Goal: Transaction & Acquisition: Download file/media

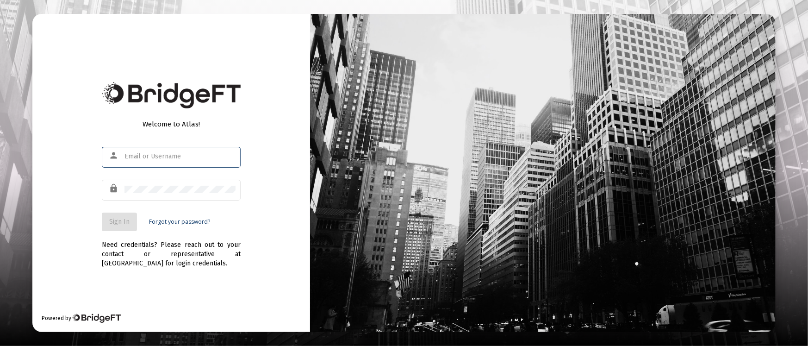
type input "tom@eamoncap.com"
click at [131, 222] on button "Sign In" at bounding box center [119, 221] width 35 height 19
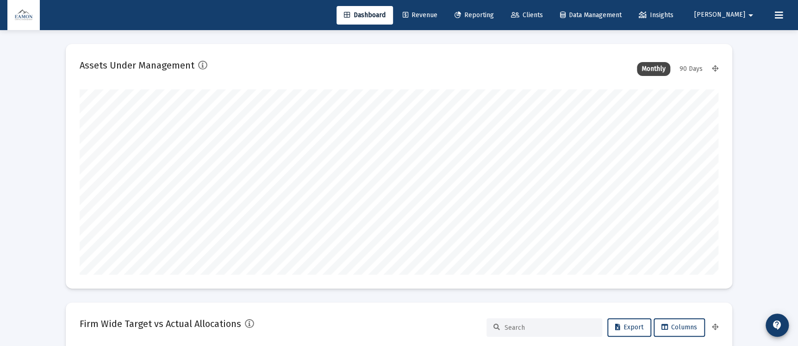
type input "2025-08-26"
click at [501, 9] on link "Reporting" at bounding box center [474, 15] width 54 height 19
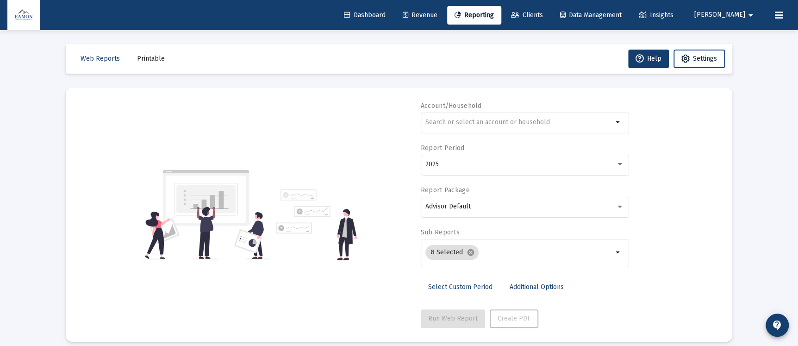
click at [696, 58] on span "Settings" at bounding box center [705, 59] width 24 height 8
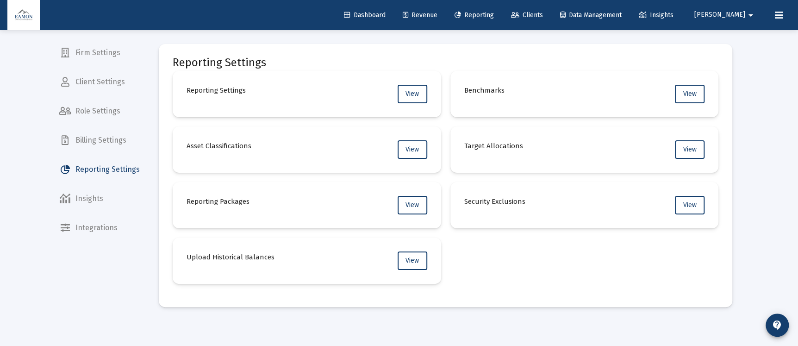
click at [437, 12] on span "Revenue" at bounding box center [420, 15] width 35 height 8
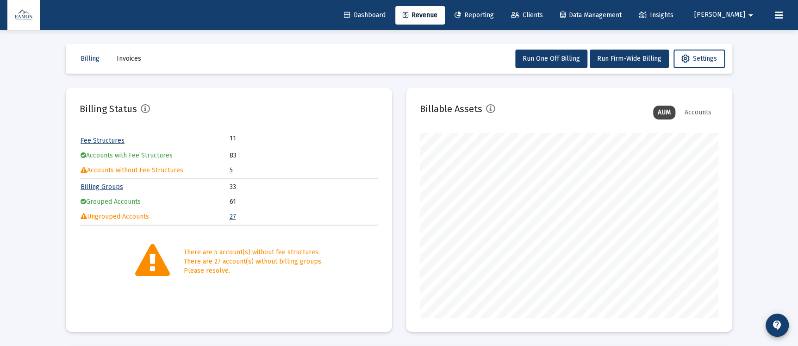
scroll to position [185, 298]
click at [500, 11] on link "Reporting" at bounding box center [474, 15] width 54 height 19
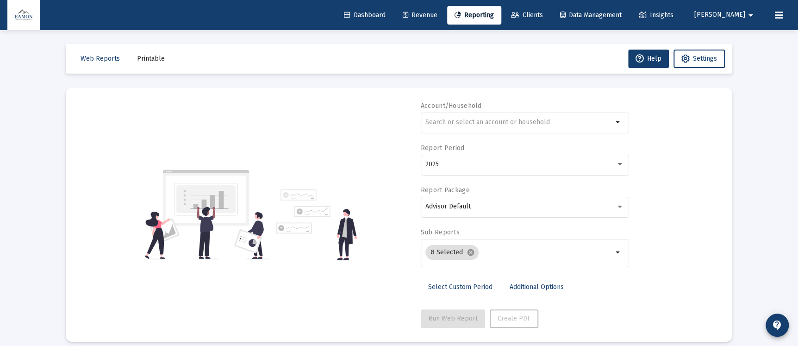
click at [543, 14] on span "Clients" at bounding box center [527, 15] width 32 height 8
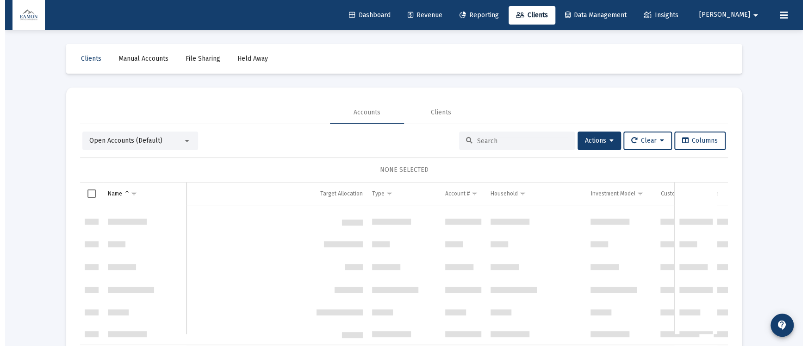
scroll to position [1385, 0]
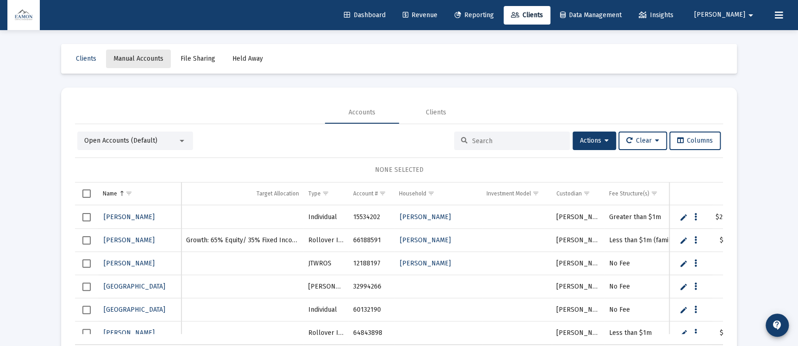
click at [153, 56] on span "Manual Accounts" at bounding box center [138, 59] width 50 height 8
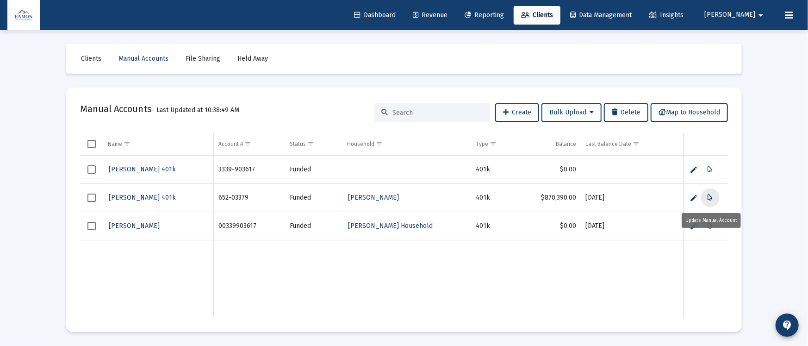
click at [708, 196] on icon "Data grid" at bounding box center [710, 197] width 5 height 11
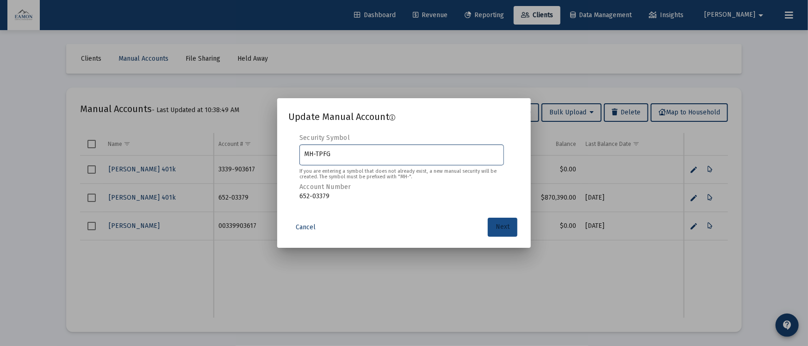
click at [496, 226] on span "Next" at bounding box center [503, 227] width 14 height 8
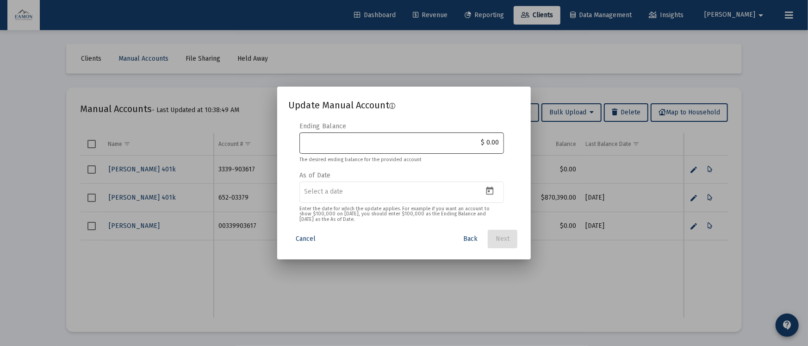
click at [336, 142] on input "$ 0.00" at bounding box center [401, 142] width 195 height 7
click at [311, 237] on span "Cancel" at bounding box center [306, 239] width 20 height 8
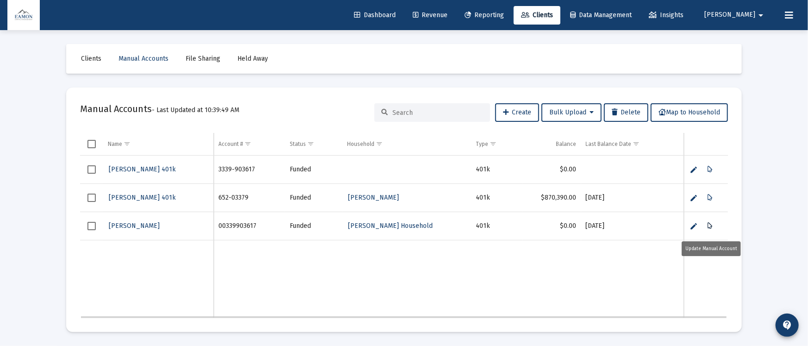
click at [711, 225] on icon "Data grid" at bounding box center [710, 225] width 5 height 11
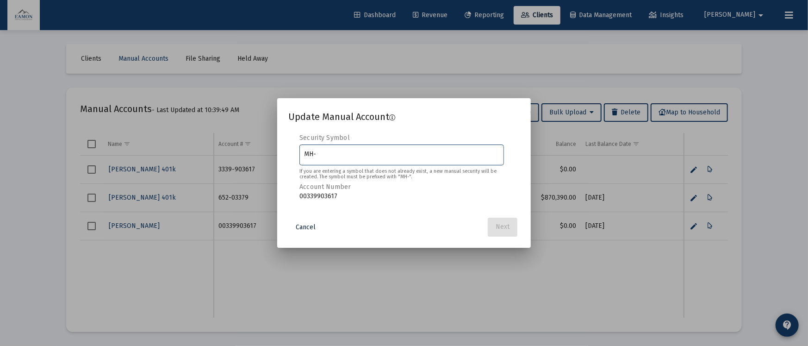
click at [302, 220] on button "Cancel" at bounding box center [305, 227] width 35 height 19
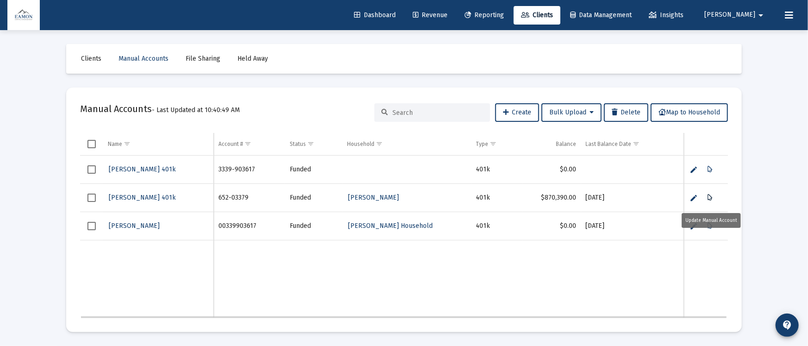
click at [713, 196] on button "Data grid" at bounding box center [710, 197] width 19 height 19
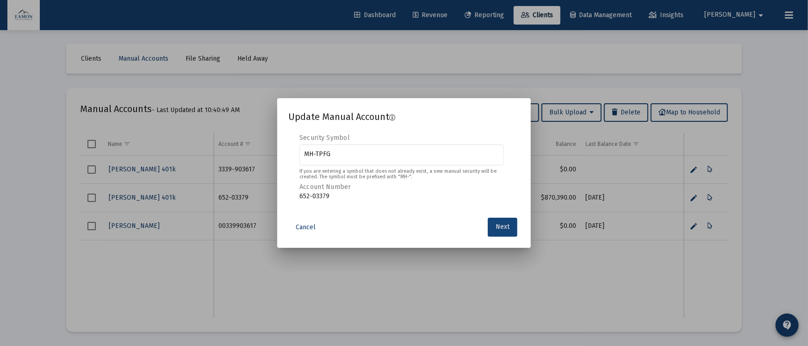
click at [503, 232] on button "Next" at bounding box center [503, 226] width 30 height 19
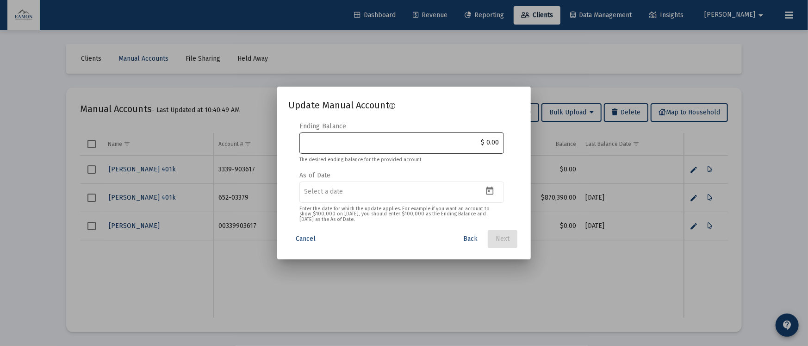
click at [372, 147] on div "$ 0.00" at bounding box center [401, 142] width 195 height 23
type input "$ 978,905.63"
click at [492, 188] on icon "Open calendar" at bounding box center [489, 190] width 7 height 8
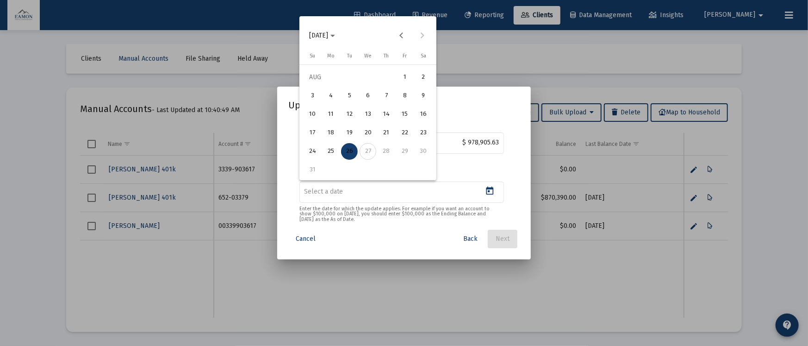
click at [404, 115] on div "15" at bounding box center [405, 114] width 17 height 17
type input "2025-08-15"
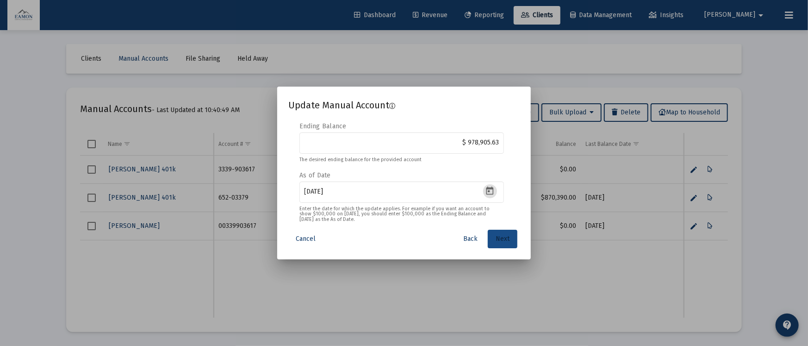
click at [512, 233] on button "Next" at bounding box center [503, 239] width 30 height 19
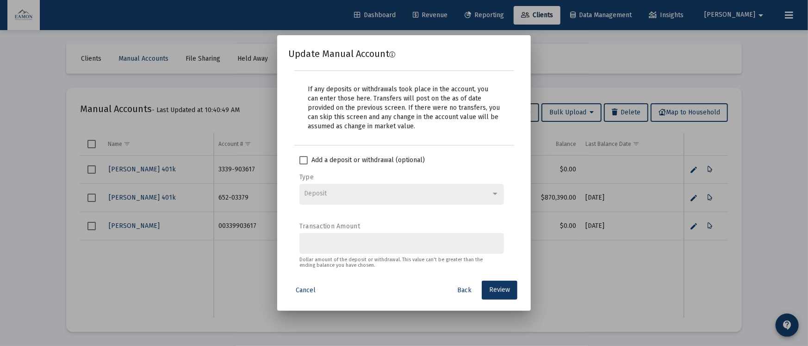
click at [304, 159] on span at bounding box center [303, 160] width 8 height 8
click at [304, 164] on input "Add a deposit or withdrawal (optional)" at bounding box center [303, 164] width 0 height 0
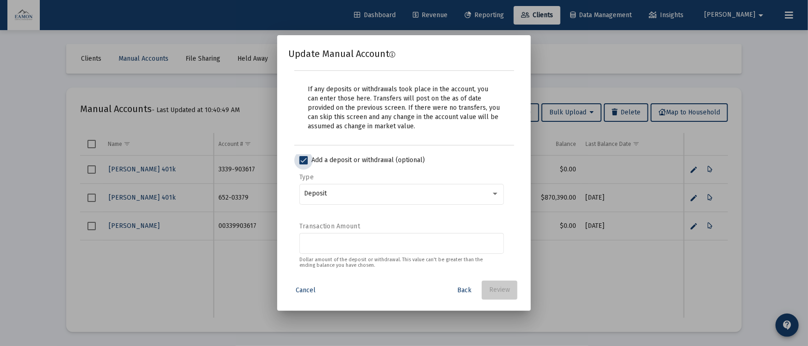
click at [304, 159] on span at bounding box center [303, 160] width 8 height 8
click at [304, 164] on input "Add a deposit or withdrawal (optional)" at bounding box center [303, 164] width 0 height 0
checkbox input "false"
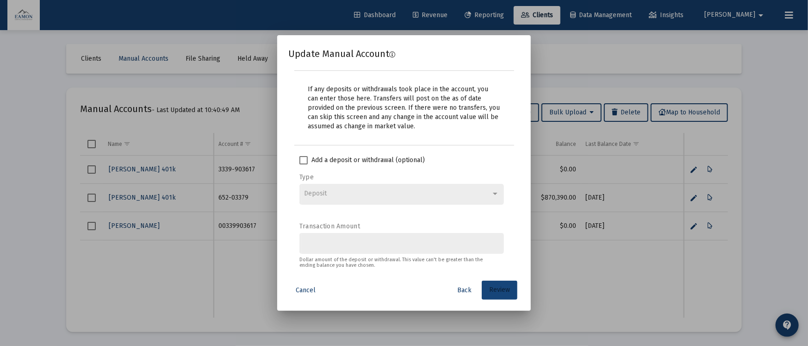
click at [504, 292] on span "Review" at bounding box center [499, 290] width 21 height 8
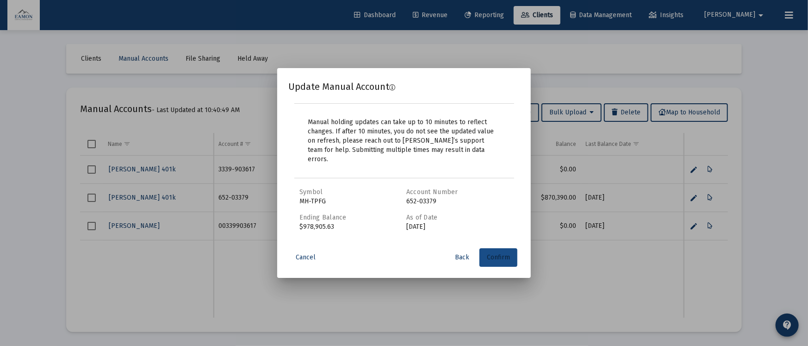
click at [505, 258] on button "Confirm" at bounding box center [498, 257] width 38 height 19
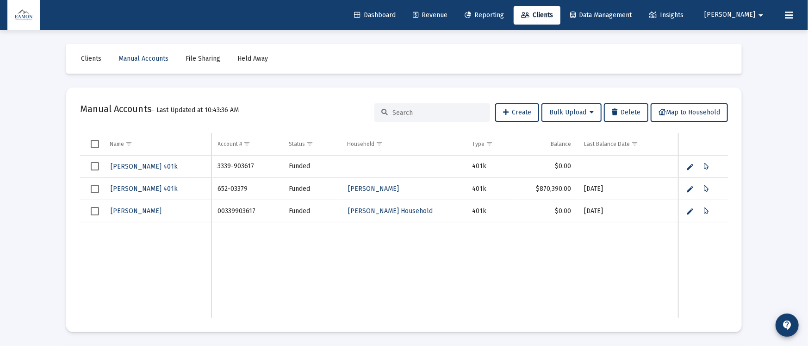
click at [511, 7] on link "Reporting" at bounding box center [484, 15] width 54 height 19
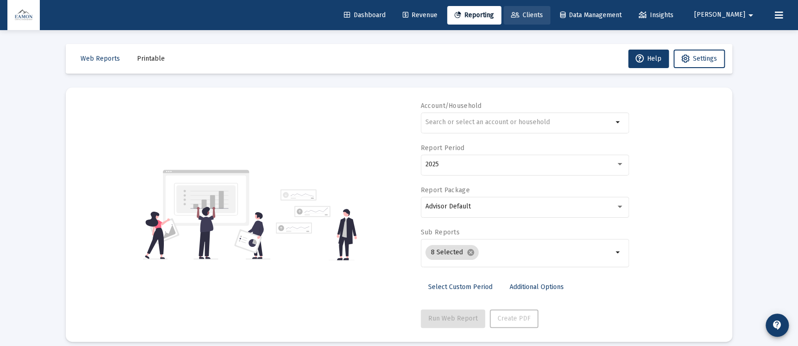
click at [550, 11] on link "Clients" at bounding box center [526, 15] width 47 height 19
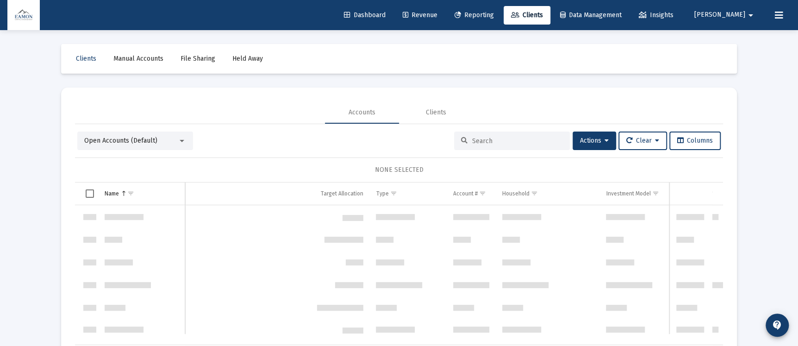
scroll to position [1333, 0]
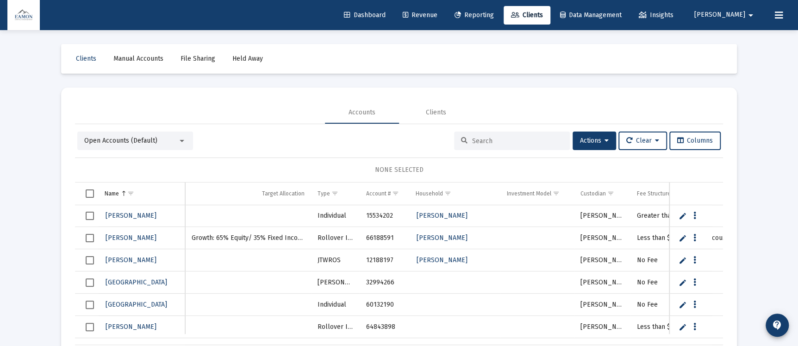
click at [147, 63] on link "Manual Accounts" at bounding box center [138, 59] width 65 height 19
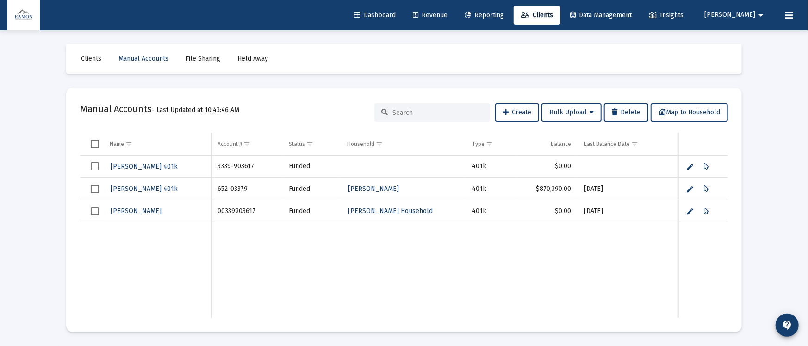
click at [504, 12] on span "Reporting" at bounding box center [484, 15] width 39 height 8
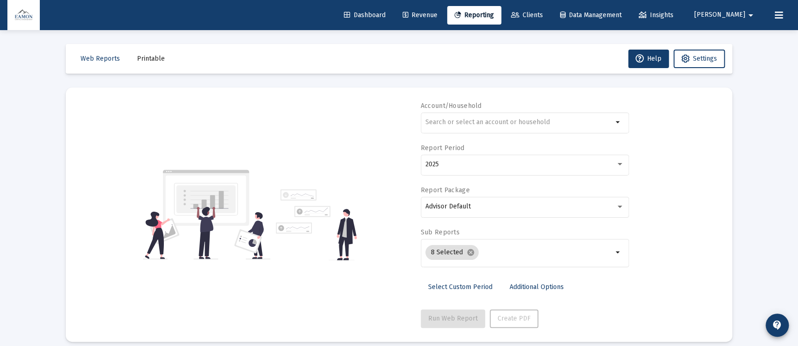
click at [543, 15] on span "Clients" at bounding box center [527, 15] width 32 height 8
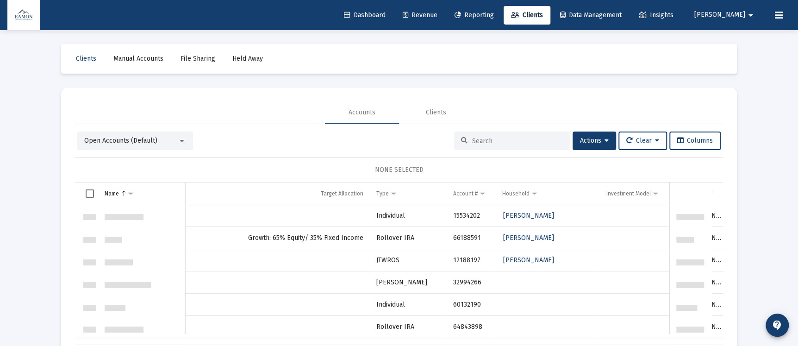
scroll to position [1333, 0]
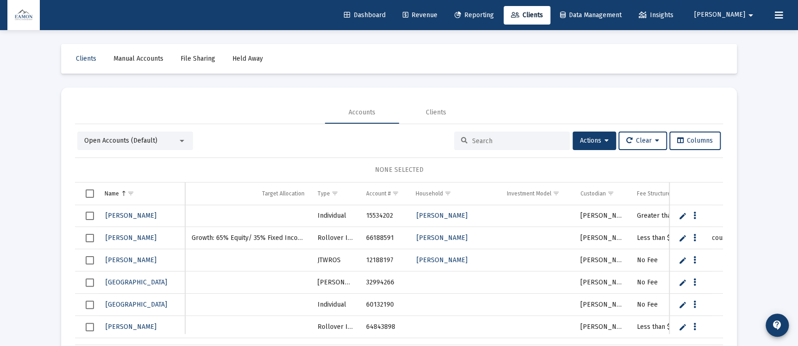
click at [486, 145] on div at bounding box center [512, 140] width 116 height 19
click at [486, 143] on input at bounding box center [517, 141] width 91 height 8
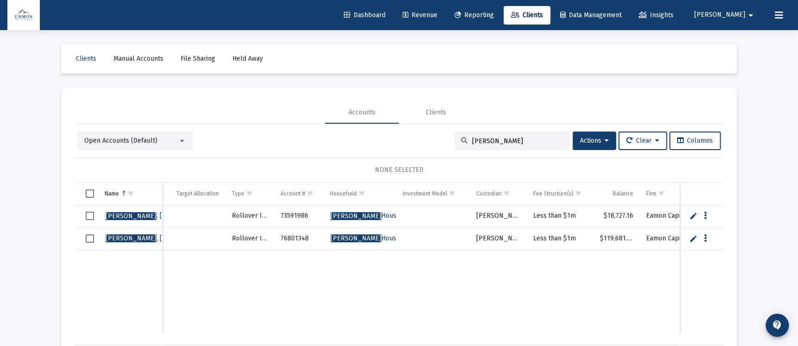
type input "[PERSON_NAME]"
click at [89, 193] on span "Select all" at bounding box center [90, 193] width 8 height 8
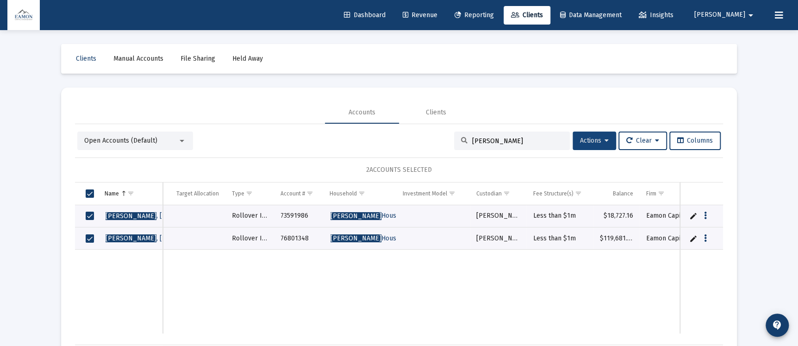
click at [604, 142] on icon at bounding box center [606, 140] width 4 height 6
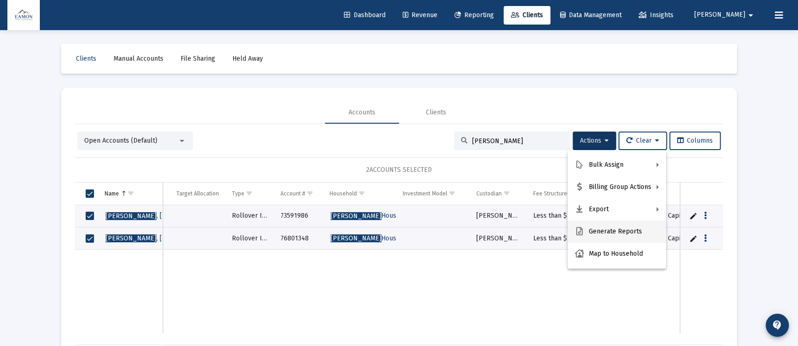
click at [629, 231] on button "Generate Reports" at bounding box center [616, 231] width 99 height 22
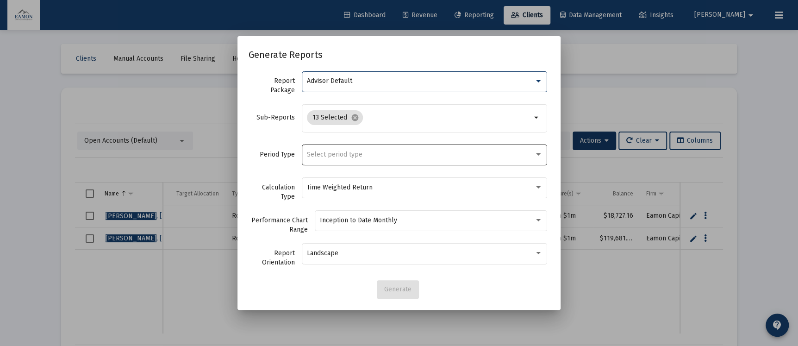
click at [384, 149] on div "Select period type" at bounding box center [425, 154] width 236 height 23
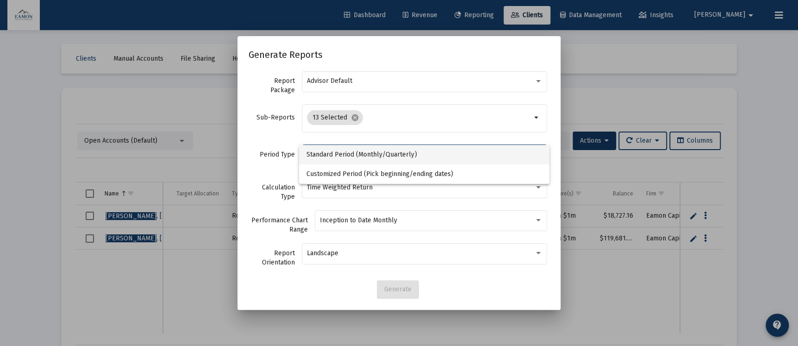
click at [379, 154] on span "Standard Period (Monthly/Quarterly)" at bounding box center [424, 154] width 236 height 19
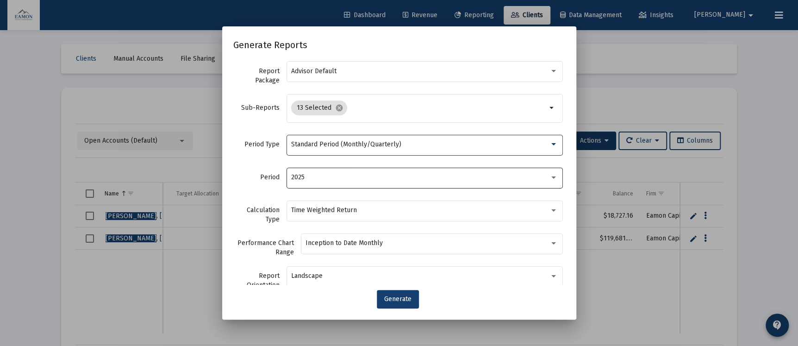
click at [348, 179] on div "2025" at bounding box center [420, 177] width 258 height 7
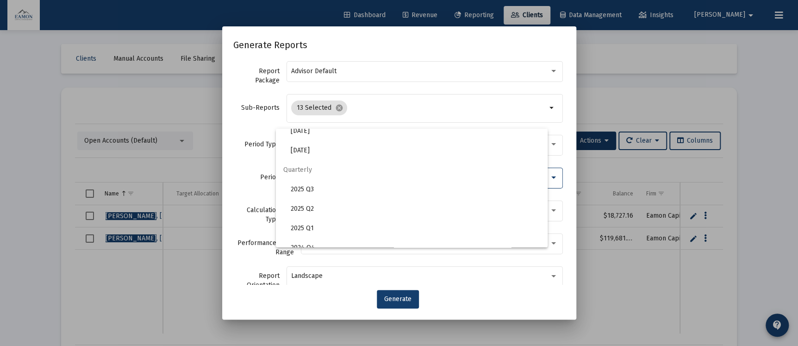
scroll to position [309, 0]
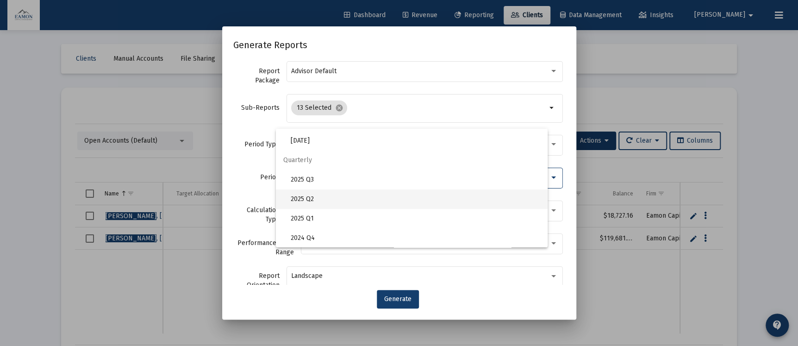
click at [313, 199] on span "2025 Q2" at bounding box center [415, 198] width 249 height 19
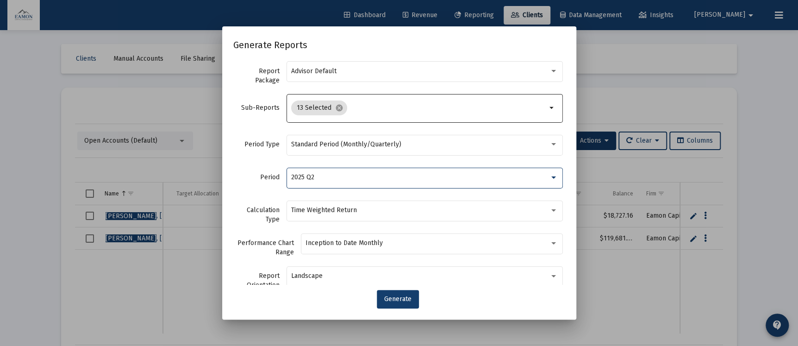
scroll to position [64, 0]
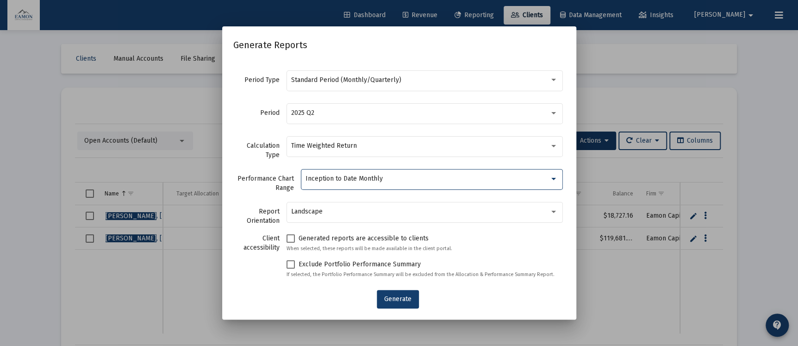
click at [399, 177] on div "Inception to Date Monthly" at bounding box center [427, 178] width 244 height 7
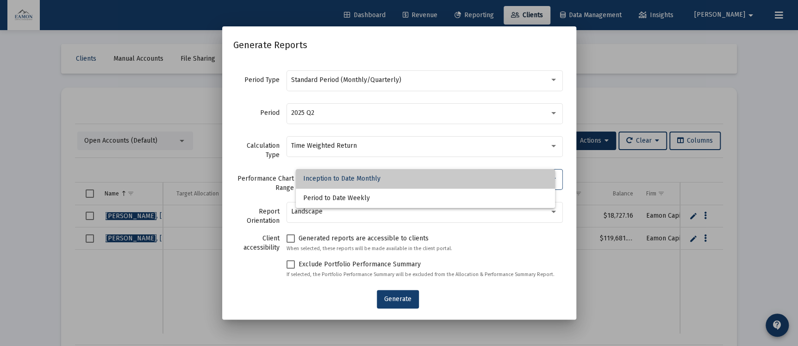
click at [399, 177] on span "Inception to Date Monthly" at bounding box center [425, 178] width 244 height 19
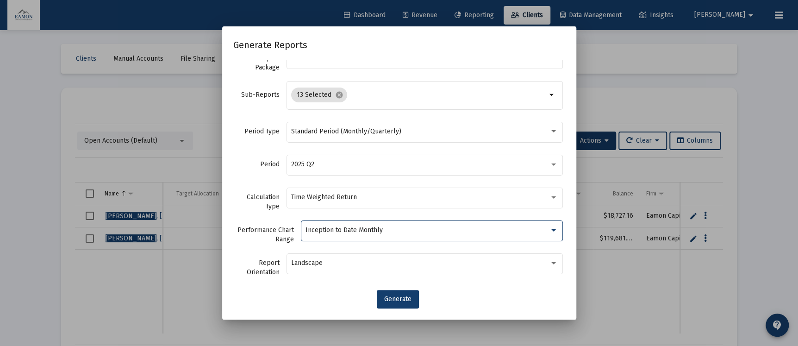
scroll to position [0, 0]
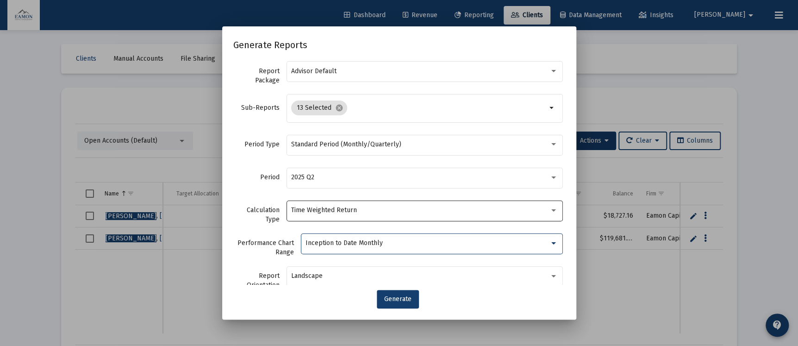
click at [387, 206] on div "Time Weighted Return" at bounding box center [420, 209] width 258 height 7
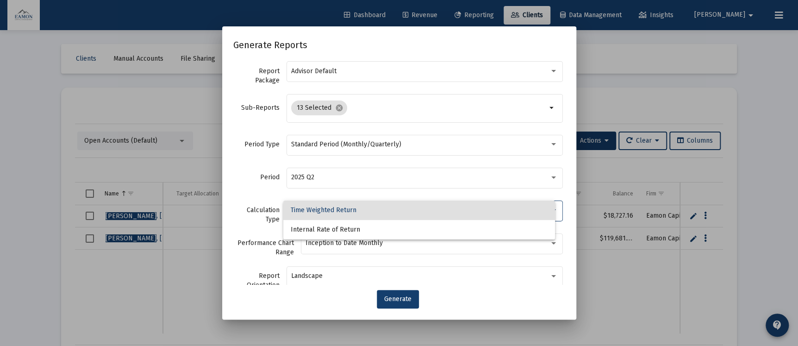
click at [388, 203] on span "Time Weighted Return" at bounding box center [419, 209] width 257 height 19
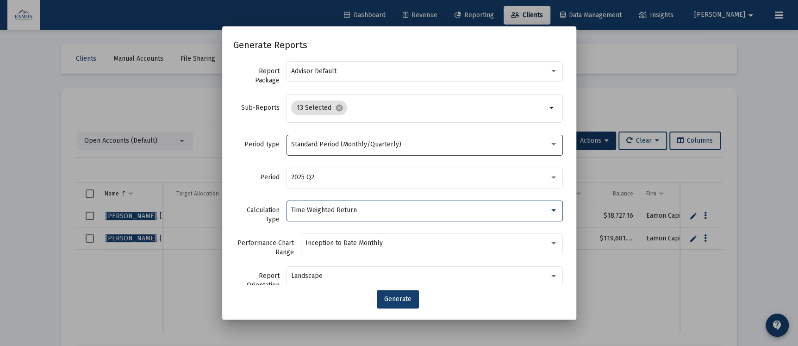
scroll to position [64, 0]
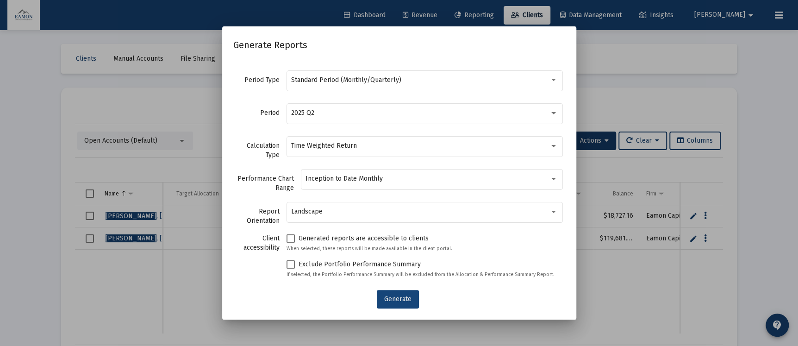
click at [386, 299] on span "Generate" at bounding box center [397, 299] width 27 height 8
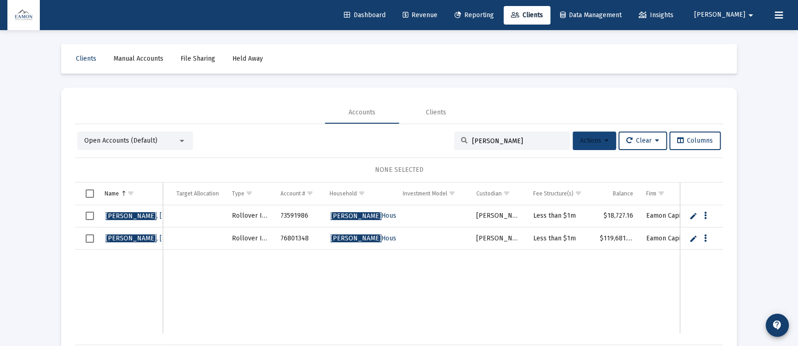
click at [607, 137] on button "Actions" at bounding box center [593, 140] width 43 height 19
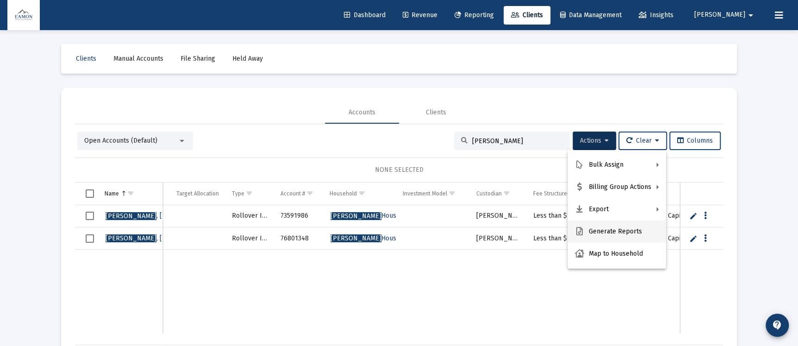
click at [591, 224] on button "Generate Reports" at bounding box center [616, 231] width 99 height 22
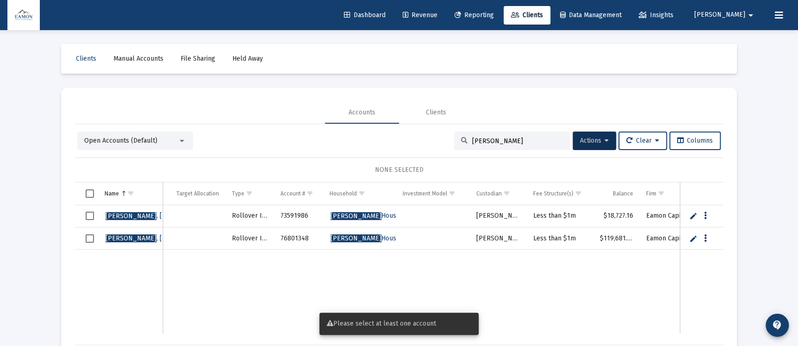
click at [89, 190] on span "Select all" at bounding box center [90, 193] width 8 height 8
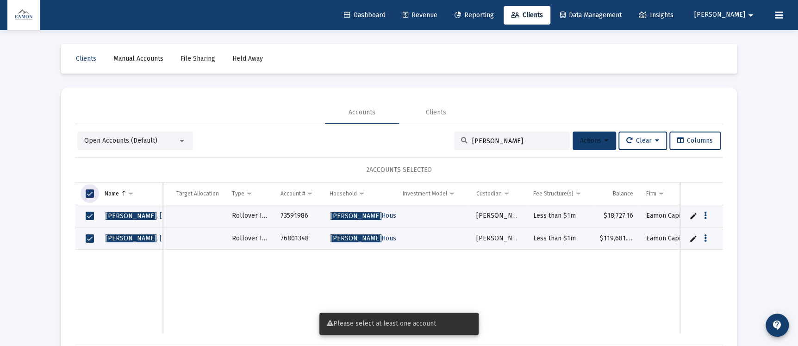
click at [600, 141] on span "Actions" at bounding box center [594, 141] width 29 height 8
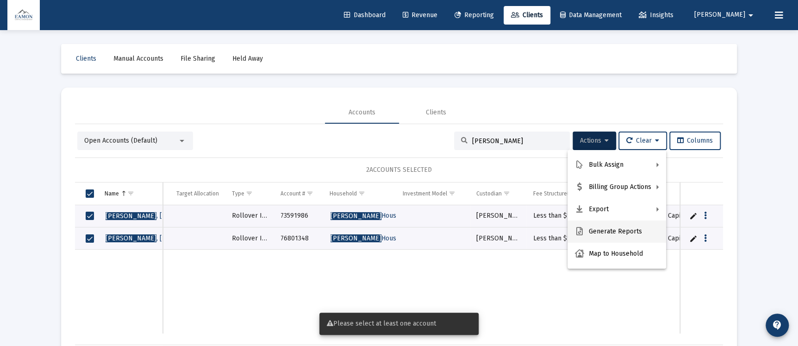
click at [600, 224] on button "Generate Reports" at bounding box center [616, 231] width 99 height 22
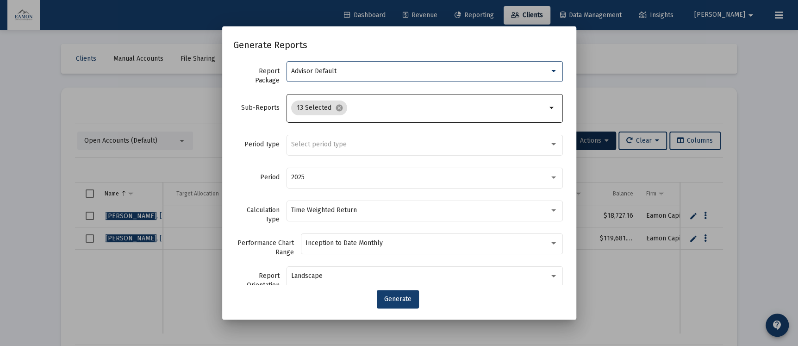
click at [403, 104] on input "Selection" at bounding box center [449, 107] width 196 height 7
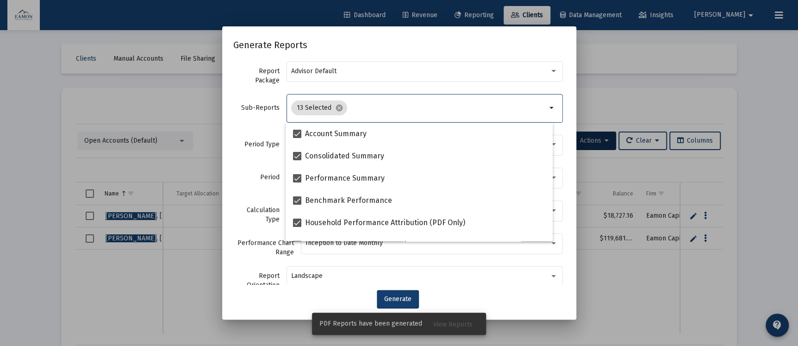
scroll to position [0, 0]
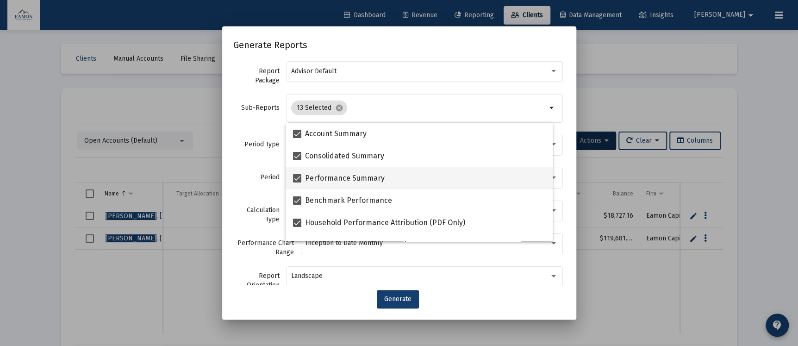
click at [295, 181] on span at bounding box center [297, 178] width 8 height 8
click at [297, 182] on input "Performance Summary" at bounding box center [297, 182] width 0 height 0
checkbox input "false"
click at [296, 196] on span at bounding box center [297, 200] width 8 height 8
click at [297, 205] on input "Benchmark Performance" at bounding box center [297, 205] width 0 height 0
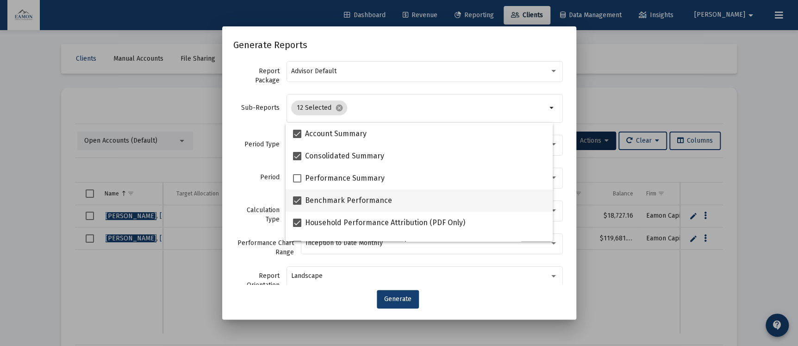
checkbox input "false"
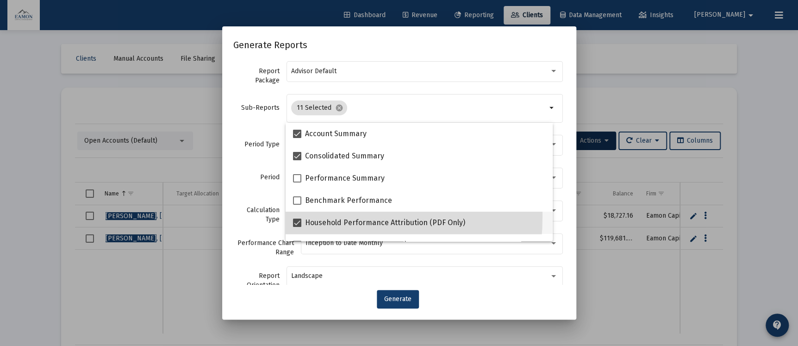
click at [295, 216] on mat-checkbox "Household Performance Attribution (PDF Only)" at bounding box center [379, 222] width 172 height 22
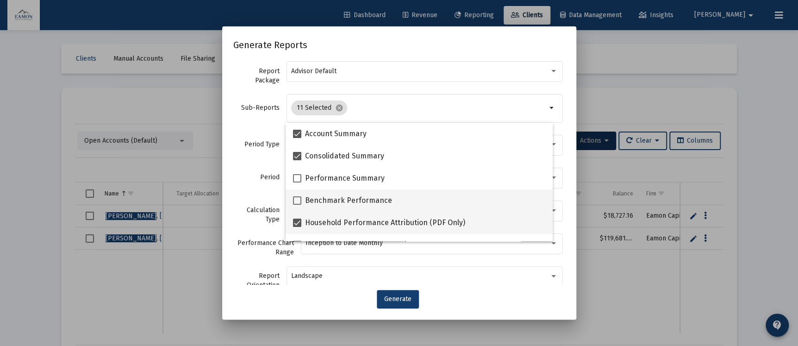
scroll to position [69, 0]
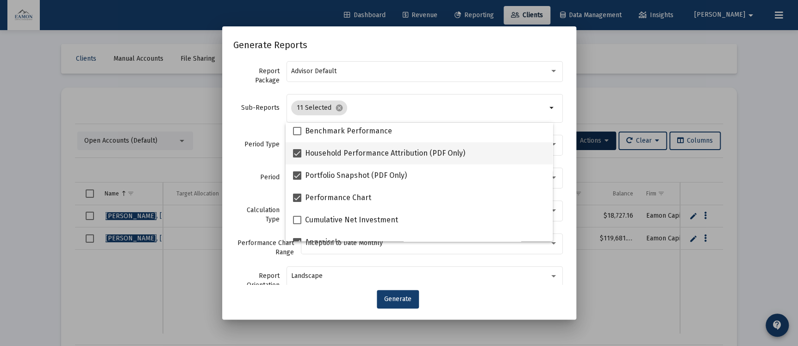
click at [300, 154] on span at bounding box center [297, 153] width 8 height 8
click at [297, 157] on input "Household Performance Attribution (PDF Only)" at bounding box center [297, 157] width 0 height 0
checkbox input "false"
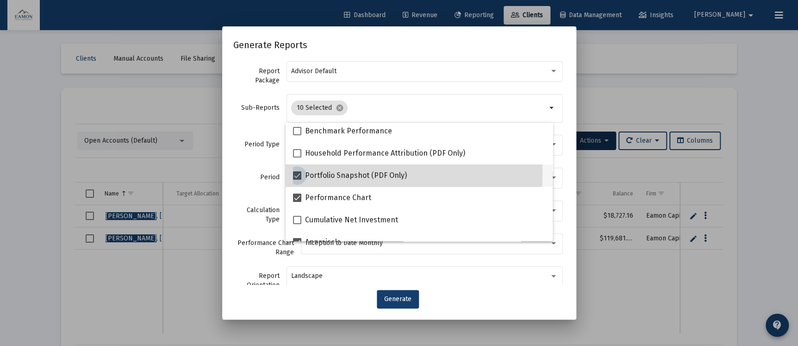
click at [296, 173] on span at bounding box center [297, 175] width 8 height 8
click at [297, 180] on input "Portfolio Snapshot (PDF Only)" at bounding box center [297, 180] width 0 height 0
checkbox input "false"
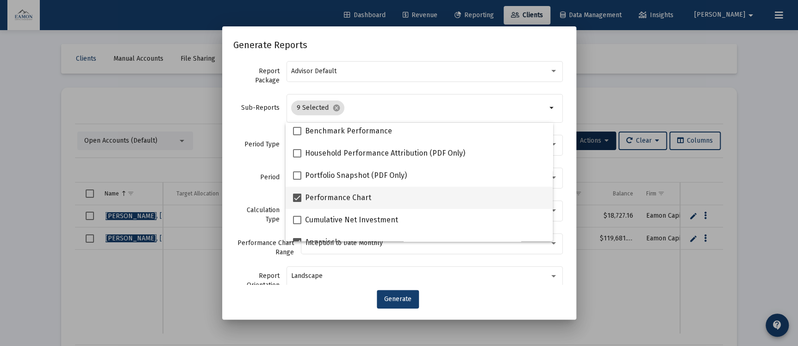
click at [295, 193] on span at bounding box center [297, 197] width 8 height 8
click at [297, 202] on input "Performance Chart" at bounding box center [297, 202] width 0 height 0
checkbox input "false"
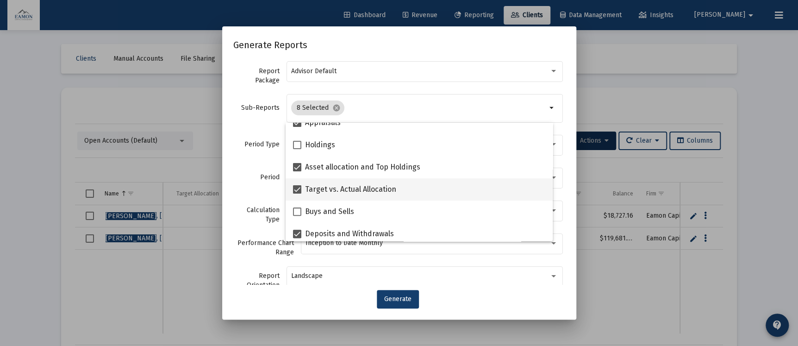
scroll to position [208, 0]
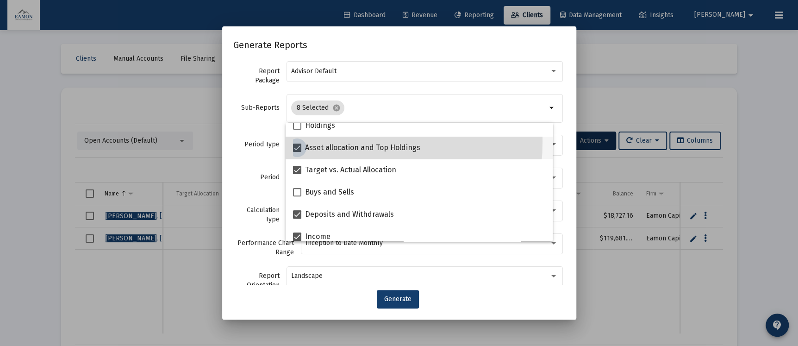
click at [300, 142] on label "Asset allocation and Top Holdings" at bounding box center [356, 147] width 127 height 11
click at [297, 152] on input "Asset allocation and Top Holdings" at bounding box center [297, 152] width 0 height 0
checkbox input "false"
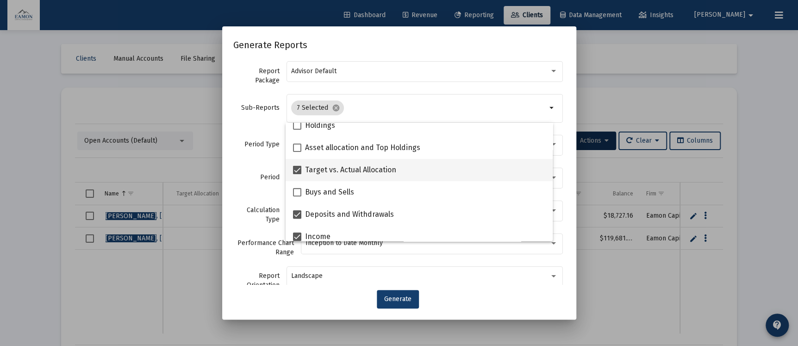
click at [294, 171] on span at bounding box center [297, 170] width 8 height 8
click at [297, 174] on input "Target vs. Actual Allocation" at bounding box center [297, 174] width 0 height 0
checkbox input "false"
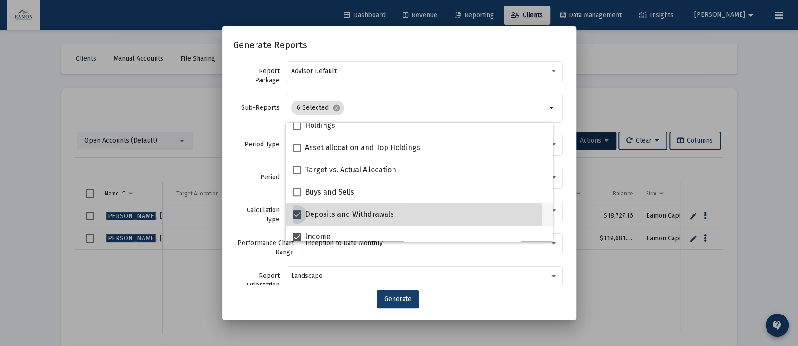
click at [298, 211] on span at bounding box center [297, 214] width 8 height 8
click at [297, 218] on input "Deposits and Withdrawals" at bounding box center [297, 218] width 0 height 0
checkbox input "false"
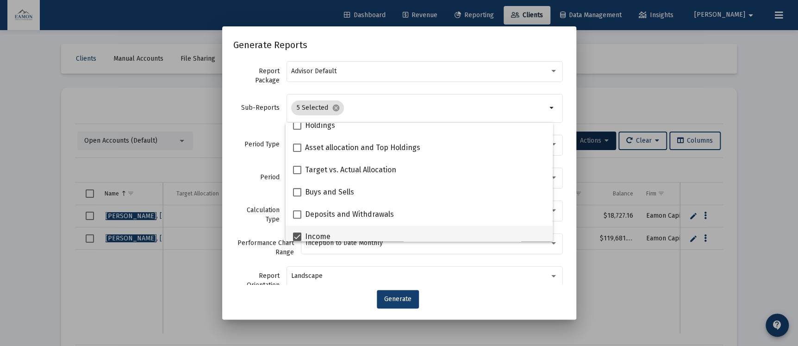
click at [297, 233] on span at bounding box center [297, 236] width 8 height 8
click at [297, 241] on input "Income" at bounding box center [297, 241] width 0 height 0
checkbox input "false"
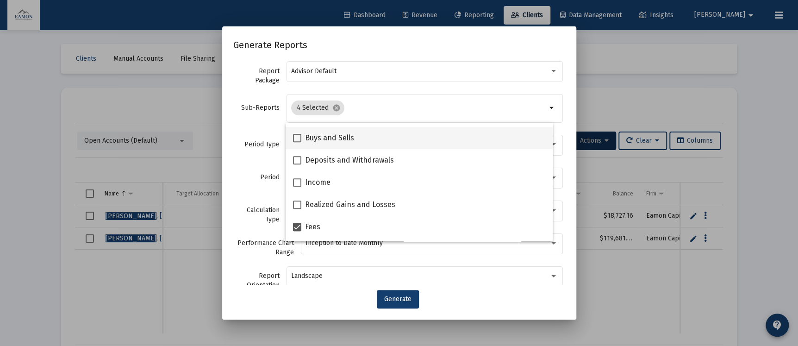
scroll to position [278, 0]
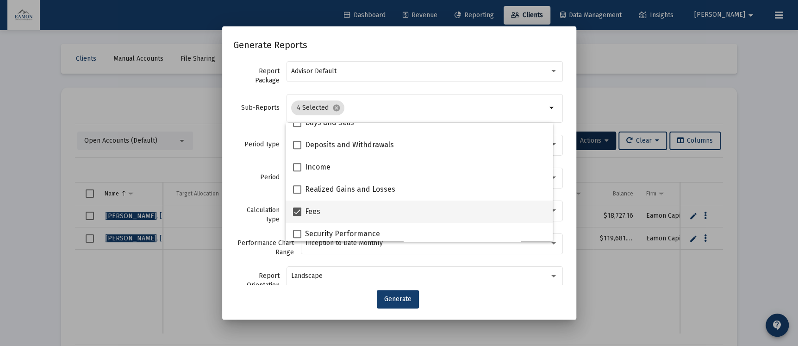
click at [296, 211] on span at bounding box center [297, 211] width 8 height 8
click at [297, 216] on input "Fees" at bounding box center [297, 216] width 0 height 0
checkbox input "false"
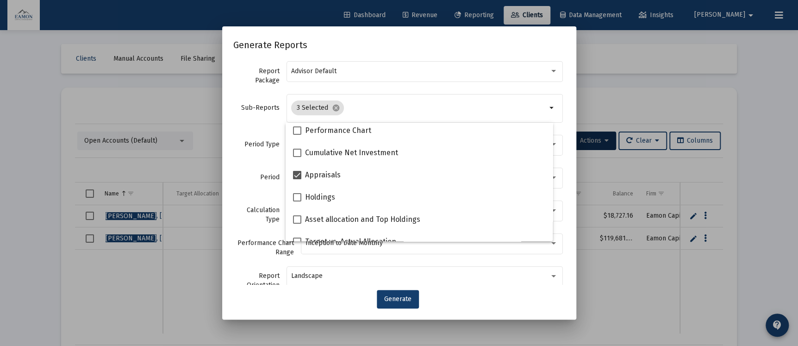
scroll to position [139, 0]
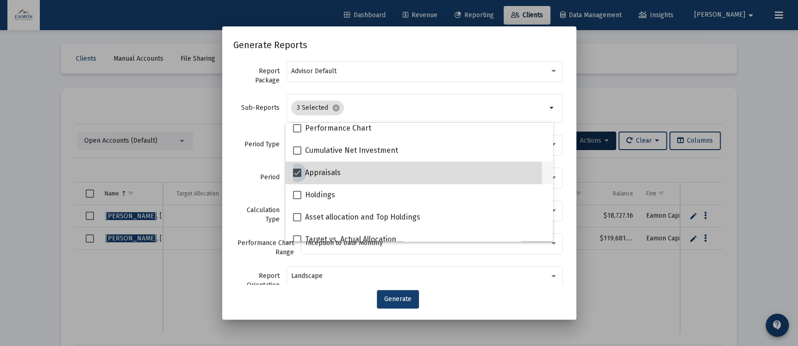
click at [296, 173] on span at bounding box center [297, 172] width 8 height 8
click at [297, 177] on input "Appraisals" at bounding box center [297, 177] width 0 height 0
checkbox input "false"
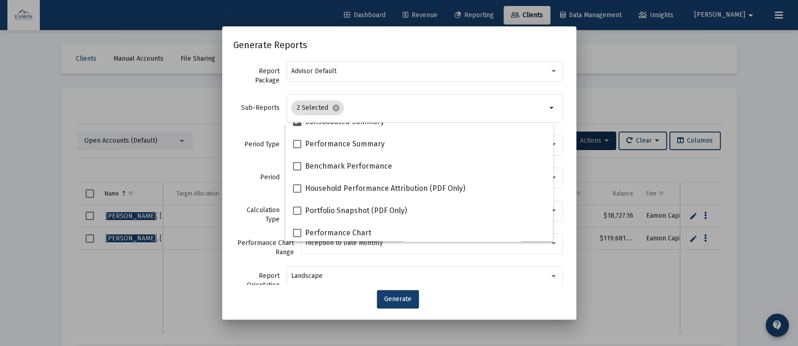
scroll to position [0, 0]
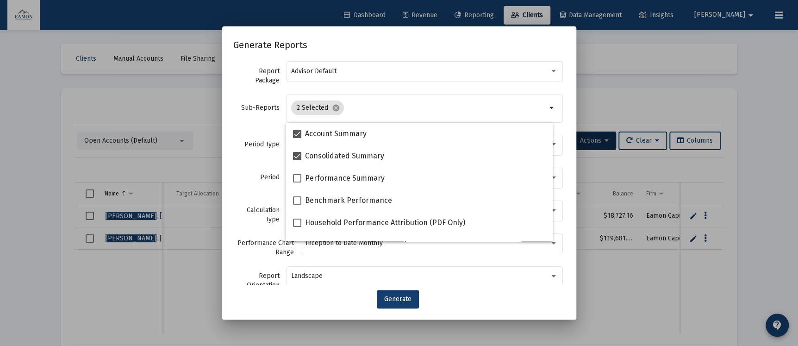
click at [560, 176] on div "Report Package Advisor Default Sub-Reports 2 Selected cancel arrow_drop_down Pe…" at bounding box center [399, 172] width 354 height 225
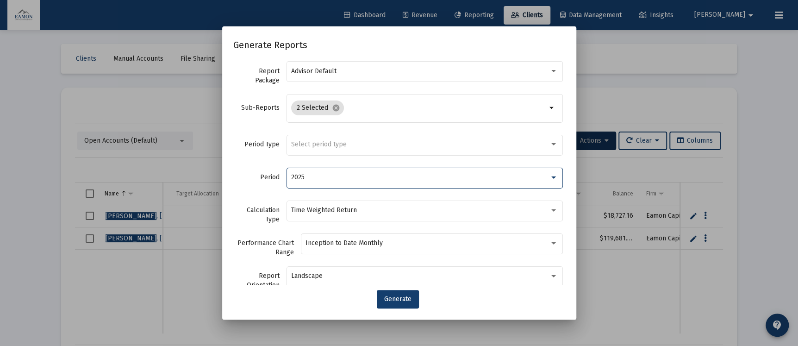
click at [384, 179] on div "2025" at bounding box center [420, 177] width 258 height 7
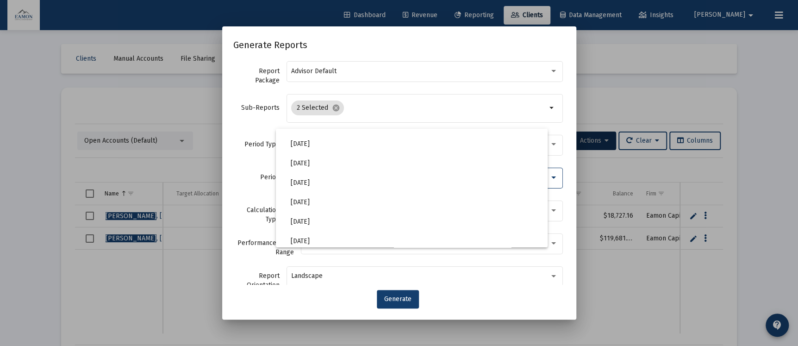
scroll to position [278, 0]
click at [322, 205] on span "2025 Q3" at bounding box center [415, 210] width 249 height 19
click at [398, 293] on button "Generate" at bounding box center [398, 299] width 42 height 19
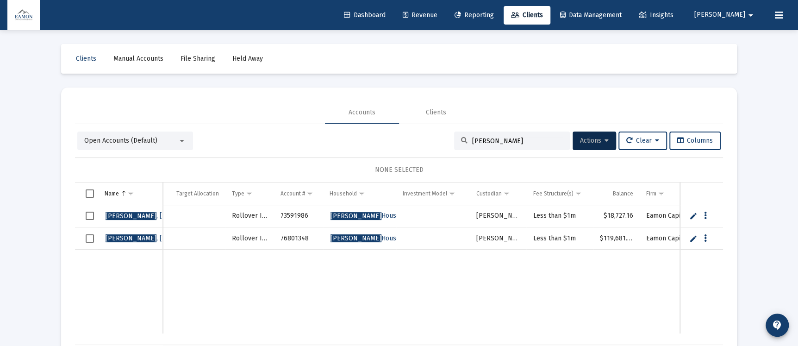
click at [494, 12] on span "Reporting" at bounding box center [473, 15] width 39 height 8
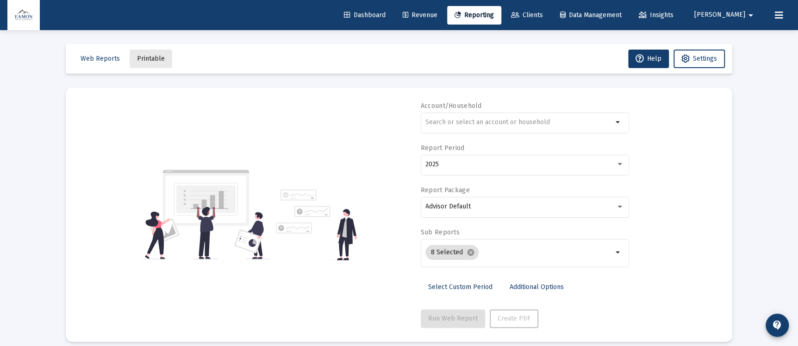
click at [141, 64] on button "Printable" at bounding box center [151, 59] width 43 height 19
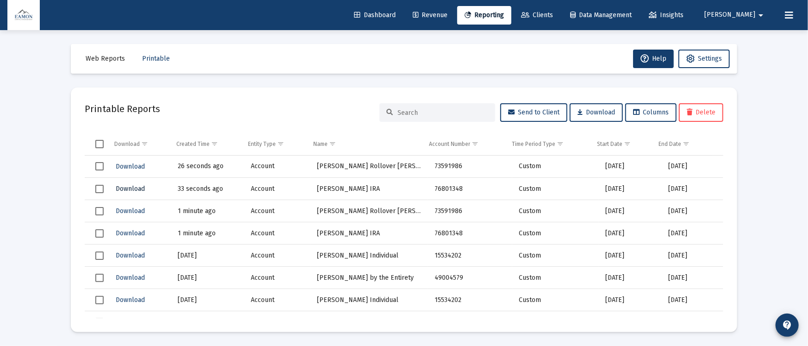
click at [135, 186] on span "Download" at bounding box center [130, 189] width 29 height 8
click at [127, 161] on button "Download" at bounding box center [130, 166] width 31 height 13
click at [101, 209] on span "Select row" at bounding box center [99, 211] width 8 height 8
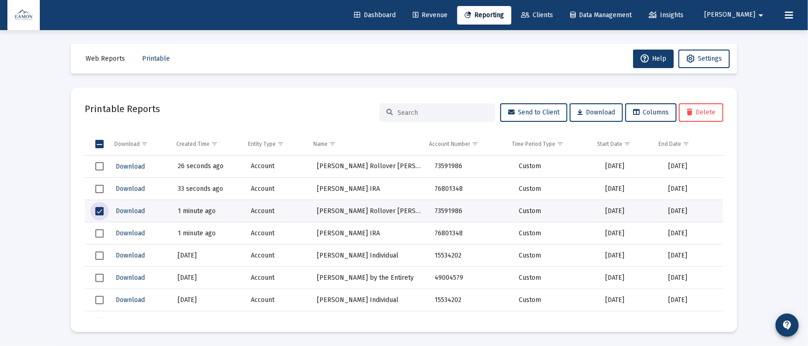
click at [101, 233] on span "Select row" at bounding box center [99, 233] width 8 height 8
click at [598, 106] on button "Download" at bounding box center [596, 112] width 53 height 19
click at [553, 15] on span "Clients" at bounding box center [537, 15] width 32 height 8
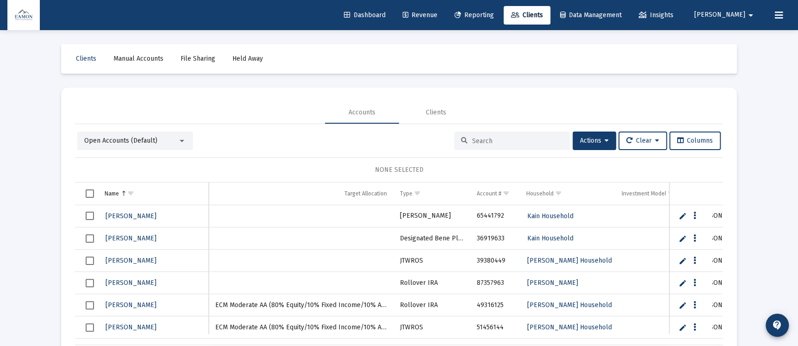
click at [504, 134] on div at bounding box center [512, 140] width 116 height 19
click at [503, 139] on input at bounding box center [517, 141] width 91 height 8
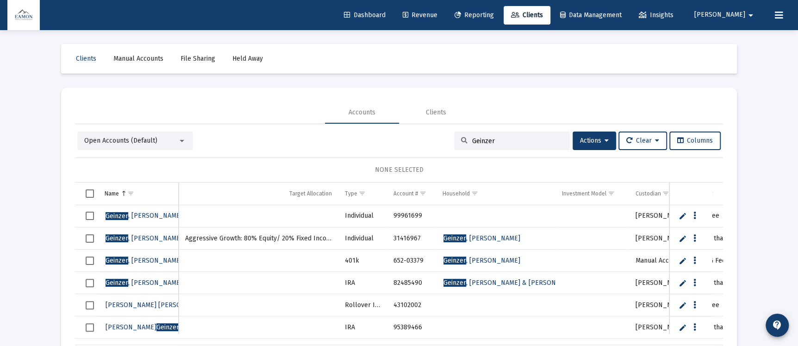
scroll to position [25, 0]
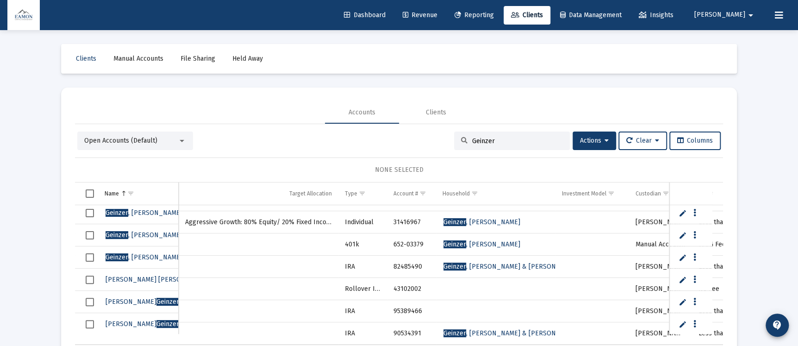
type input "Geinzer"
click at [88, 257] on span "Select row" at bounding box center [90, 257] width 8 height 8
click at [87, 321] on span "Select row" at bounding box center [90, 324] width 8 height 8
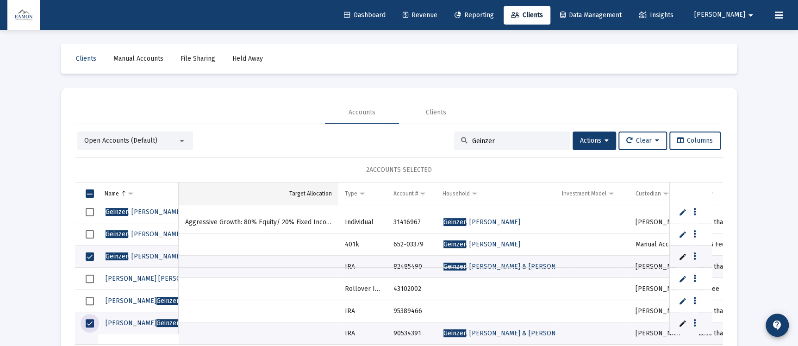
scroll to position [43, 0]
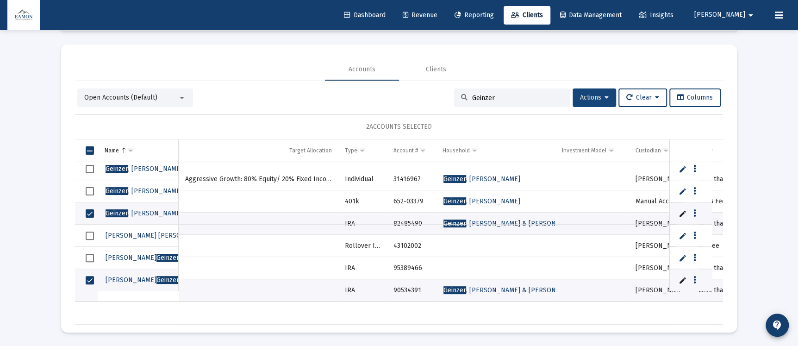
click at [604, 99] on icon at bounding box center [606, 97] width 4 height 6
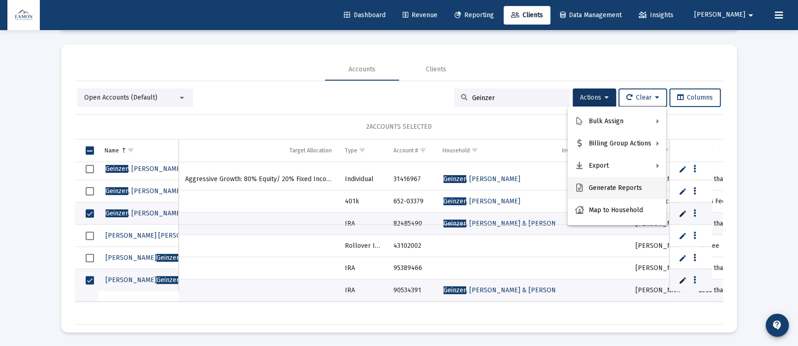
click at [635, 186] on button "Generate Reports" at bounding box center [616, 188] width 99 height 22
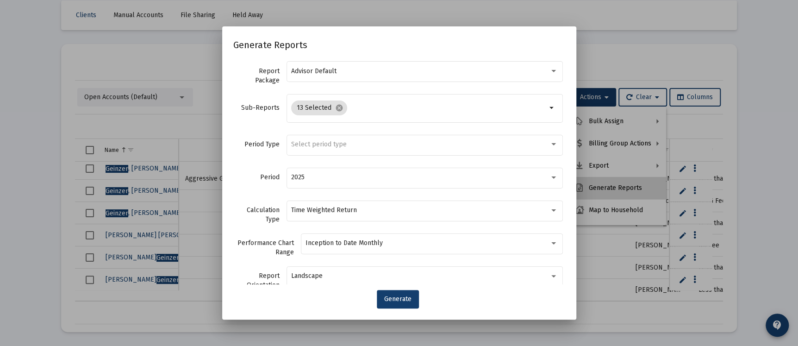
scroll to position [0, 0]
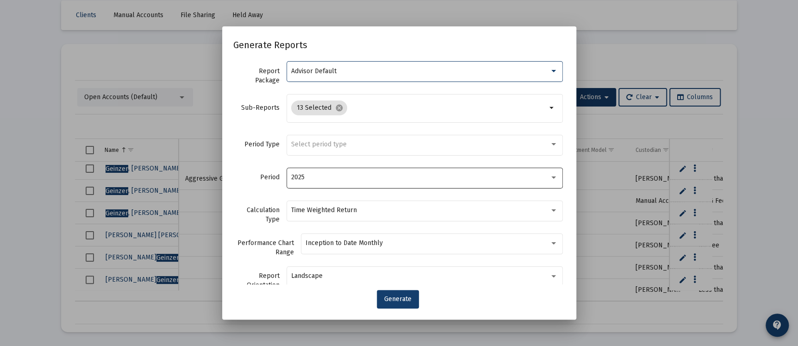
click at [321, 178] on div "2025" at bounding box center [420, 177] width 258 height 7
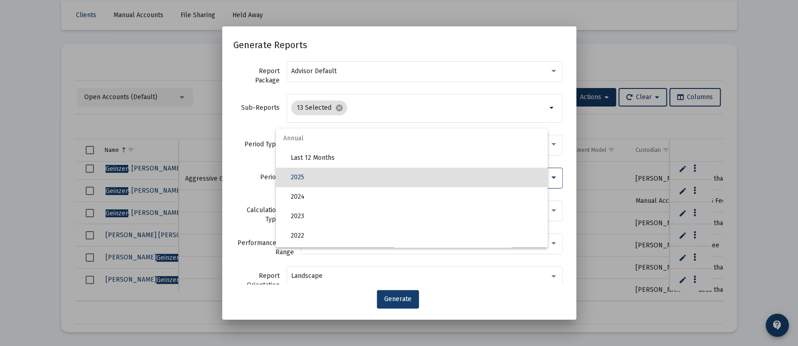
drag, startPoint x: 255, startPoint y: 125, endPoint x: 263, endPoint y: 133, distance: 11.1
click at [255, 126] on div at bounding box center [399, 173] width 798 height 346
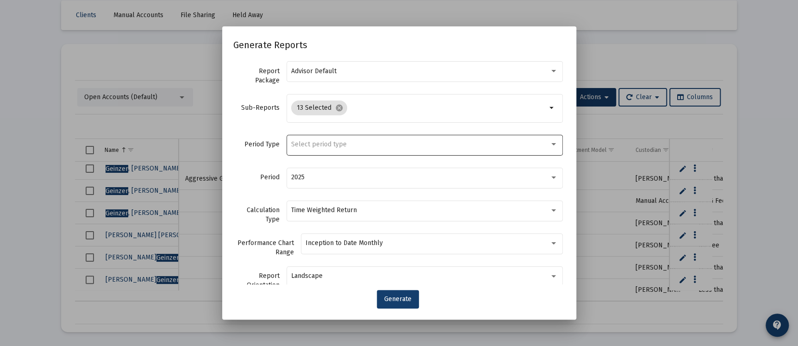
click at [340, 141] on span "Select period type" at bounding box center [319, 144] width 56 height 8
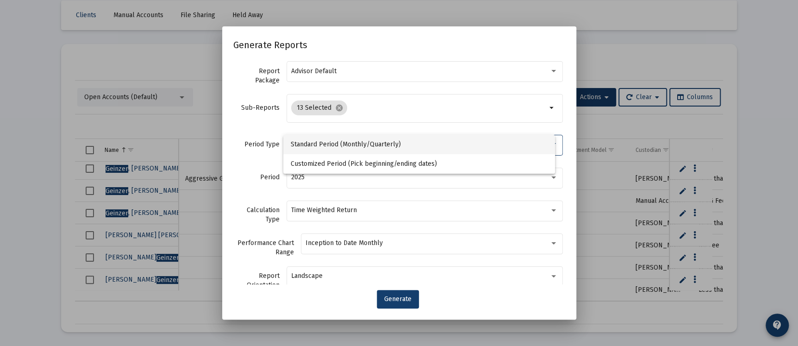
click at [337, 142] on span "Standard Period (Monthly/Quarterly)" at bounding box center [419, 144] width 257 height 19
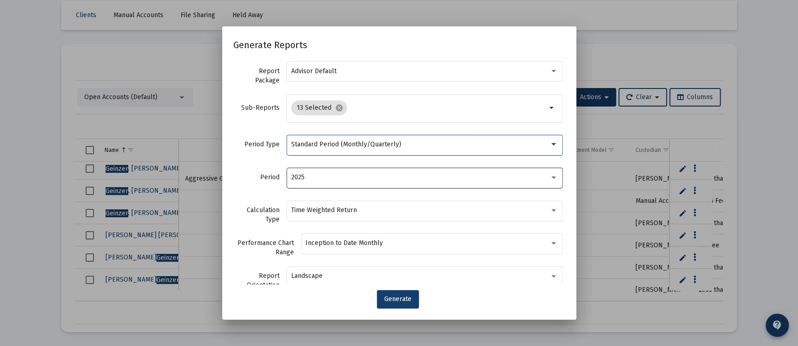
click at [333, 174] on div "2025" at bounding box center [420, 177] width 258 height 7
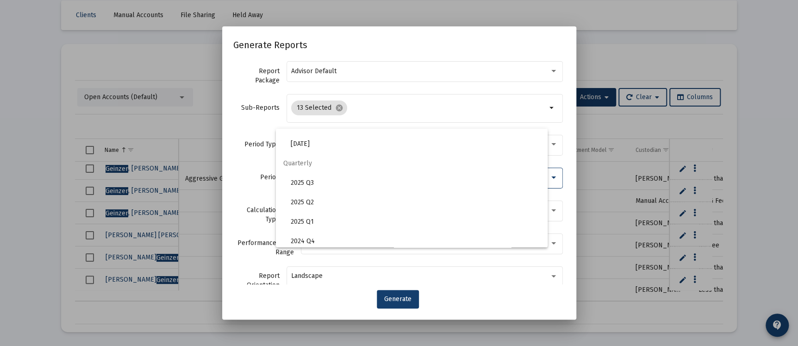
scroll to position [309, 0]
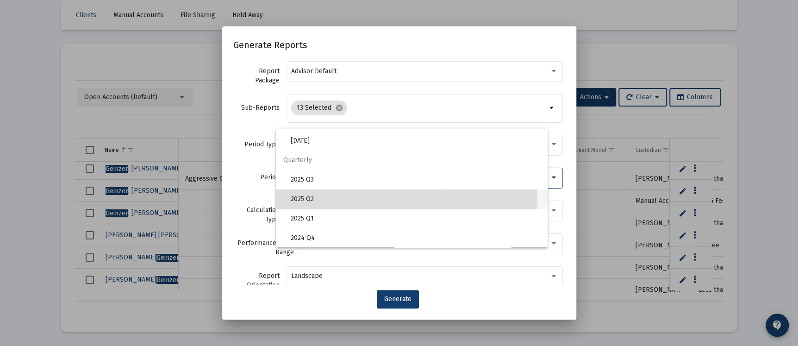
click at [313, 202] on span "2025 Q2" at bounding box center [415, 198] width 249 height 19
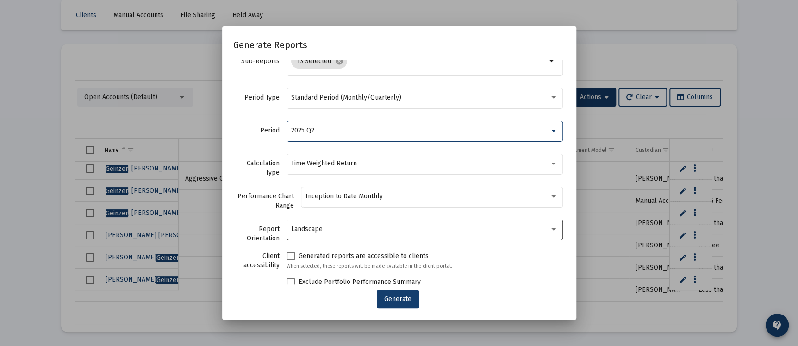
scroll to position [64, 0]
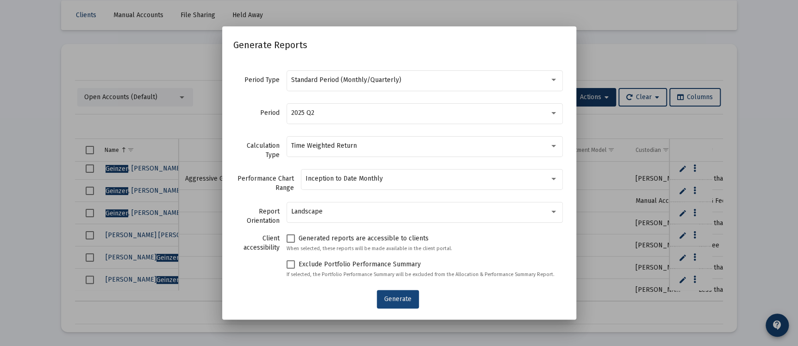
click at [396, 293] on button "Generate" at bounding box center [398, 299] width 42 height 19
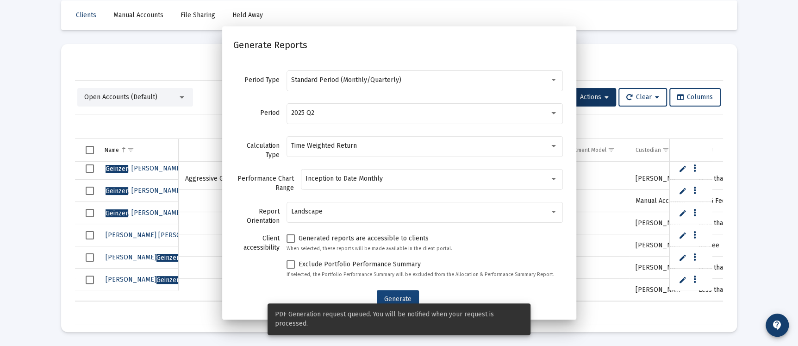
scroll to position [43, 0]
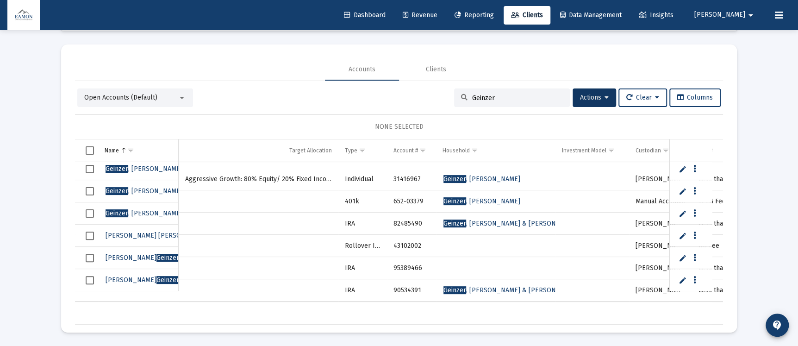
click at [92, 209] on span "Select row" at bounding box center [90, 213] width 8 height 8
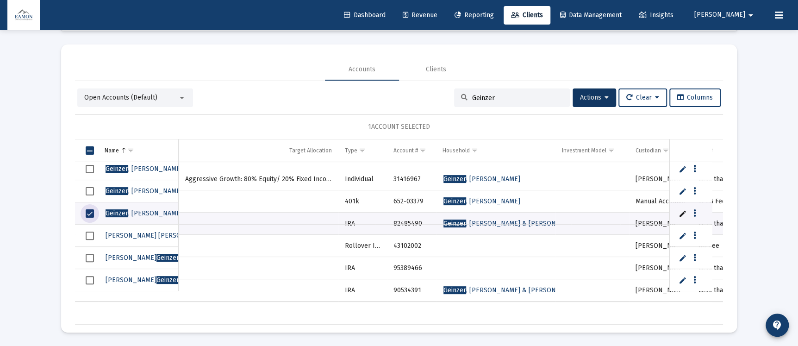
click at [89, 280] on span "Select row" at bounding box center [90, 280] width 8 height 8
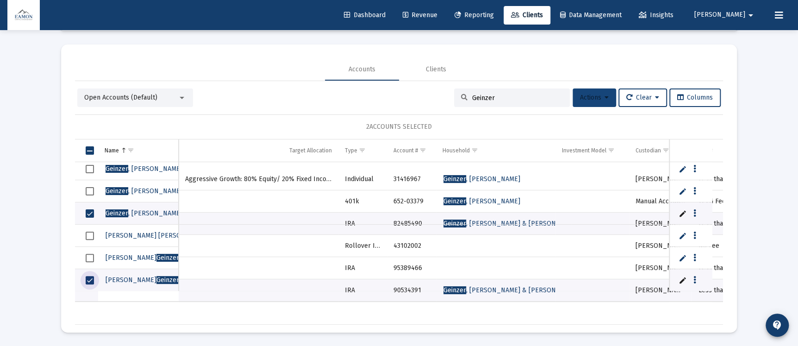
click at [600, 94] on span "Actions" at bounding box center [594, 97] width 29 height 8
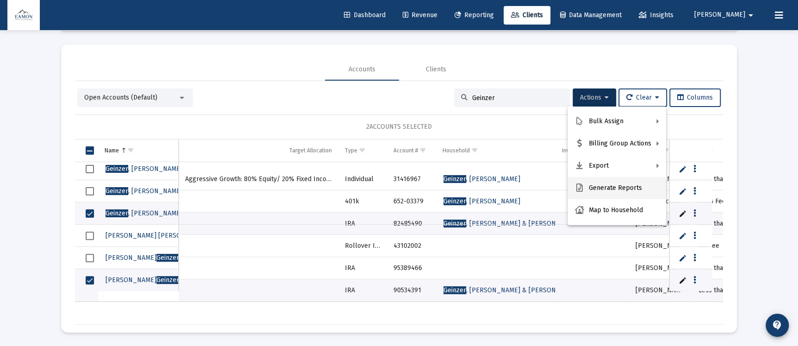
click at [598, 191] on button "Generate Reports" at bounding box center [616, 188] width 99 height 22
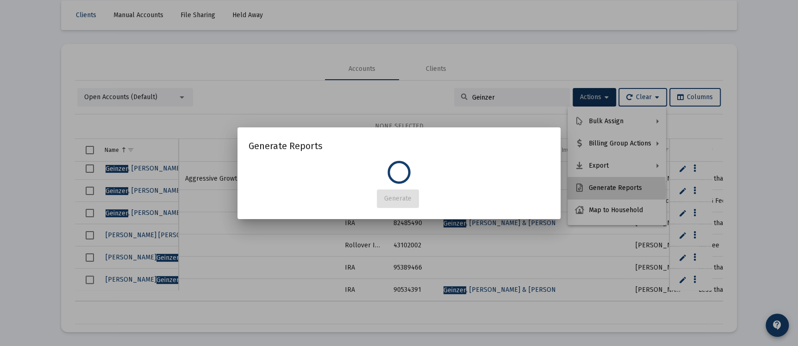
scroll to position [0, 0]
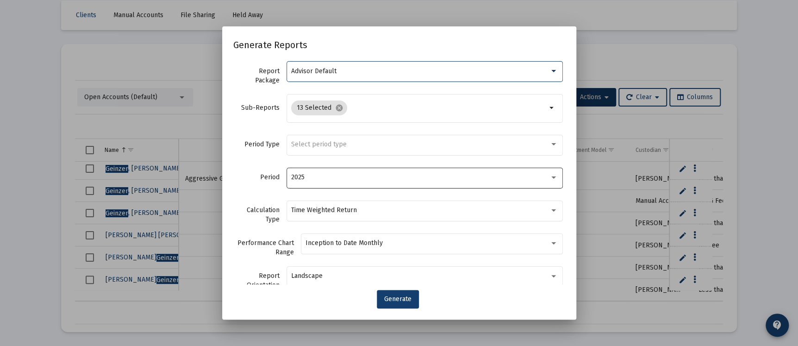
click at [368, 180] on div "2025" at bounding box center [420, 177] width 258 height 7
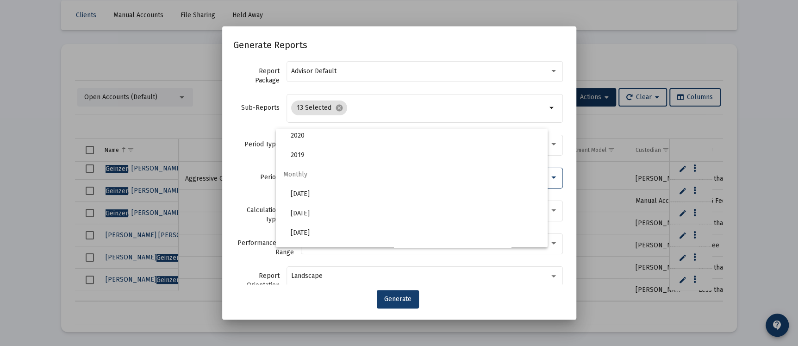
scroll to position [278, 0]
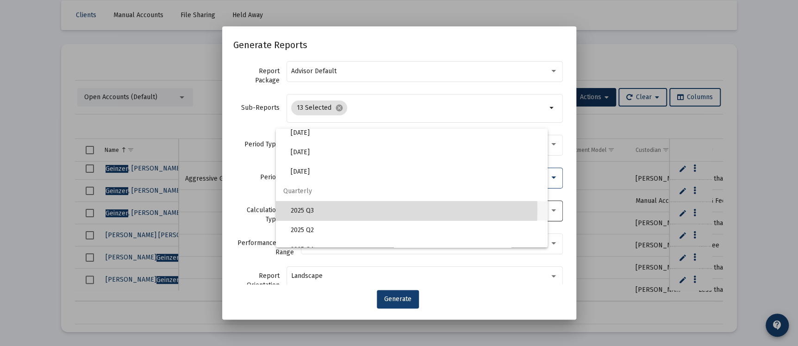
click at [323, 210] on span "2025 Q3" at bounding box center [415, 210] width 249 height 19
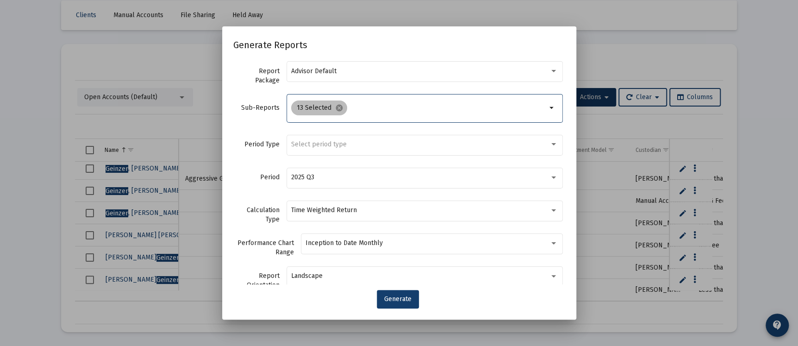
click at [376, 100] on div "13 Selected cancel" at bounding box center [418, 108] width 259 height 19
click at [373, 105] on input "Selection" at bounding box center [449, 107] width 196 height 7
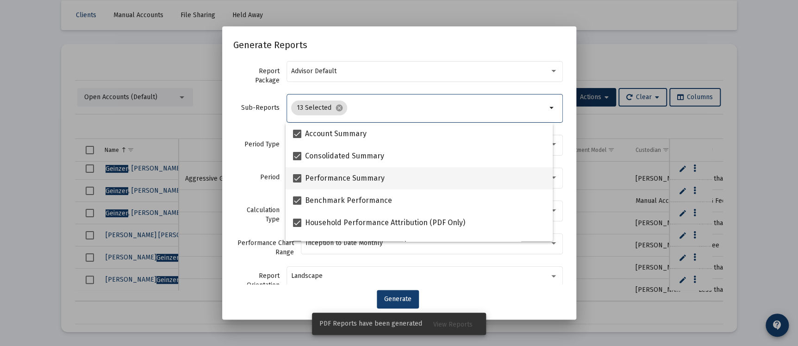
click at [300, 177] on span at bounding box center [297, 178] width 8 height 8
click at [297, 182] on input "Performance Summary" at bounding box center [297, 182] width 0 height 0
checkbox input "false"
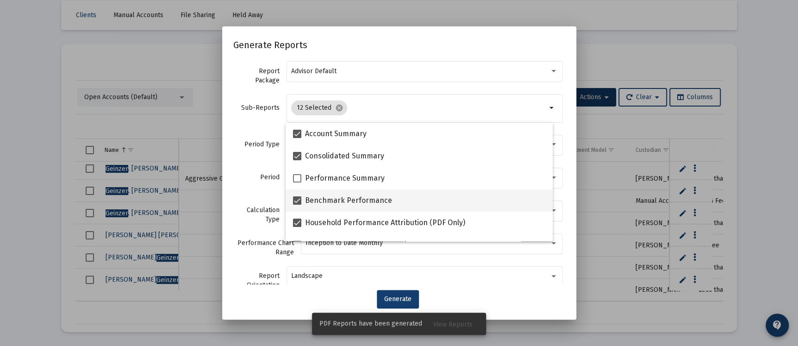
click at [299, 199] on span at bounding box center [297, 200] width 8 height 8
click at [297, 205] on input "Benchmark Performance" at bounding box center [297, 205] width 0 height 0
checkbox input "false"
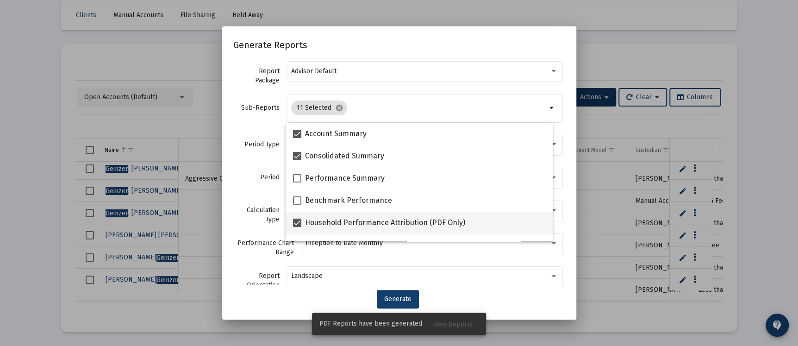
click at [301, 224] on span at bounding box center [297, 222] width 8 height 8
click at [297, 227] on input "Household Performance Attribution (PDF Only)" at bounding box center [297, 227] width 0 height 0
checkbox input "false"
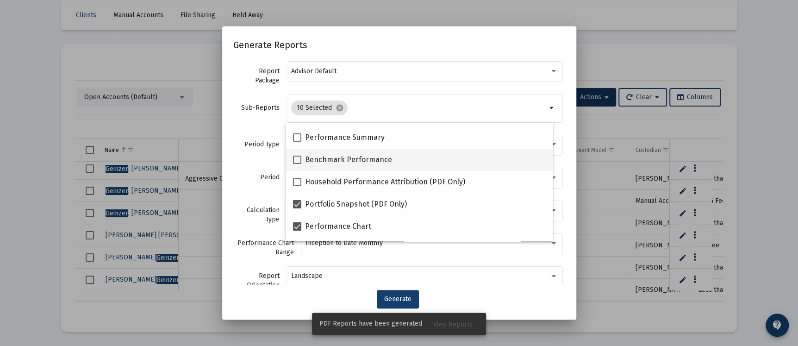
scroll to position [69, 0]
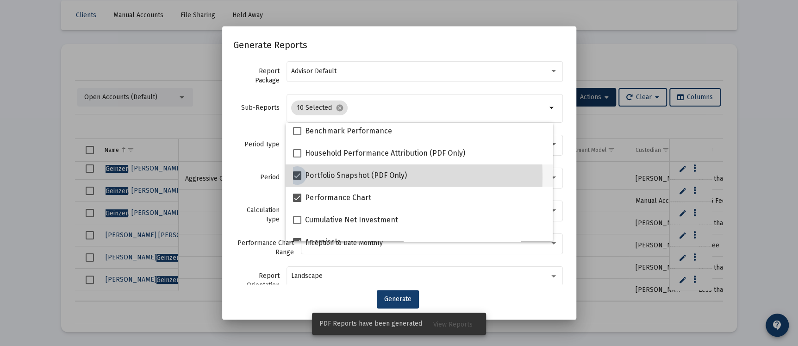
click at [293, 177] on span at bounding box center [297, 175] width 8 height 8
click at [297, 180] on input "Portfolio Snapshot (PDF Only)" at bounding box center [297, 180] width 0 height 0
checkbox input "false"
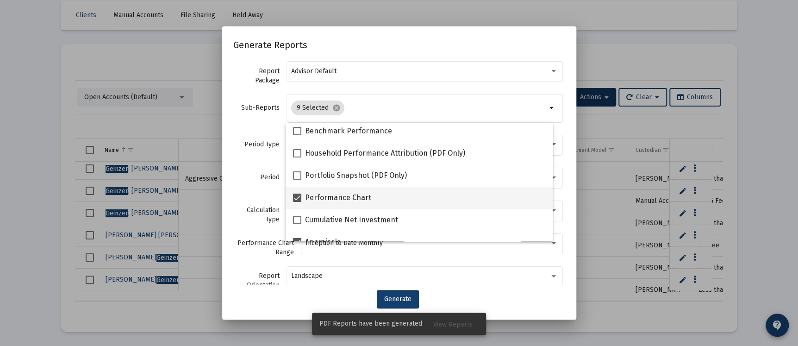
click at [300, 197] on span at bounding box center [297, 197] width 8 height 8
click at [297, 202] on input "Performance Chart" at bounding box center [297, 202] width 0 height 0
checkbox input "false"
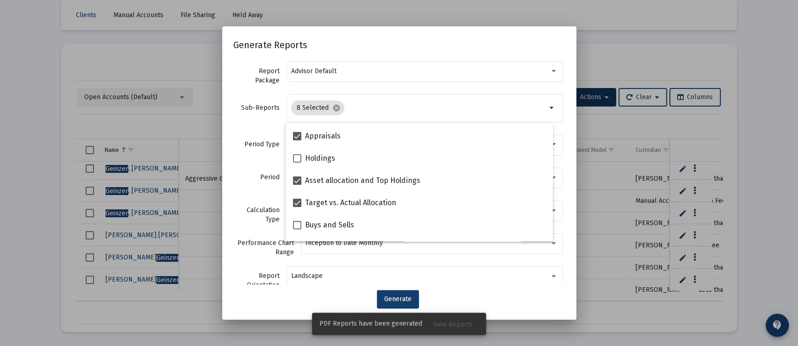
scroll to position [208, 0]
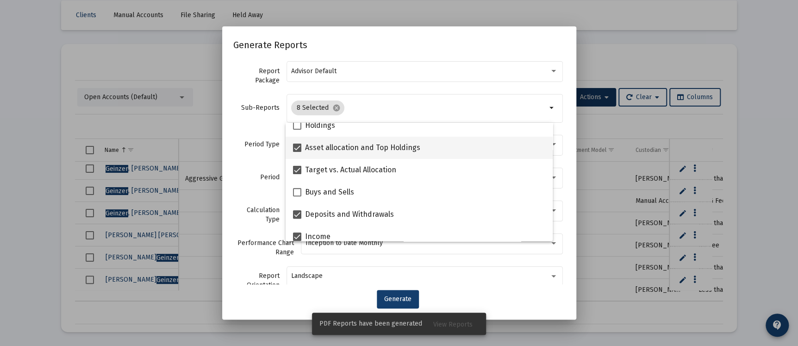
click at [296, 151] on span at bounding box center [297, 147] width 8 height 8
click at [297, 152] on input "Asset allocation and Top Holdings" at bounding box center [297, 152] width 0 height 0
checkbox input "false"
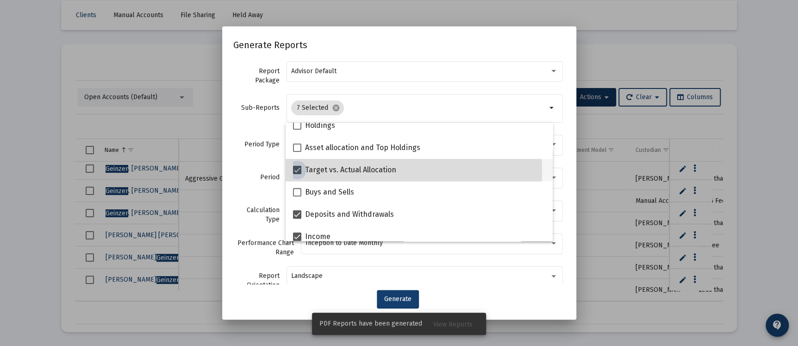
click at [297, 171] on span at bounding box center [297, 170] width 8 height 8
click at [297, 174] on input "Target vs. Actual Allocation" at bounding box center [297, 174] width 0 height 0
checkbox input "false"
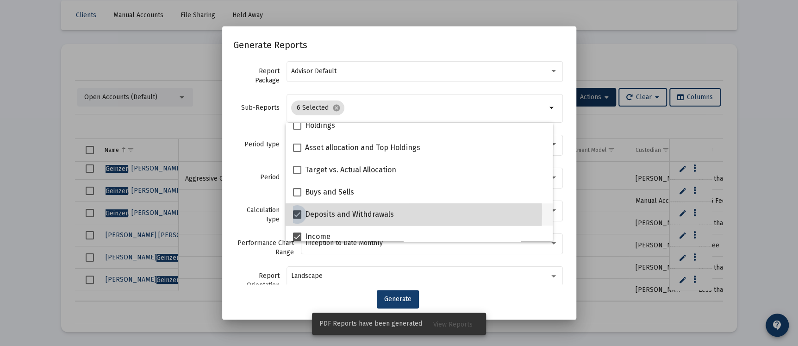
click at [299, 213] on span at bounding box center [297, 214] width 8 height 8
click at [297, 218] on input "Deposits and Withdrawals" at bounding box center [297, 218] width 0 height 0
checkbox input "false"
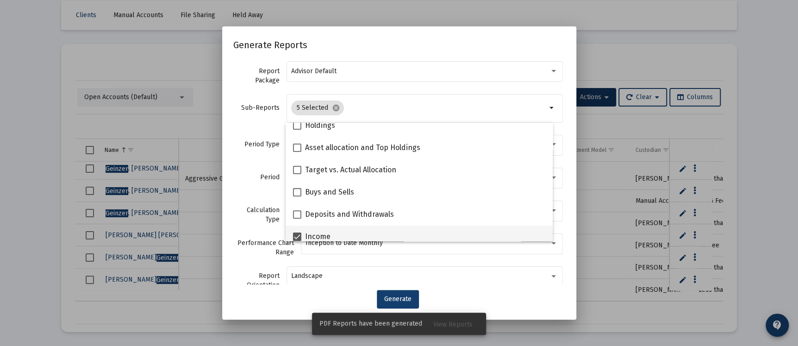
click at [297, 233] on span at bounding box center [297, 236] width 8 height 8
click at [297, 241] on input "Income" at bounding box center [297, 241] width 0 height 0
checkbox input "false"
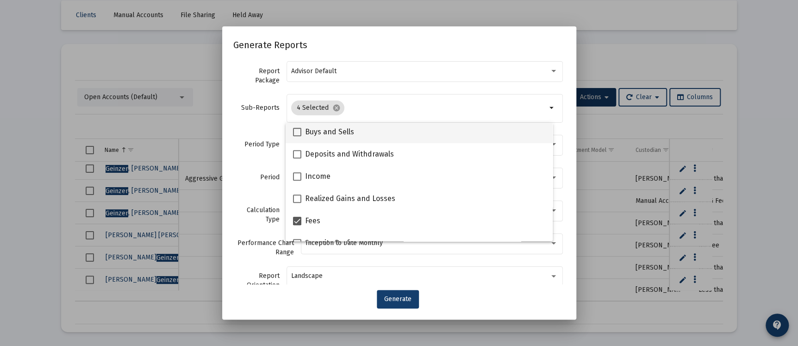
scroll to position [278, 0]
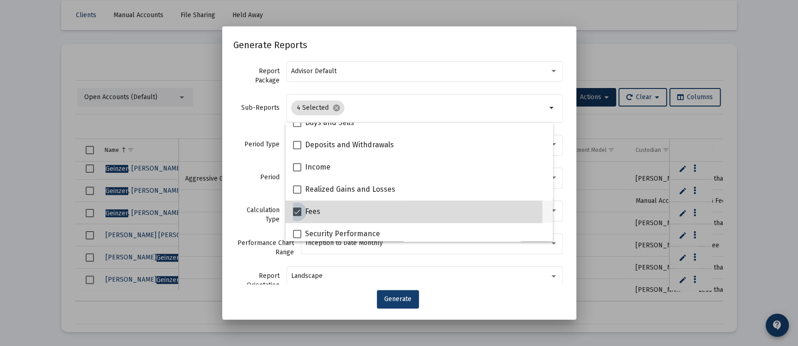
click at [298, 213] on span at bounding box center [297, 211] width 8 height 8
click at [297, 216] on input "Fees" at bounding box center [297, 216] width 0 height 0
checkbox input "false"
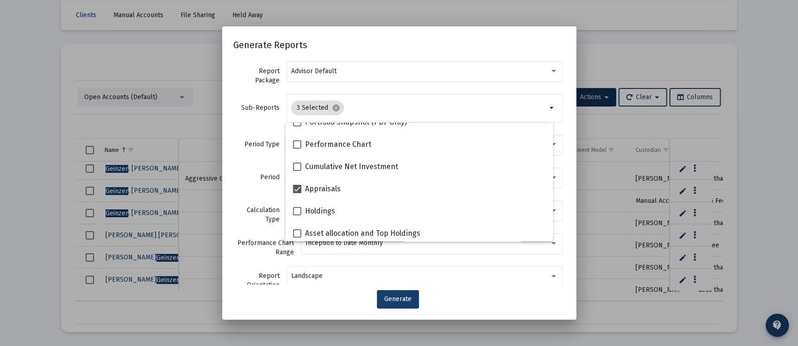
scroll to position [139, 0]
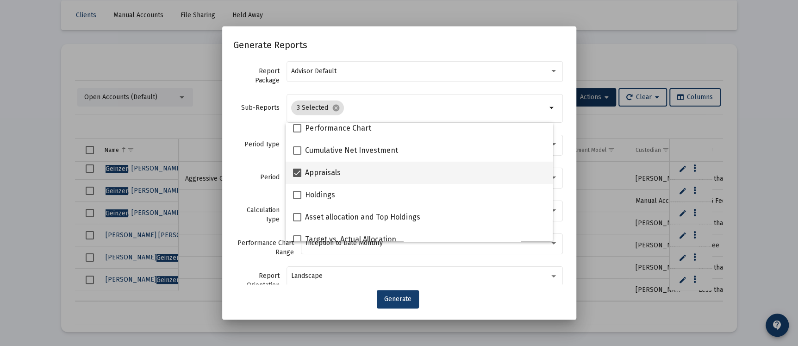
click at [295, 173] on span at bounding box center [297, 172] width 8 height 8
click at [297, 177] on input "Appraisals" at bounding box center [297, 177] width 0 height 0
checkbox input "false"
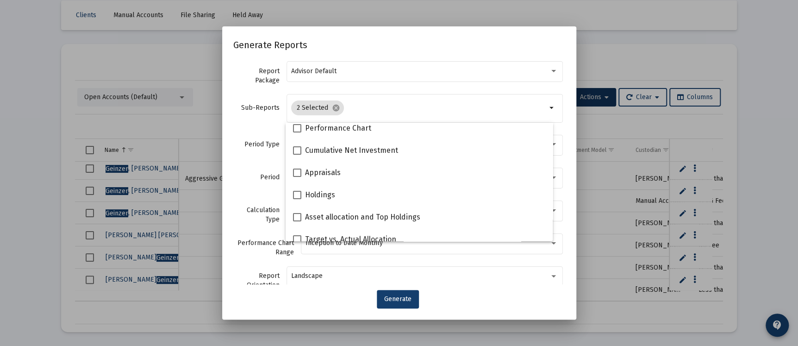
click at [265, 125] on div "Sub-Reports 2 Selected cancel arrow_drop_down" at bounding box center [399, 113] width 332 height 40
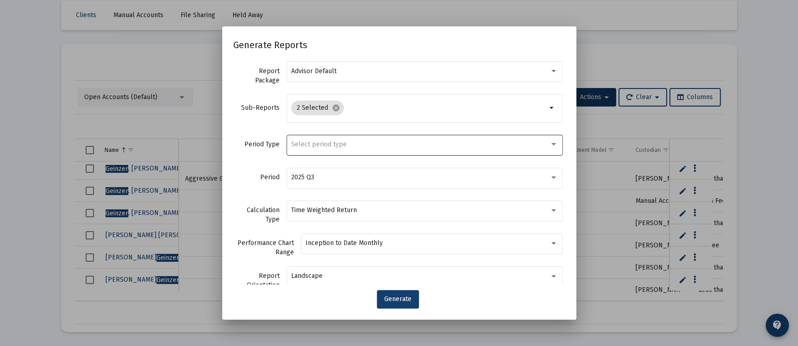
click at [334, 144] on span "Select period type" at bounding box center [319, 144] width 56 height 8
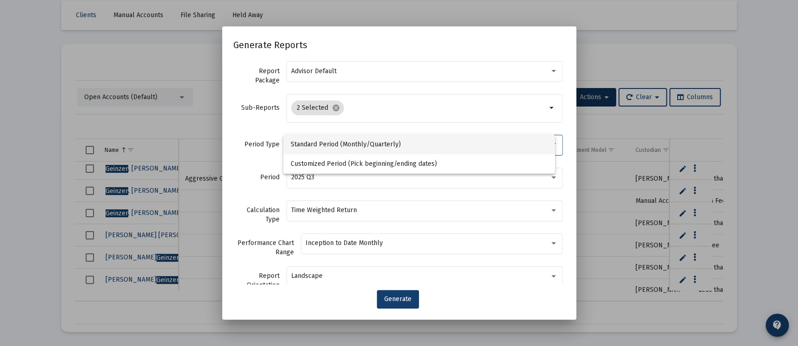
click at [336, 140] on span "Standard Period (Monthly/Quarterly)" at bounding box center [419, 144] width 257 height 19
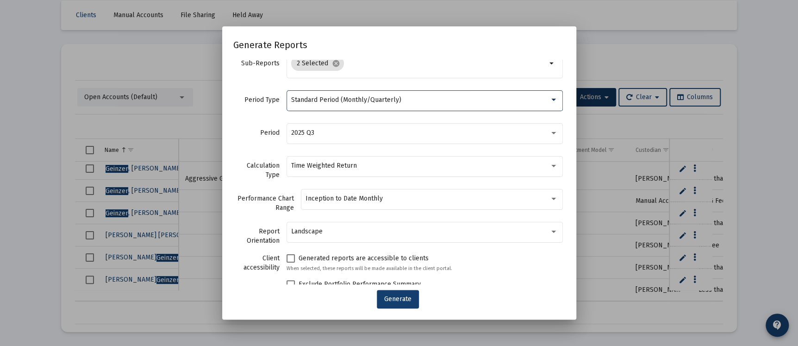
scroll to position [64, 0]
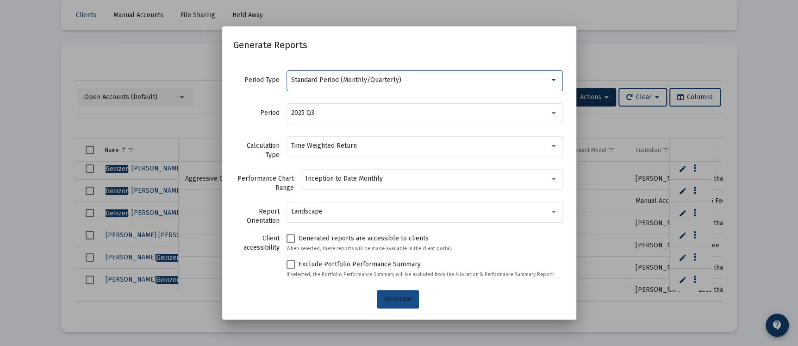
click at [395, 295] on span "Generate" at bounding box center [397, 299] width 27 height 8
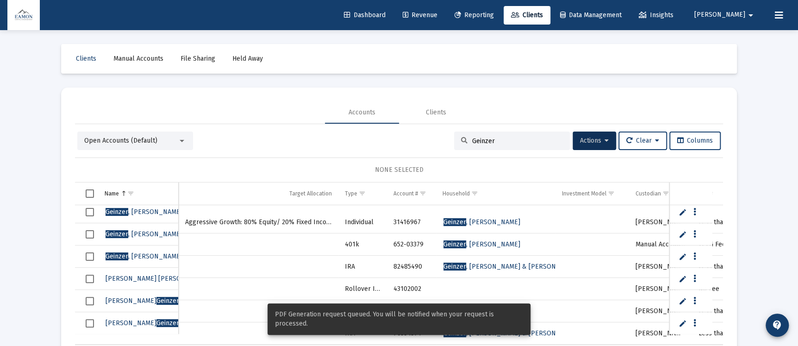
scroll to position [43, 0]
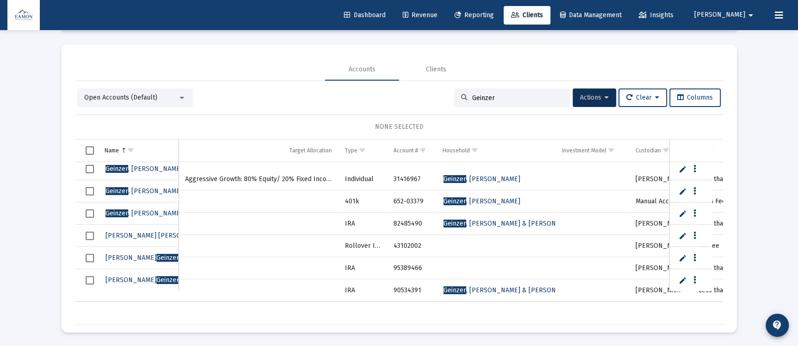
click at [494, 19] on span "Reporting" at bounding box center [473, 15] width 39 height 8
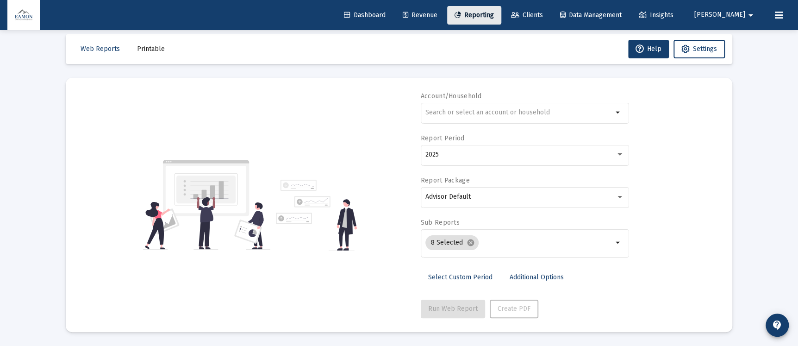
scroll to position [9, 0]
click at [152, 53] on span "Printable" at bounding box center [151, 49] width 28 height 8
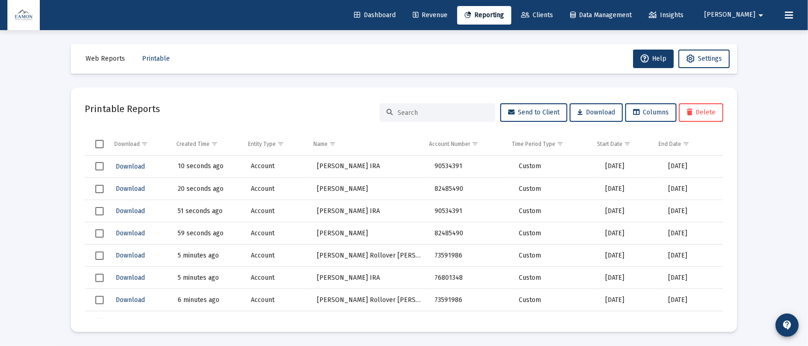
click at [99, 163] on span "Select row" at bounding box center [99, 166] width 8 height 8
click at [98, 185] on span "Select row" at bounding box center [99, 189] width 8 height 8
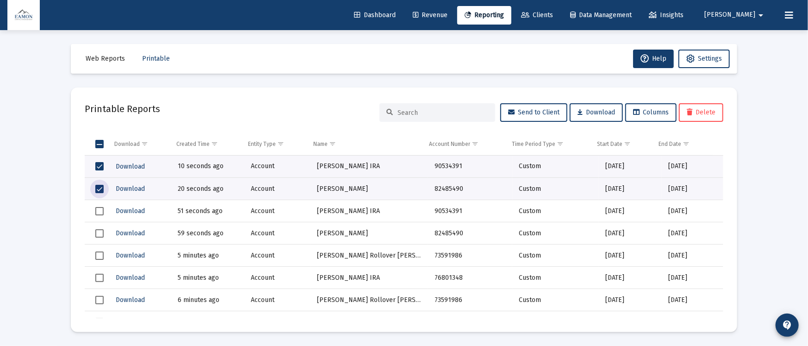
click at [100, 208] on span "Select row" at bounding box center [99, 211] width 8 height 8
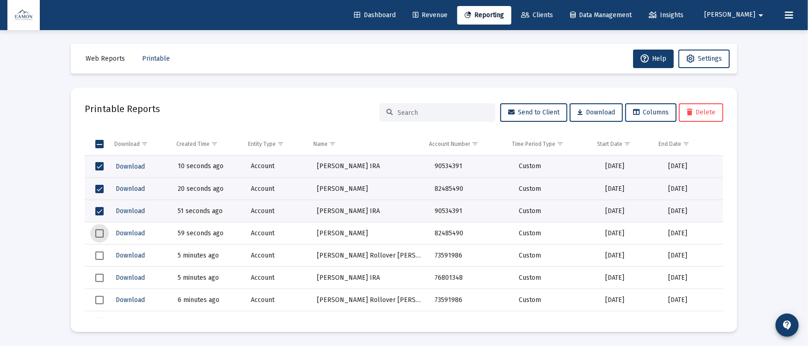
click at [98, 233] on span "Select row" at bounding box center [99, 233] width 8 height 8
click at [597, 110] on span "Download" at bounding box center [596, 112] width 37 height 8
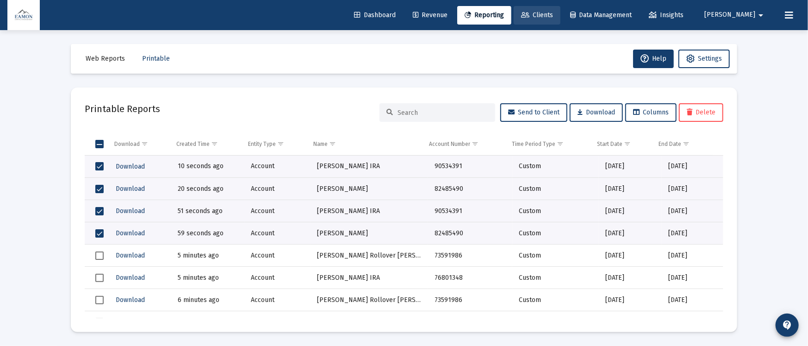
click at [553, 12] on span "Clients" at bounding box center [537, 15] width 32 height 8
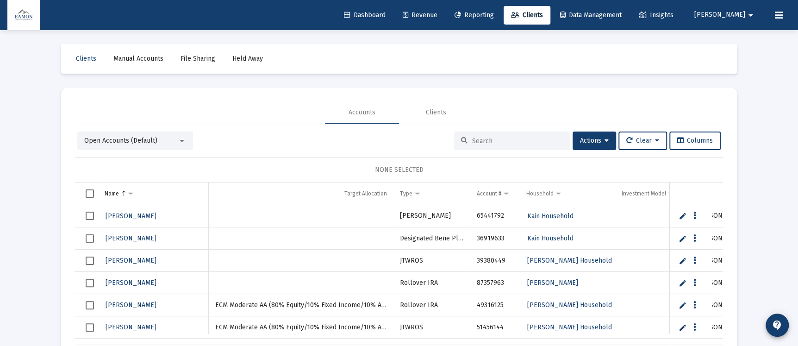
click at [163, 54] on link "Manual Accounts" at bounding box center [138, 59] width 65 height 19
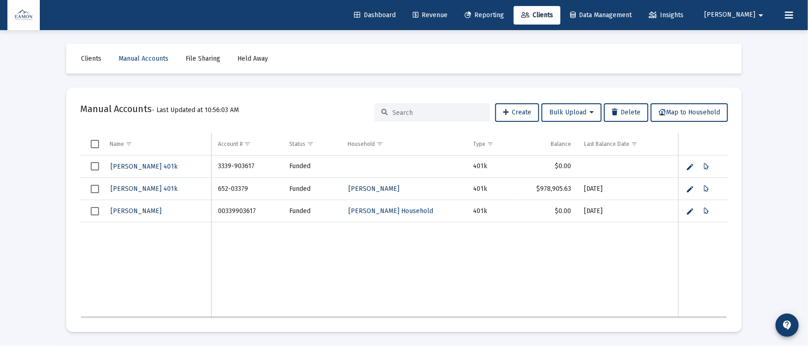
click at [691, 185] on link "Edit" at bounding box center [690, 189] width 8 height 8
click at [718, 186] on icon "Data grid" at bounding box center [718, 188] width 5 height 11
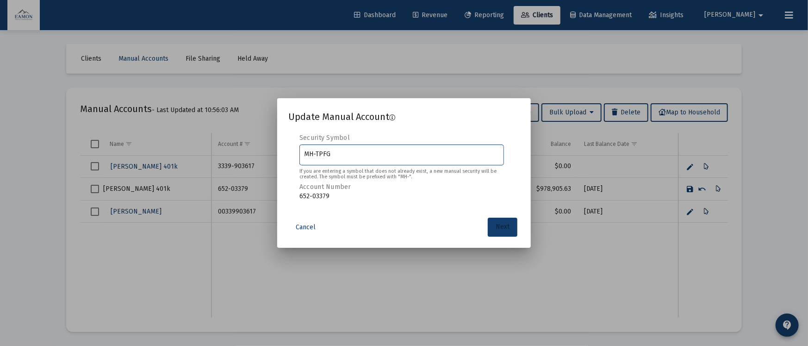
click at [508, 227] on span "Next" at bounding box center [503, 227] width 14 height 8
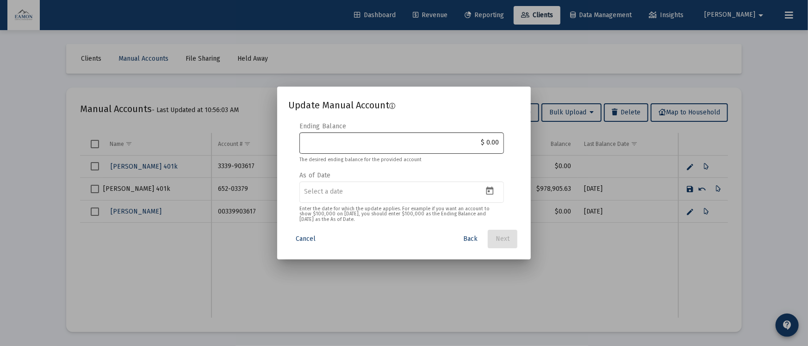
click at [490, 139] on input "$ 0.00" at bounding box center [401, 142] width 195 height 7
click at [487, 192] on icon "Open calendar" at bounding box center [490, 191] width 10 height 10
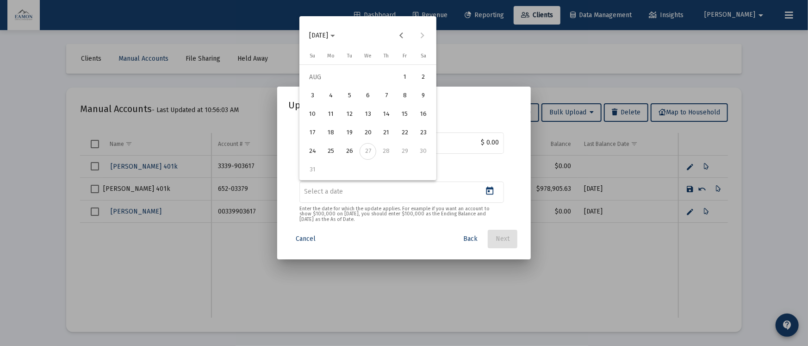
click at [329, 146] on div "25" at bounding box center [331, 151] width 17 height 17
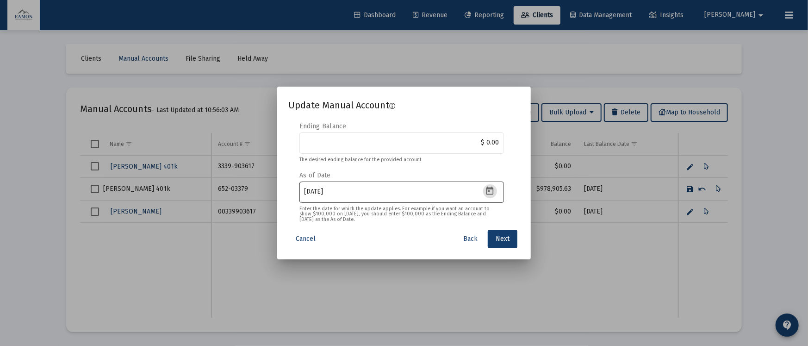
click at [488, 188] on icon "Open calendar" at bounding box center [489, 190] width 7 height 8
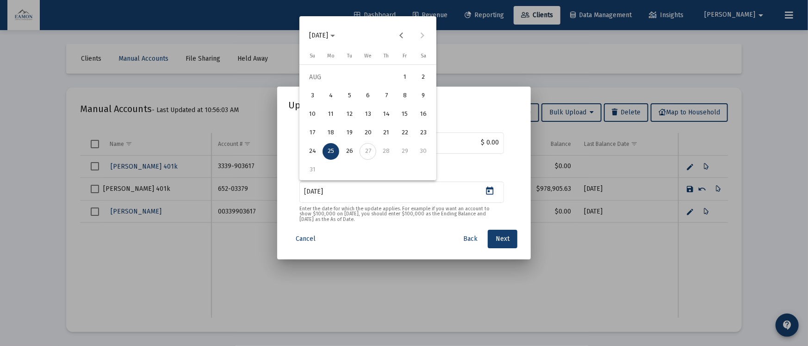
click at [403, 133] on div "22" at bounding box center [405, 132] width 17 height 17
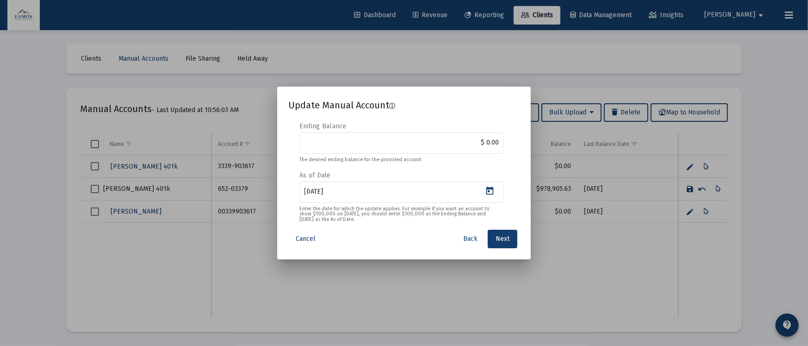
type input "2025-08-22"
click at [514, 240] on button "Next" at bounding box center [503, 239] width 30 height 19
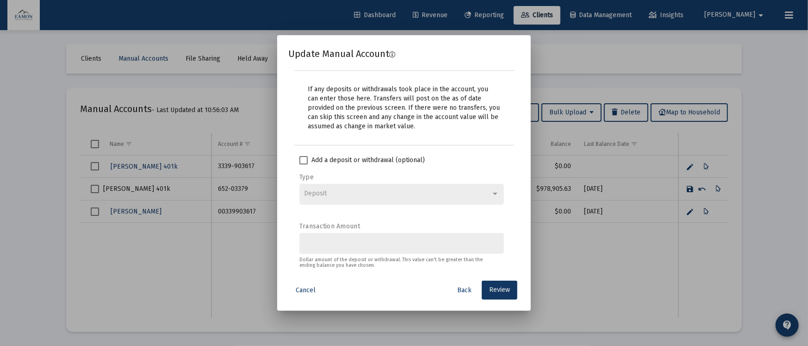
click at [304, 161] on span at bounding box center [303, 160] width 8 height 8
click at [304, 164] on input "Add a deposit or withdrawal (optional)" at bounding box center [303, 164] width 0 height 0
checkbox input "true"
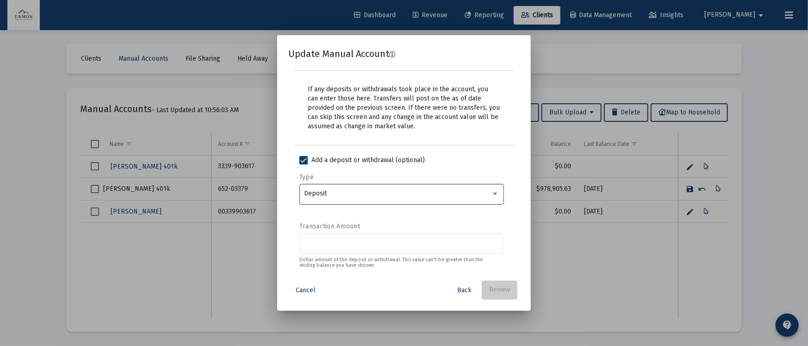
click at [351, 194] on div "Deposit" at bounding box center [397, 193] width 186 height 7
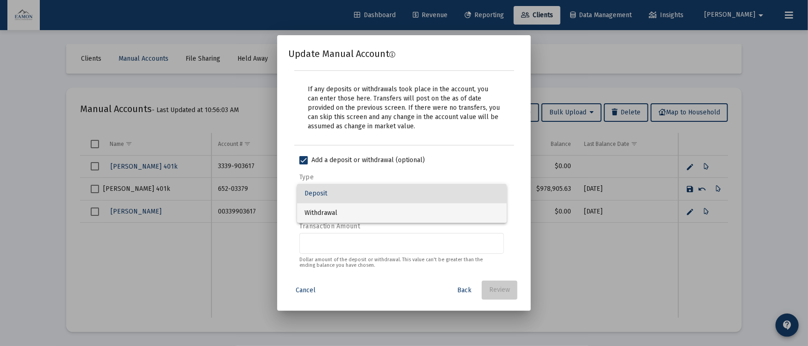
click at [336, 210] on span "Withdrawal" at bounding box center [401, 212] width 195 height 19
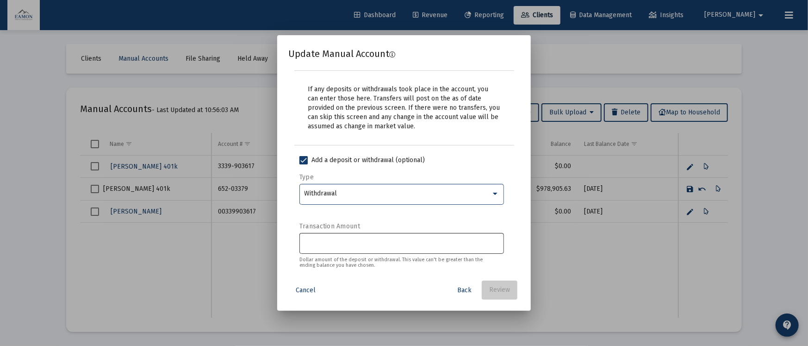
click at [329, 247] on div at bounding box center [401, 242] width 195 height 23
click at [329, 244] on input "Transaction Amount" at bounding box center [401, 242] width 195 height 7
type input "$ 978,905.63"
click at [383, 291] on div "Cancel Back Review" at bounding box center [403, 289] width 231 height 19
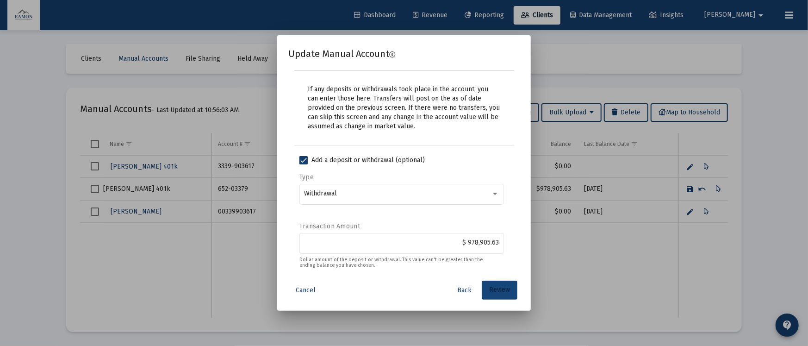
click at [501, 286] on span "Review" at bounding box center [499, 290] width 21 height 8
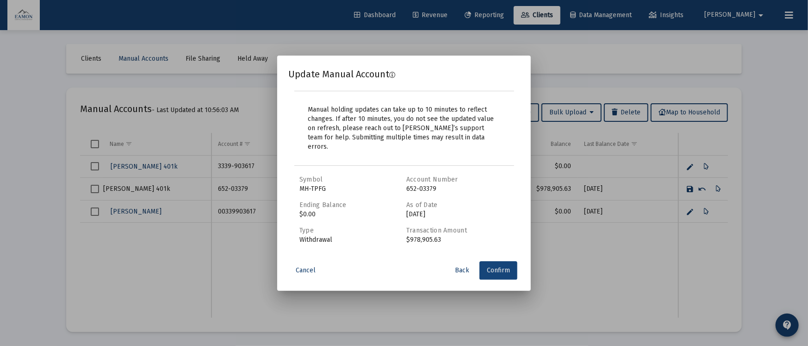
click at [503, 268] on span "Confirm" at bounding box center [498, 270] width 23 height 8
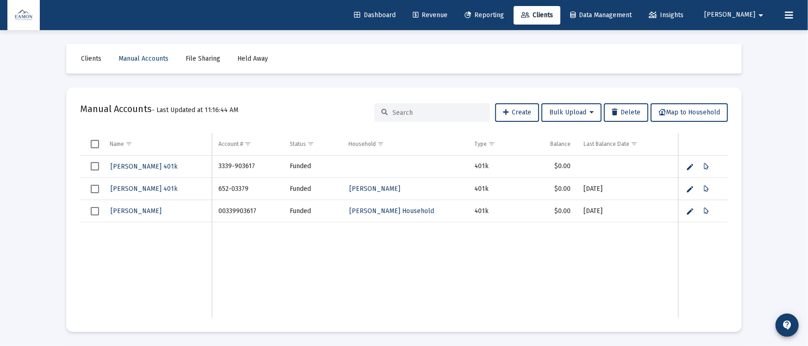
click at [506, 11] on link "Reporting" at bounding box center [484, 15] width 54 height 19
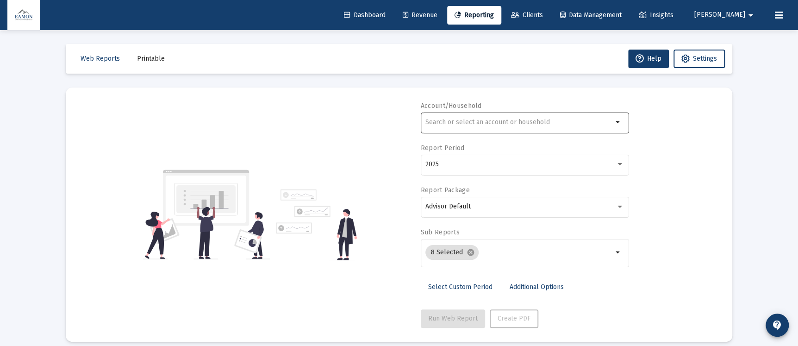
click at [526, 116] on div at bounding box center [518, 122] width 187 height 23
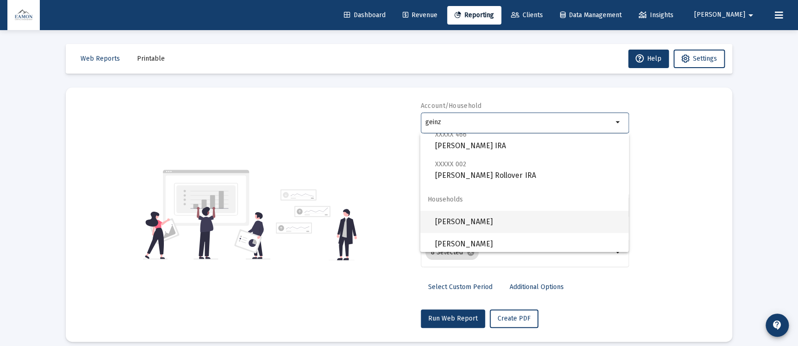
scroll to position [199, 0]
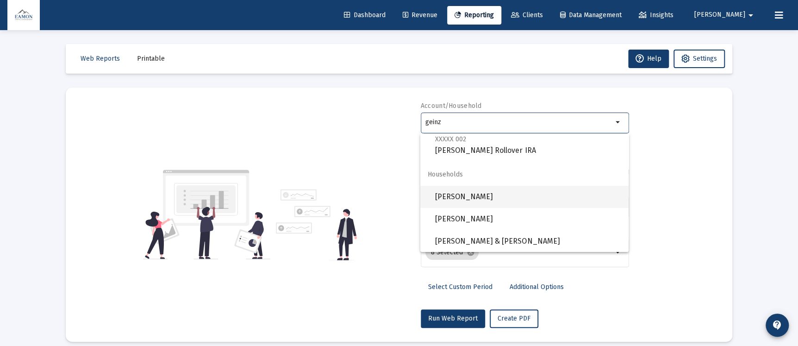
click at [513, 194] on span "[PERSON_NAME]" at bounding box center [528, 197] width 186 height 22
type input "[PERSON_NAME]"
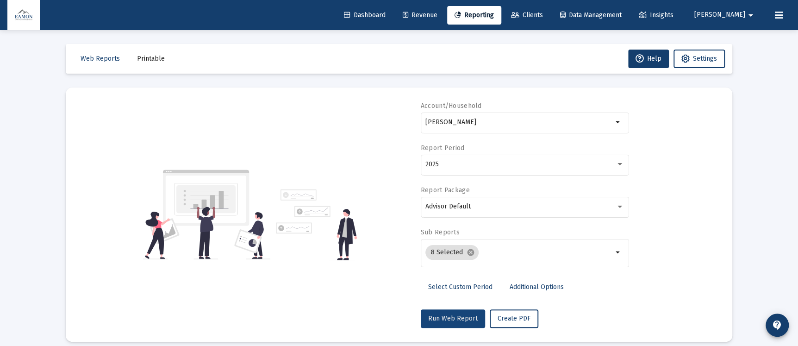
click at [469, 313] on button "Run Web Report" at bounding box center [453, 318] width 64 height 19
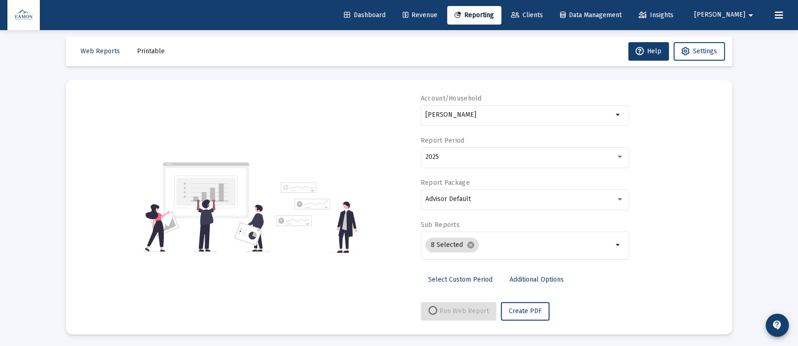
scroll to position [9, 0]
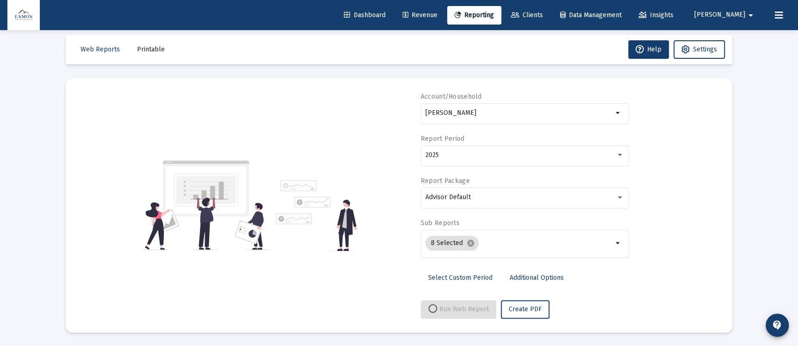
select select "View all"
click at [709, 43] on button "Settings" at bounding box center [698, 49] width 51 height 19
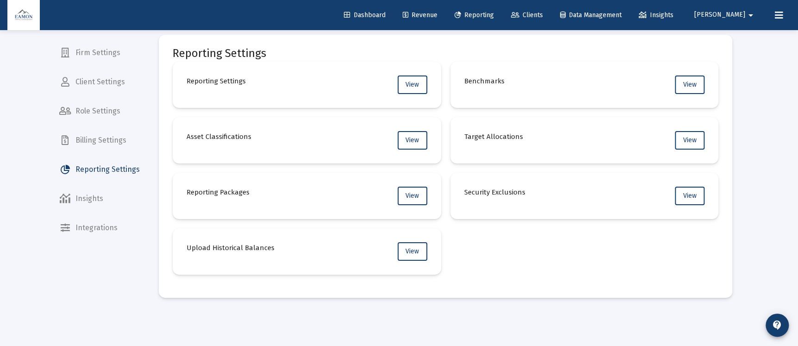
click at [550, 6] on link "Clients" at bounding box center [526, 15] width 47 height 19
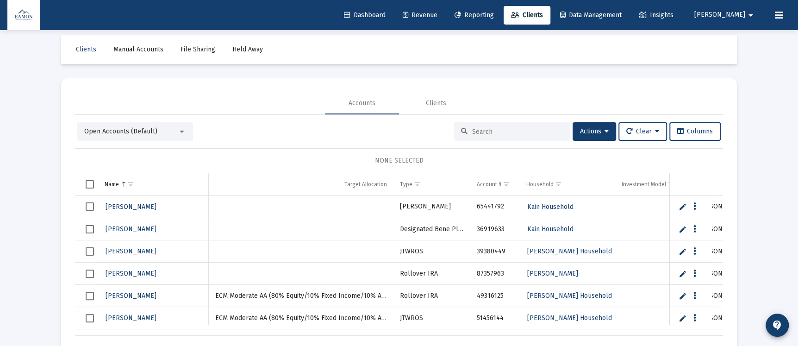
click at [148, 128] on span "Open Accounts (Default)" at bounding box center [120, 131] width 73 height 8
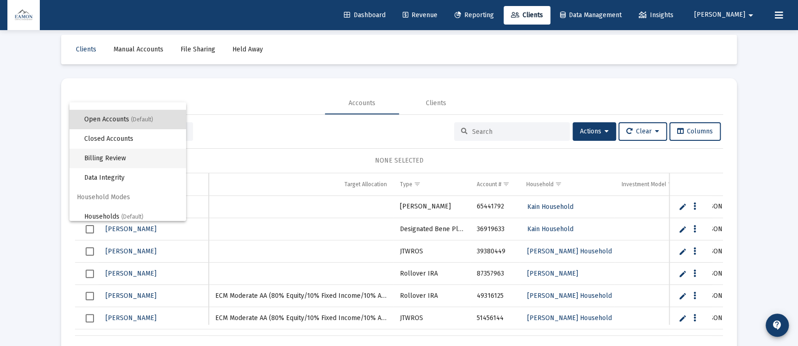
scroll to position [17, 0]
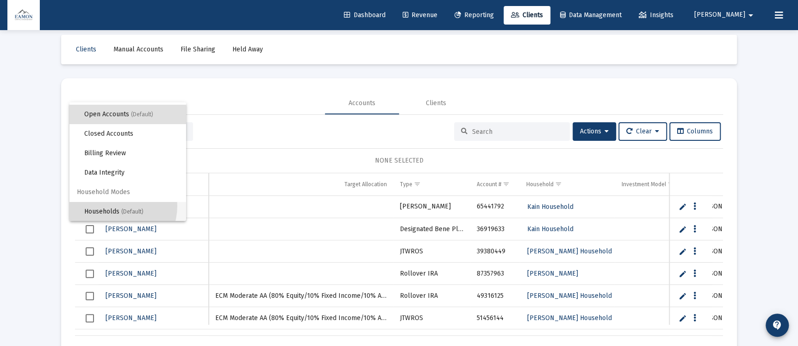
click at [111, 205] on span "Households (Default)" at bounding box center [131, 211] width 94 height 19
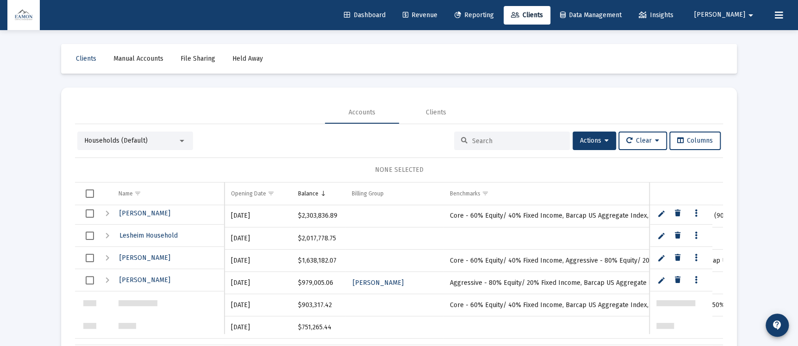
scroll to position [0, 0]
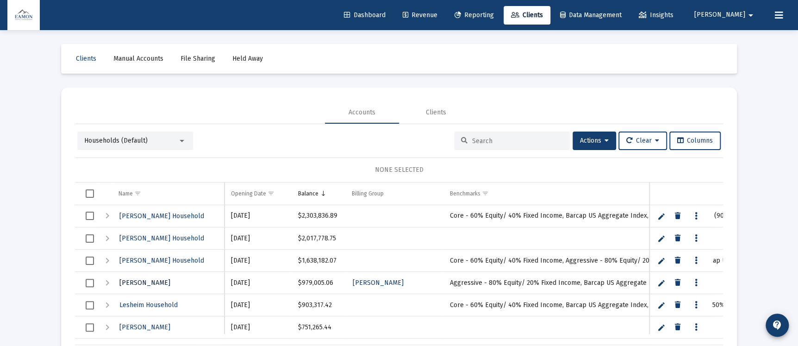
click at [147, 284] on span "[PERSON_NAME]" at bounding box center [144, 283] width 51 height 8
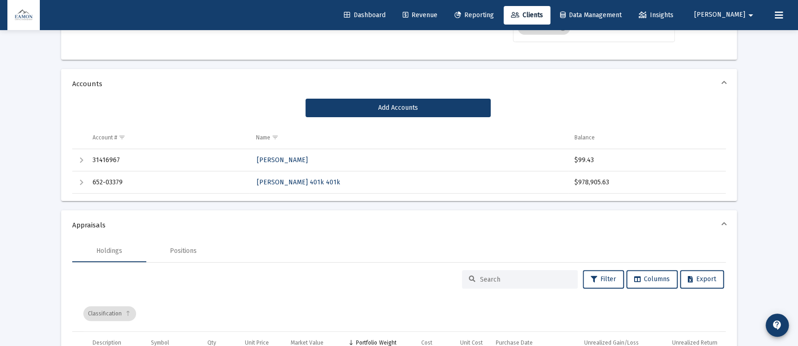
scroll to position [139, 0]
click at [84, 183] on div "Expand" at bounding box center [81, 181] width 11 height 11
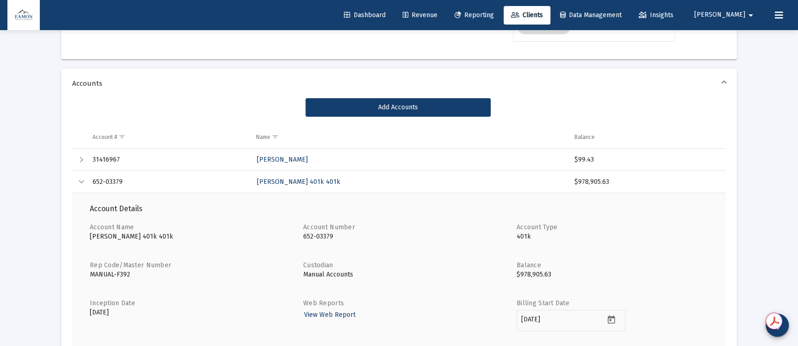
click at [81, 184] on div "Collapse" at bounding box center [81, 181] width 11 height 11
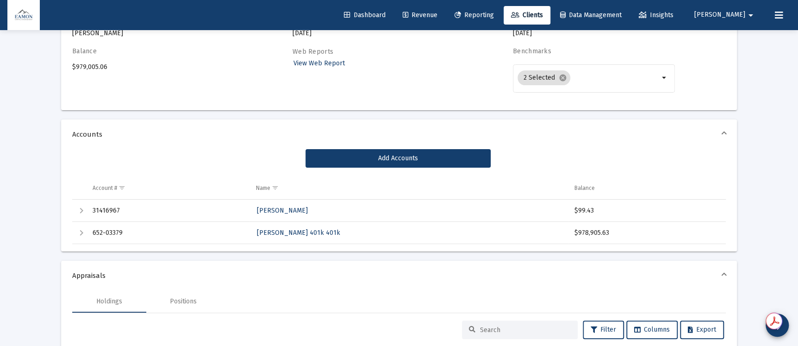
scroll to position [69, 0]
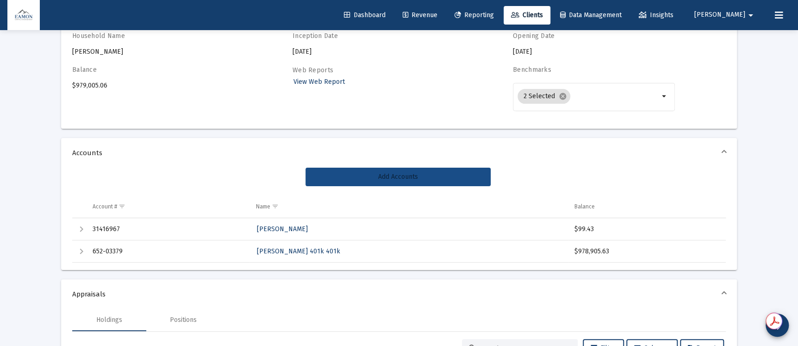
click at [410, 177] on span "Add Accounts" at bounding box center [398, 177] width 40 height 8
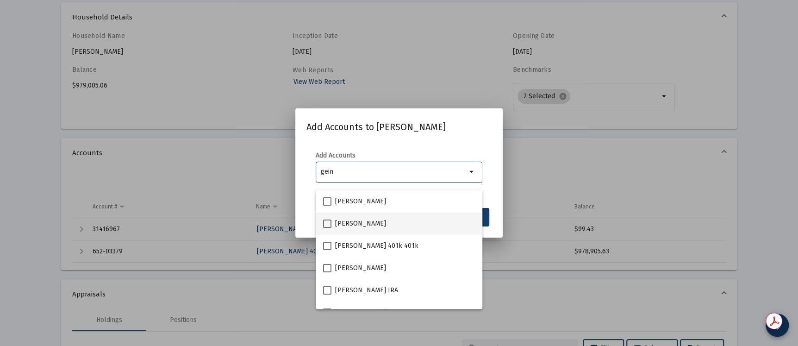
scroll to position [37, 0]
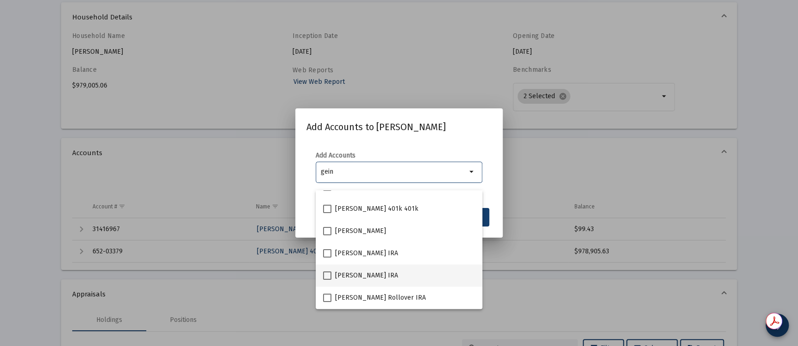
type input "gein"
click at [352, 276] on span "Michael Geinzer IRA" at bounding box center [366, 275] width 63 height 11
click at [327, 280] on input "Michael Geinzer IRA" at bounding box center [327, 280] width 0 height 0
checkbox input "true"
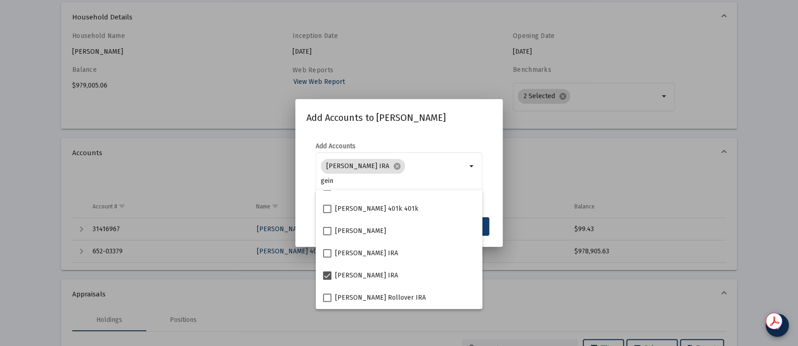
click at [434, 140] on mat-dialog-content "Add Accounts Michael Geinzer IRA cancel gein arrow_drop_down" at bounding box center [398, 171] width 207 height 79
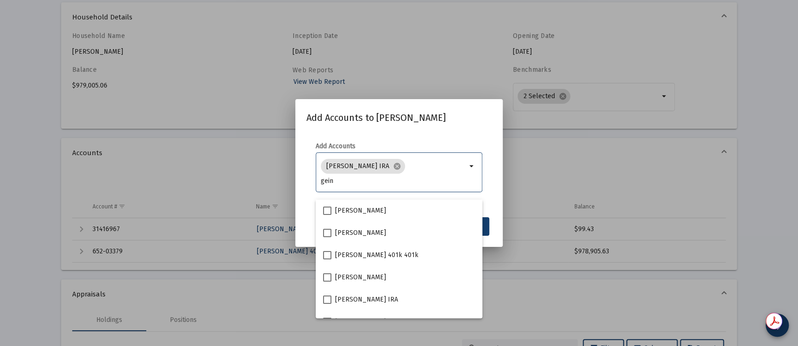
click at [335, 185] on input "gein" at bounding box center [394, 180] width 146 height 7
type input "g"
click at [377, 132] on div "Add Accounts to Geinzer, Michael Household Add Accounts Michael Geinzer IRA can…" at bounding box center [398, 172] width 185 height 125
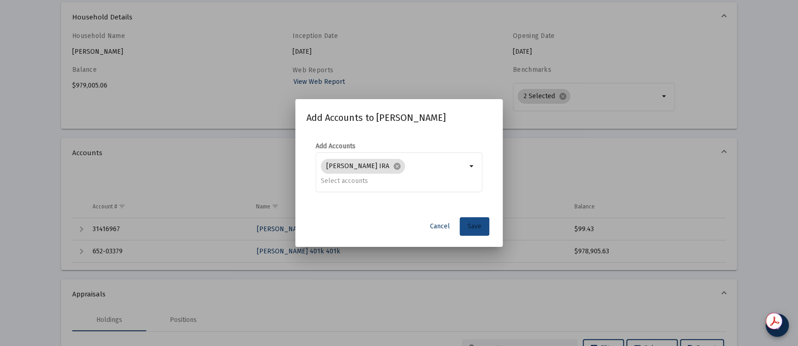
click at [472, 228] on button "Save" at bounding box center [475, 226] width 30 height 19
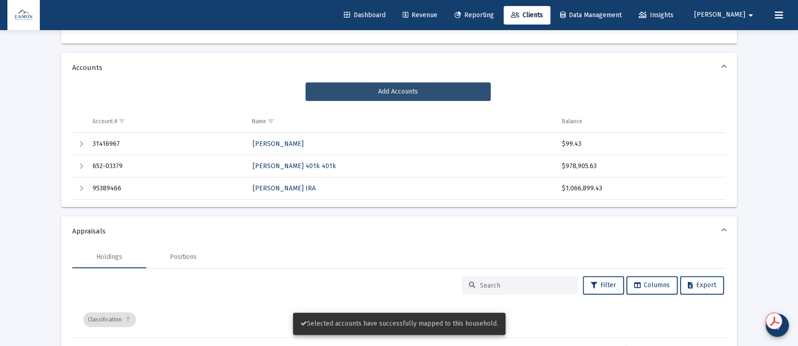
scroll to position [139, 0]
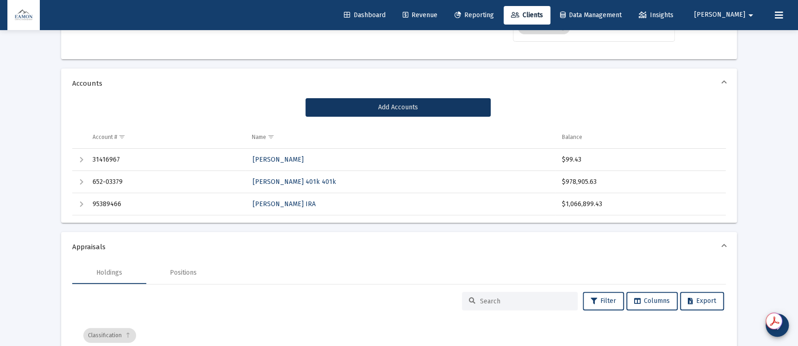
click at [80, 204] on div "Expand" at bounding box center [81, 204] width 11 height 11
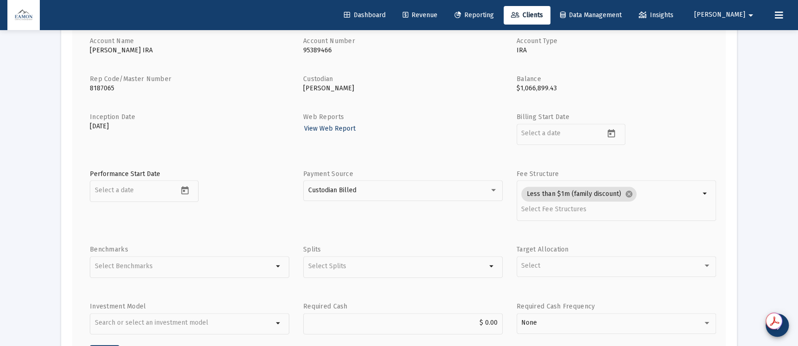
scroll to position [416, 0]
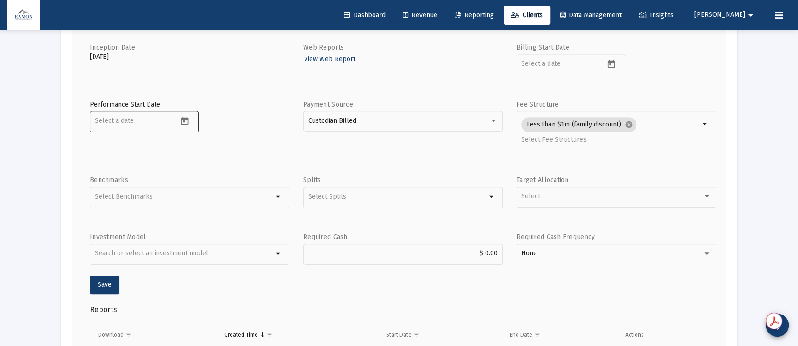
click at [187, 119] on icon "Open calendar" at bounding box center [185, 121] width 10 height 10
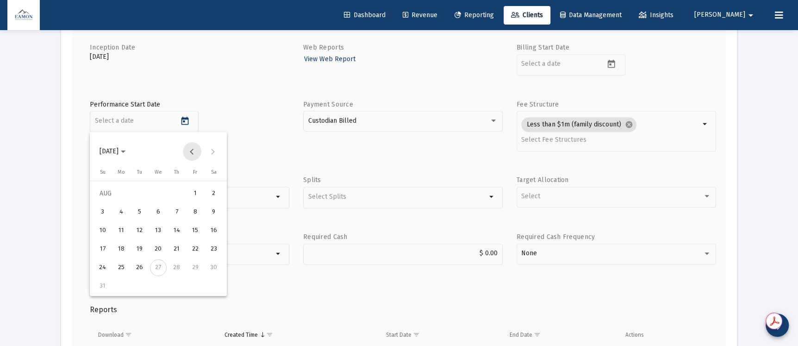
click at [195, 149] on button "Previous month" at bounding box center [192, 151] width 19 height 19
click at [212, 148] on button "Next month" at bounding box center [213, 151] width 19 height 19
click at [261, 139] on div at bounding box center [399, 173] width 798 height 346
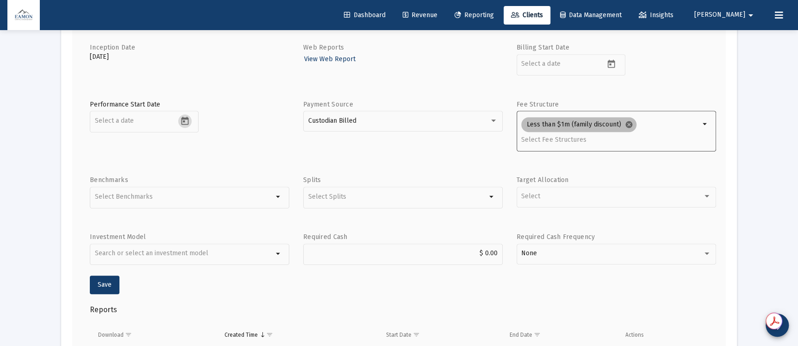
click at [626, 124] on mat-icon "cancel" at bounding box center [628, 124] width 8 height 8
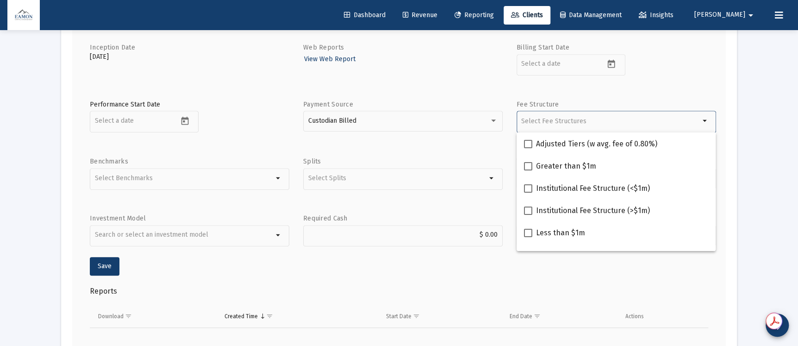
click at [460, 71] on div "Web Reports View Web Report" at bounding box center [402, 64] width 199 height 43
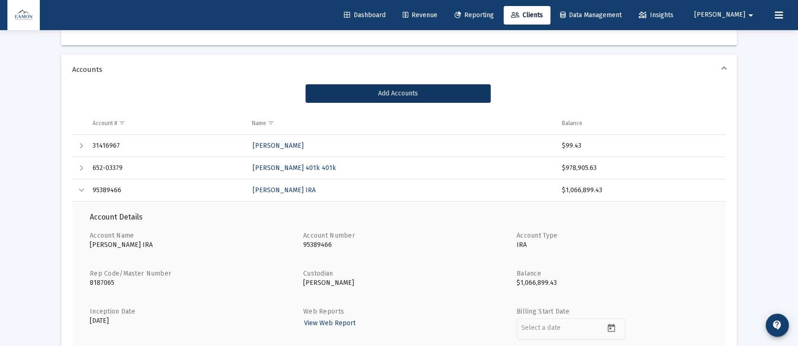
scroll to position [139, 0]
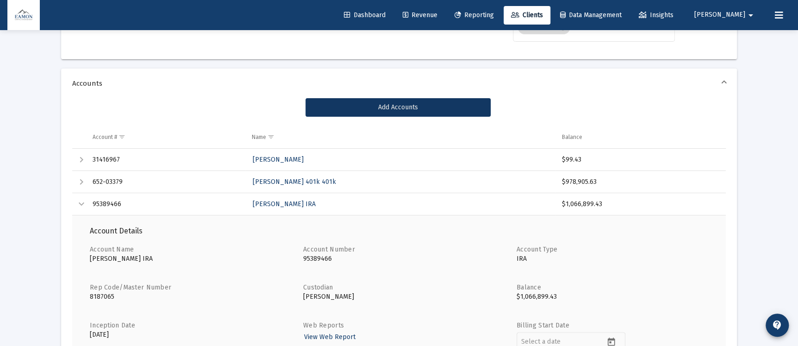
click at [84, 200] on div "Collapse" at bounding box center [81, 204] width 11 height 11
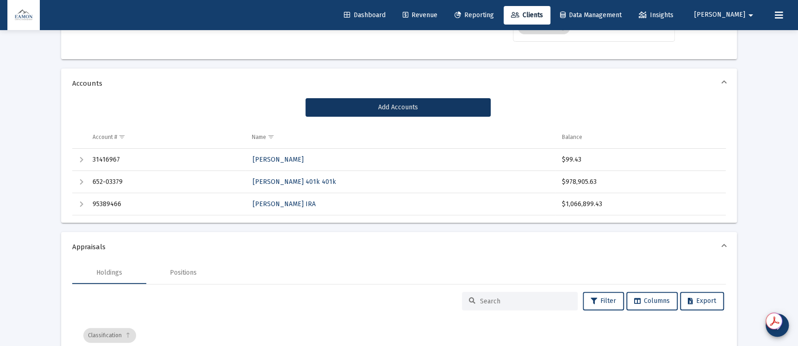
click at [84, 206] on div "Expand" at bounding box center [81, 204] width 11 height 11
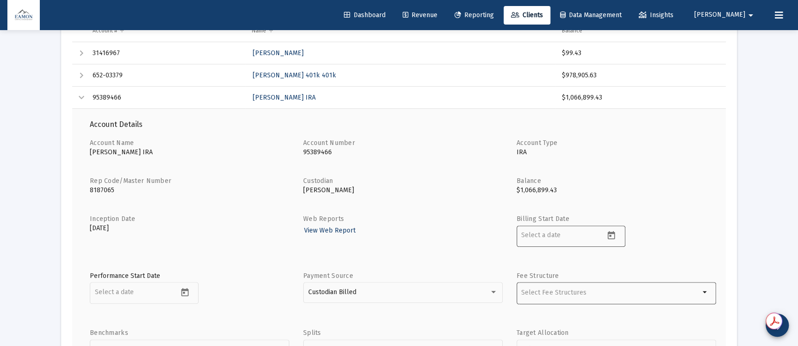
scroll to position [278, 0]
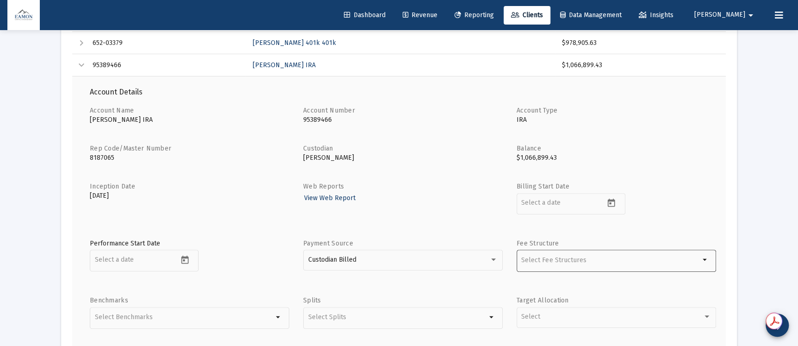
click at [583, 262] on input "Selection" at bounding box center [610, 260] width 179 height 8
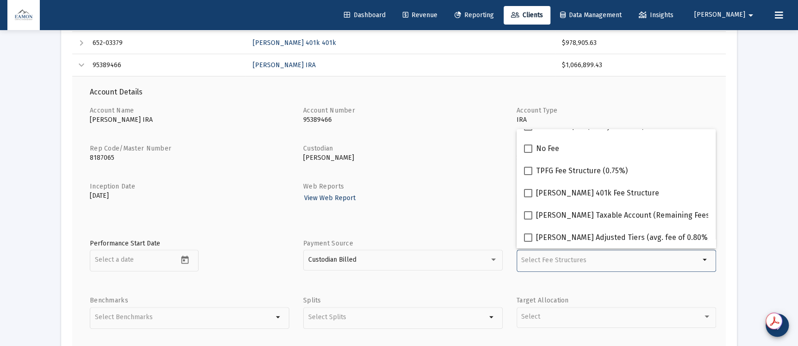
scroll to position [0, 0]
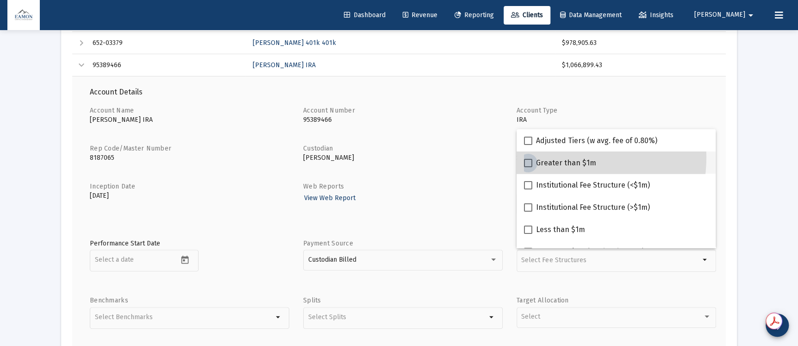
click at [557, 157] on span "Greater than $1m" at bounding box center [566, 162] width 60 height 11
click at [528, 167] on input "Greater than $1m" at bounding box center [528, 167] width 0 height 0
checkbox input "true"
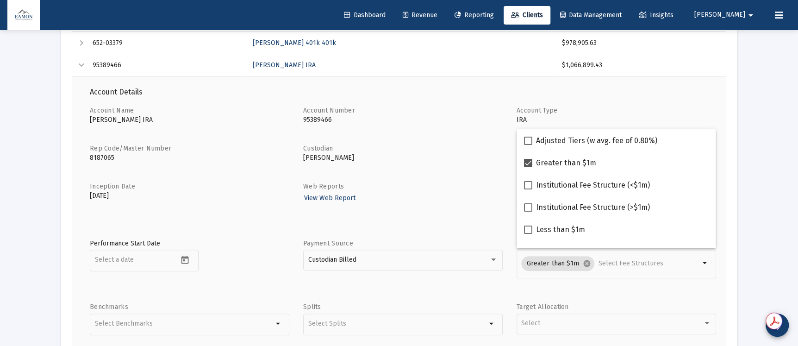
click at [722, 92] on td "Account Details Account Name Michael Geinzer IRA Account Number 95389466 Accoun…" at bounding box center [398, 325] width 653 height 499
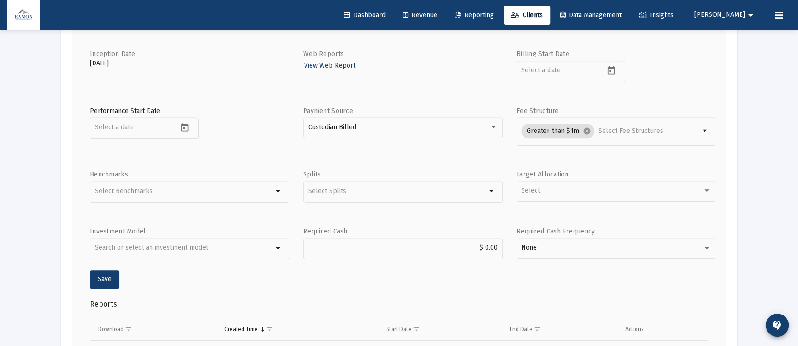
scroll to position [486, 0]
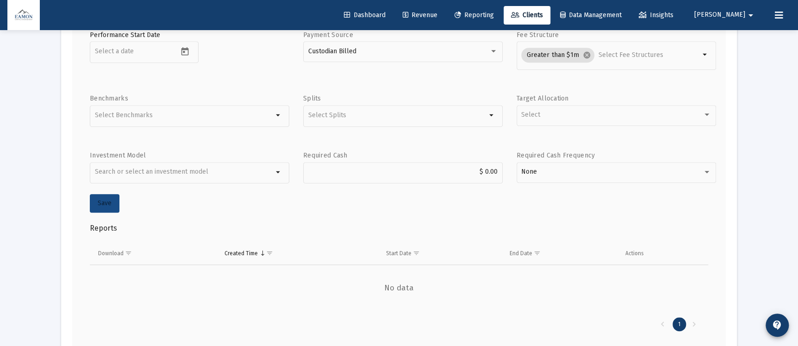
click at [104, 201] on span "Save" at bounding box center [105, 203] width 14 height 8
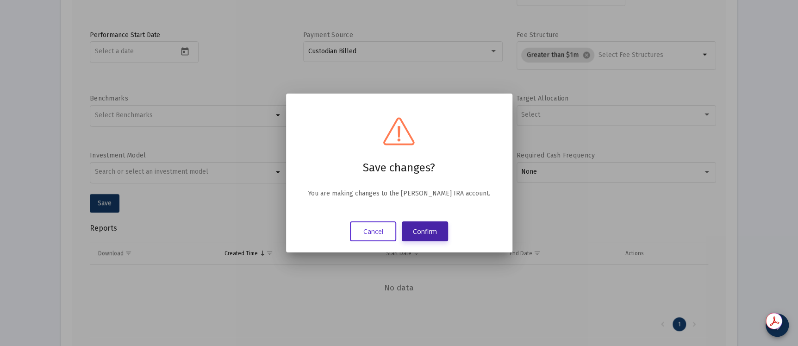
click at [443, 226] on button "Confirm" at bounding box center [425, 231] width 46 height 20
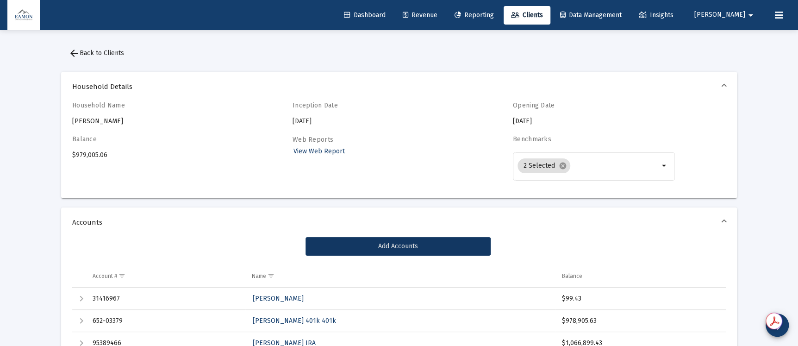
click at [99, 49] on span "arrow_back Back to Clients" at bounding box center [96, 53] width 56 height 8
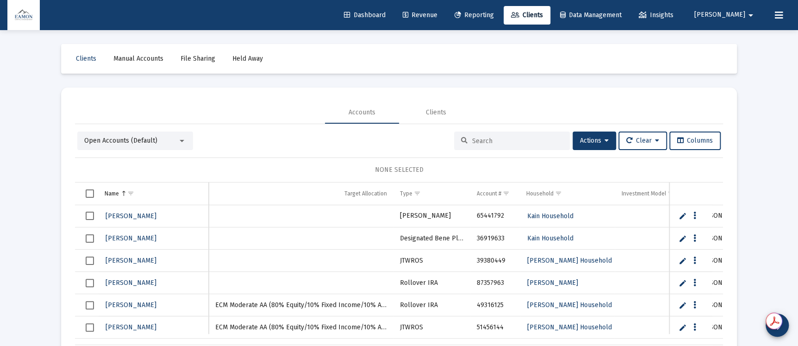
click at [501, 22] on link "Reporting" at bounding box center [474, 15] width 54 height 19
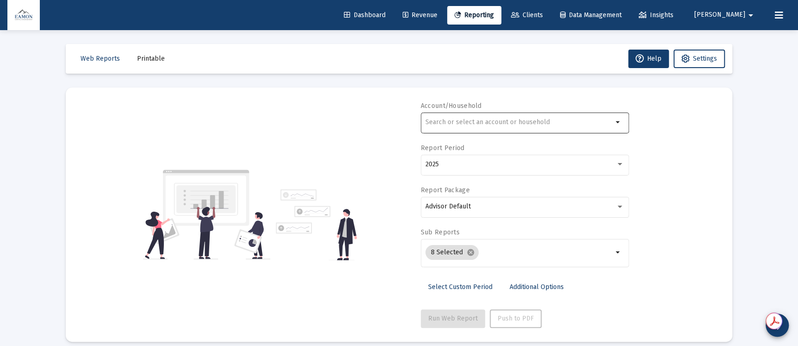
click at [509, 124] on input "text" at bounding box center [518, 121] width 187 height 7
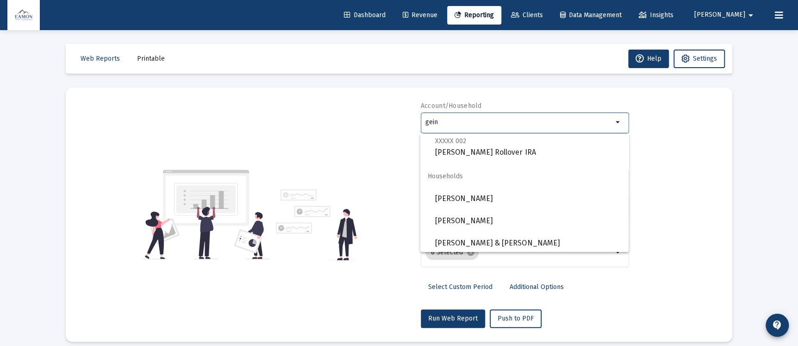
scroll to position [199, 0]
click at [501, 191] on span "[PERSON_NAME]" at bounding box center [528, 197] width 186 height 22
type input "[PERSON_NAME]"
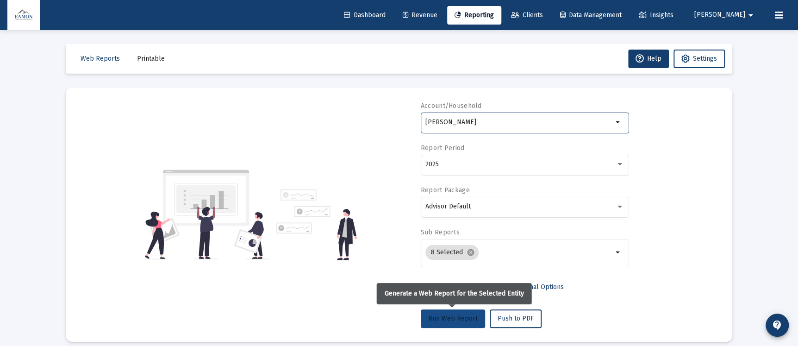
click at [452, 314] on span "Run Web Report" at bounding box center [453, 318] width 50 height 8
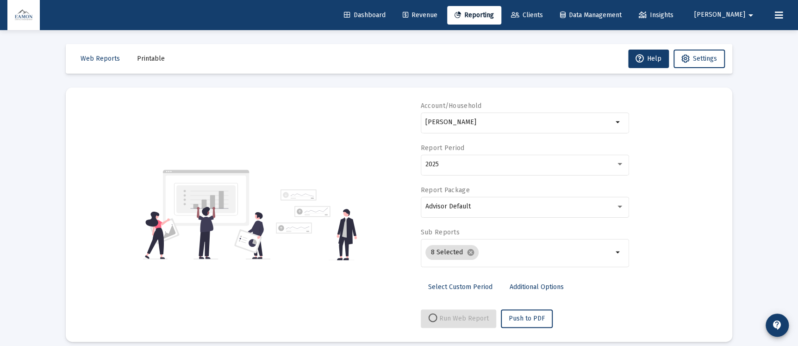
select select "View all"
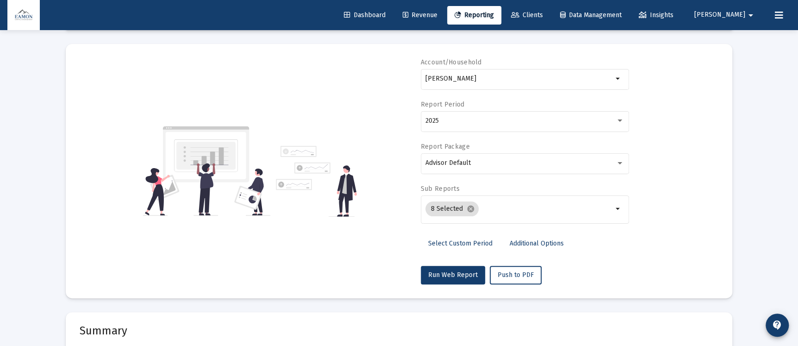
scroll to position [0, 0]
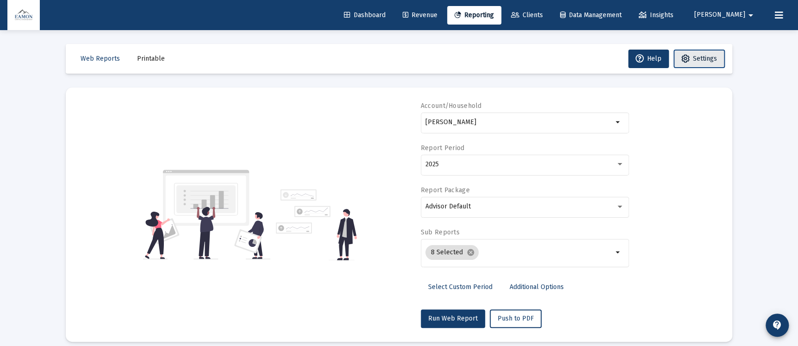
click at [700, 57] on span "Settings" at bounding box center [705, 59] width 24 height 8
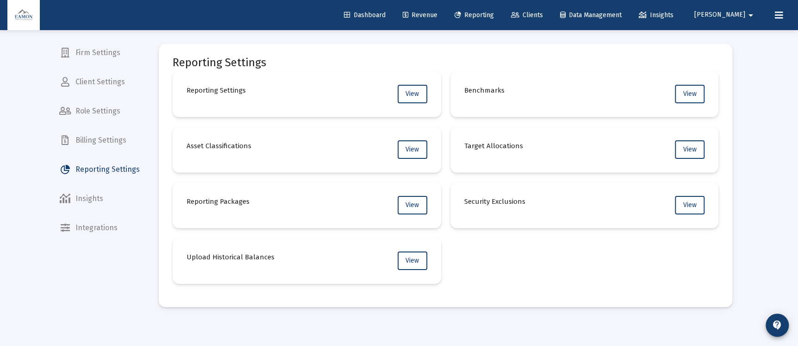
click at [550, 6] on link "Clients" at bounding box center [526, 15] width 47 height 19
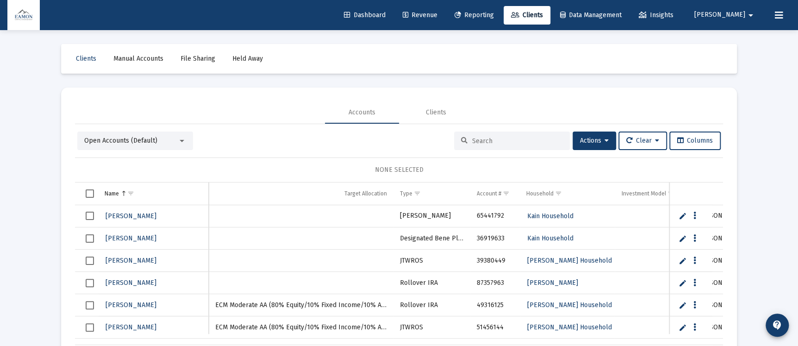
click at [126, 145] on div "Open Accounts (Default)" at bounding box center [130, 140] width 93 height 9
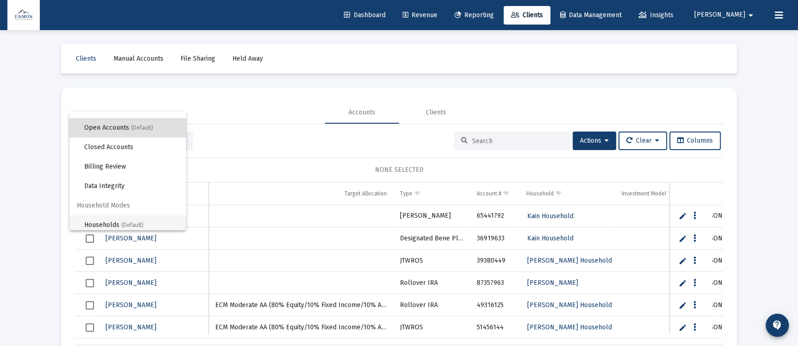
scroll to position [17, 0]
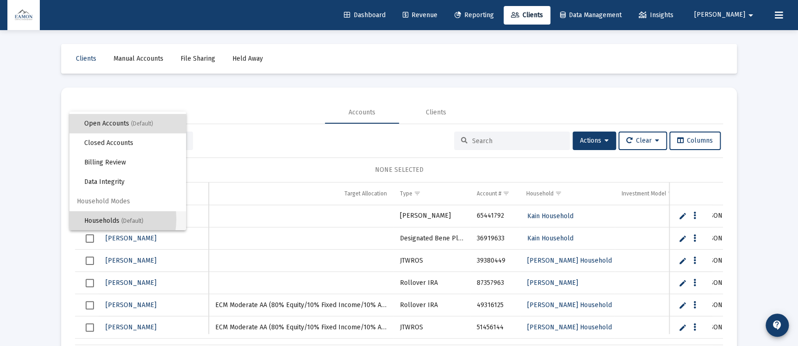
click at [102, 218] on span "Households (Default)" at bounding box center [131, 220] width 94 height 19
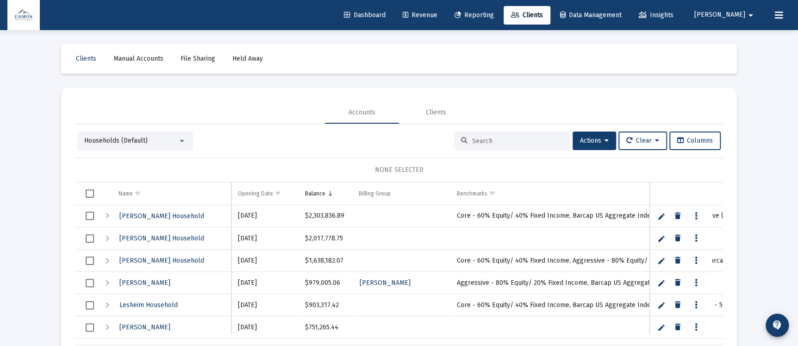
click at [87, 283] on span "Select row" at bounding box center [90, 283] width 8 height 8
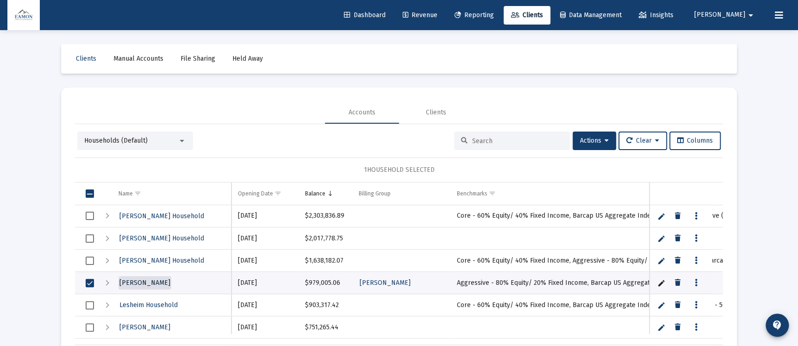
click at [160, 277] on link "[PERSON_NAME]" at bounding box center [144, 282] width 53 height 13
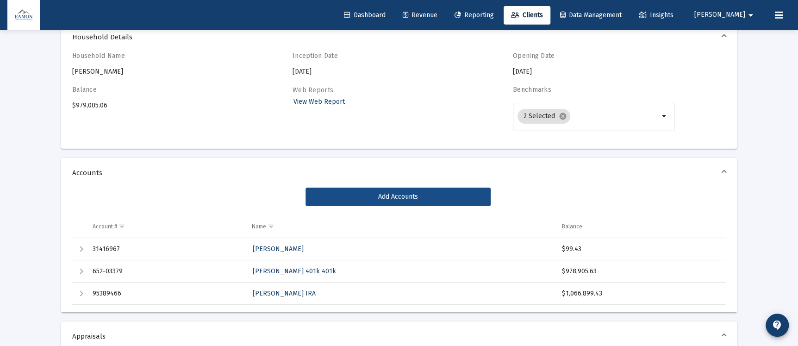
scroll to position [69, 0]
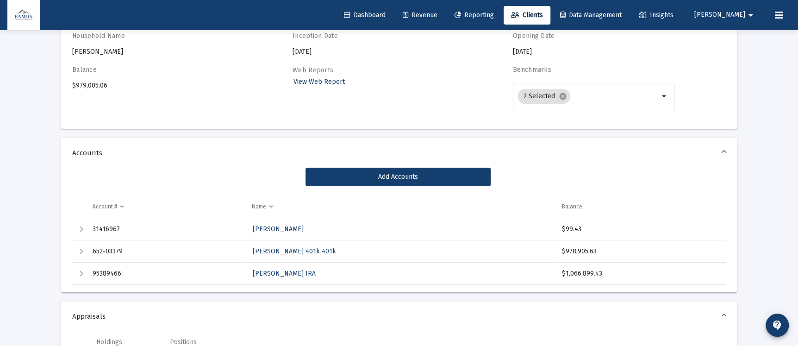
click at [80, 251] on div "Expand" at bounding box center [81, 251] width 11 height 11
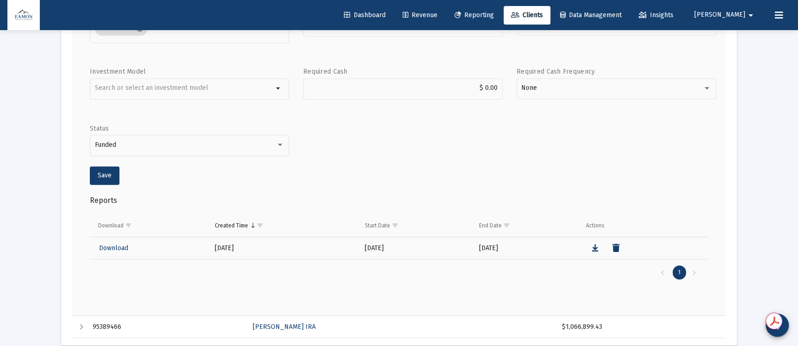
scroll to position [625, 0]
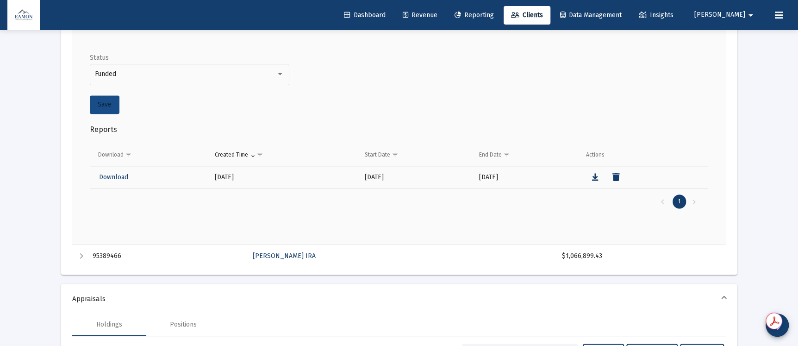
click at [102, 101] on span "Save" at bounding box center [105, 104] width 14 height 8
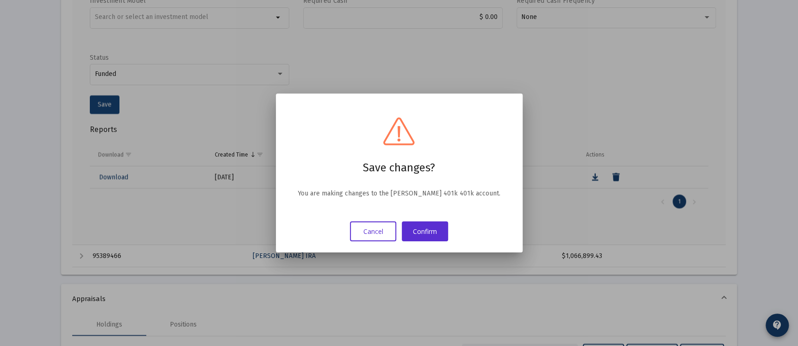
scroll to position [0, 0]
click at [421, 224] on button "Confirm" at bounding box center [425, 231] width 46 height 20
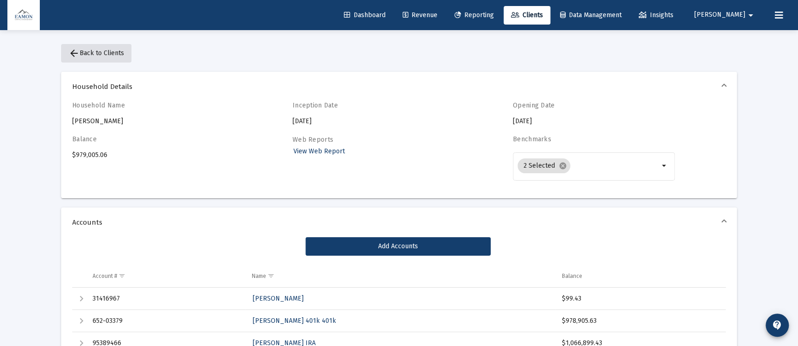
click at [88, 48] on button "arrow_back Back to Clients" at bounding box center [96, 53] width 70 height 19
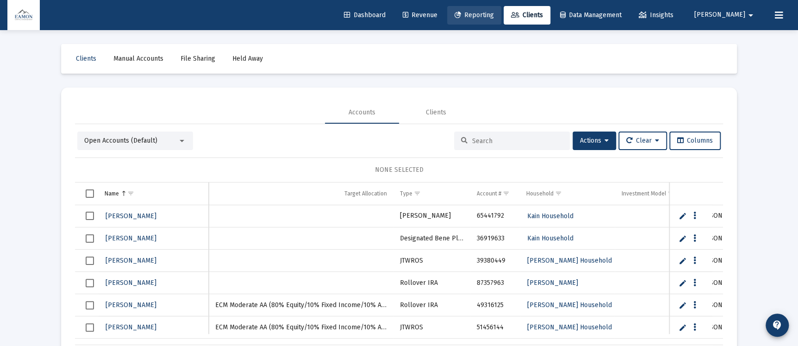
click at [501, 21] on link "Reporting" at bounding box center [474, 15] width 54 height 19
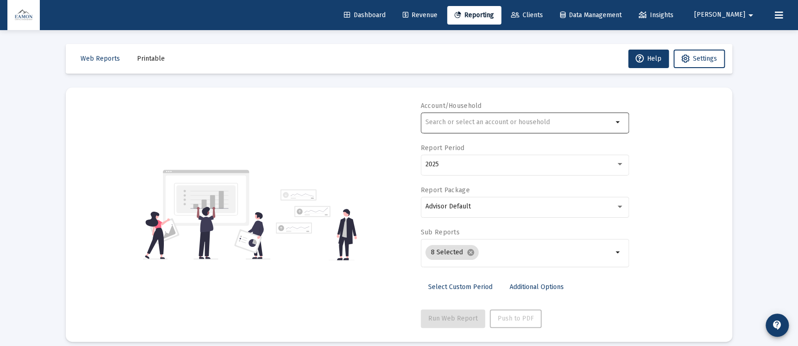
click at [465, 115] on div at bounding box center [518, 122] width 187 height 23
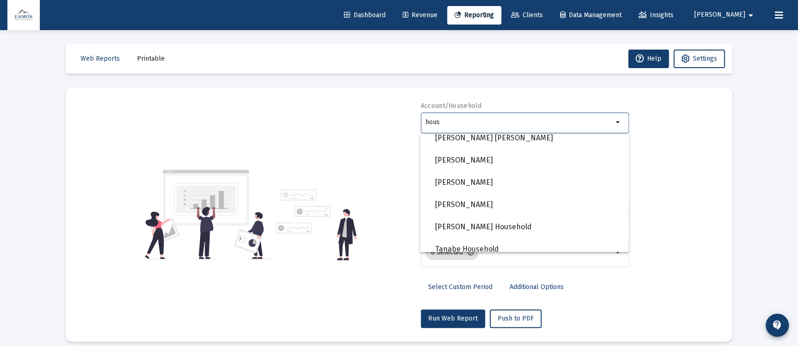
scroll to position [93, 0]
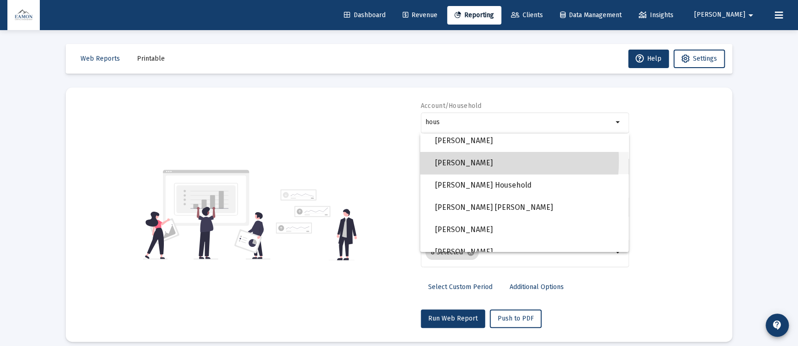
click at [471, 161] on span "[PERSON_NAME]" at bounding box center [528, 163] width 186 height 22
type input "[PERSON_NAME]"
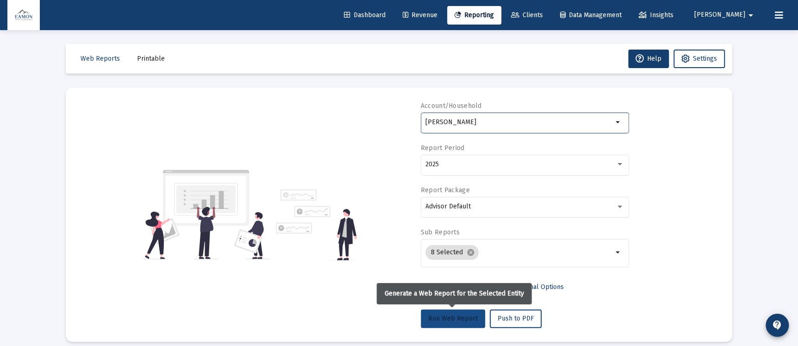
click at [444, 312] on button "Run Web Report" at bounding box center [453, 318] width 64 height 19
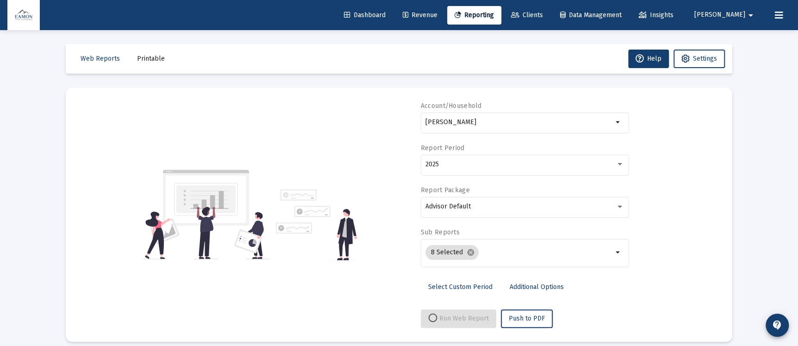
select select "View all"
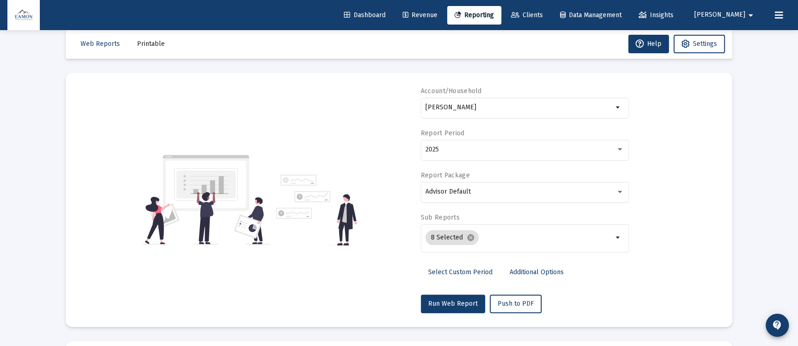
scroll to position [0, 0]
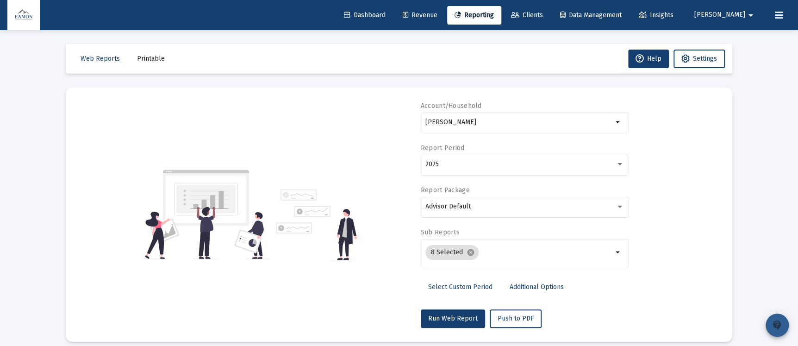
click at [780, 327] on mat-icon "contact_support" at bounding box center [776, 324] width 11 height 11
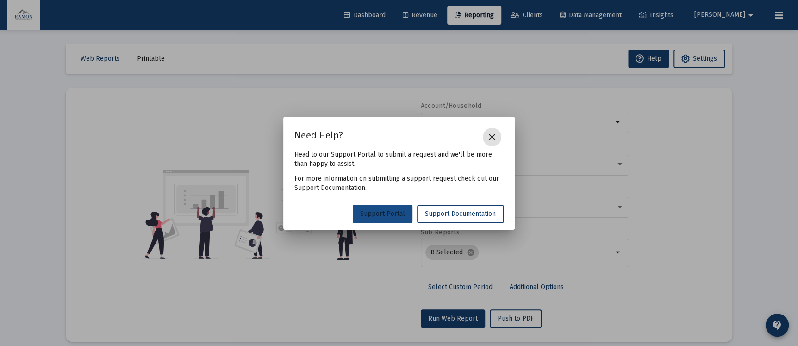
click at [379, 211] on span "Support Portal" at bounding box center [382, 214] width 45 height 8
click at [492, 138] on mat-icon "close" at bounding box center [491, 136] width 11 height 11
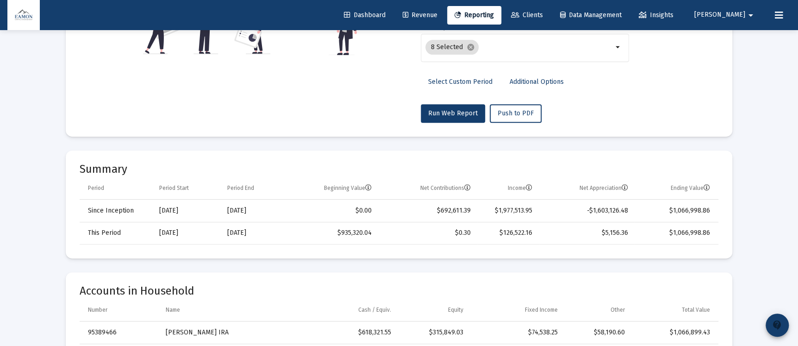
scroll to position [347, 0]
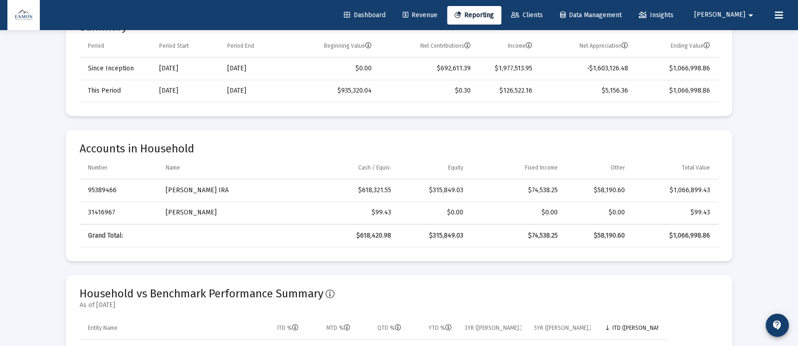
click at [96, 186] on td "95389466" at bounding box center [120, 190] width 80 height 22
copy td "95389466"
click at [105, 214] on td "31416967" at bounding box center [120, 212] width 80 height 22
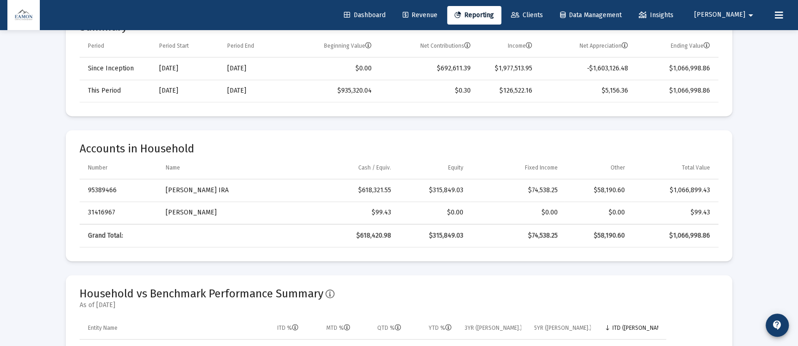
copy td "31416967"
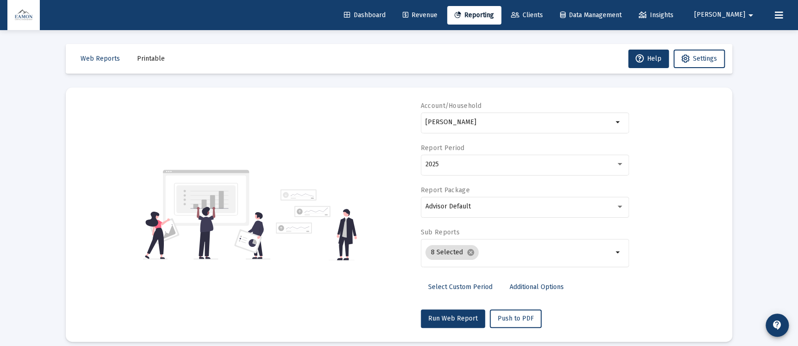
scroll to position [139, 0]
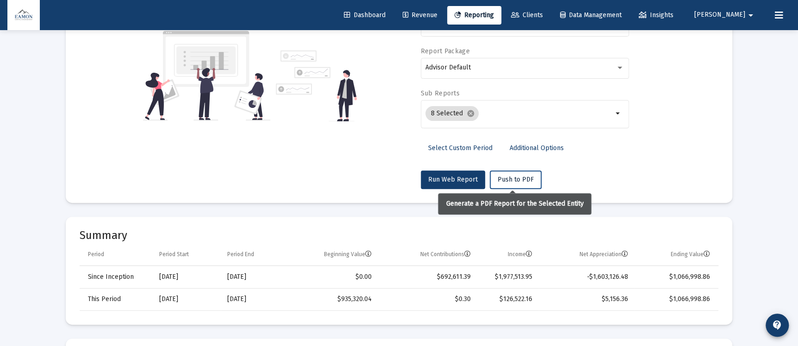
click at [501, 186] on button "Push to PDF" at bounding box center [516, 179] width 52 height 19
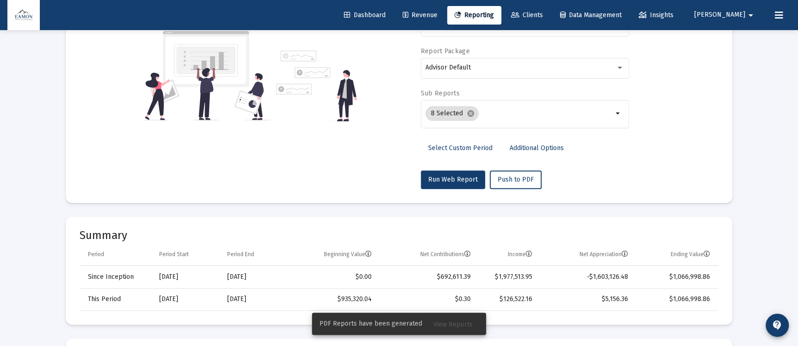
click at [449, 321] on span "View Reports" at bounding box center [452, 324] width 39 height 8
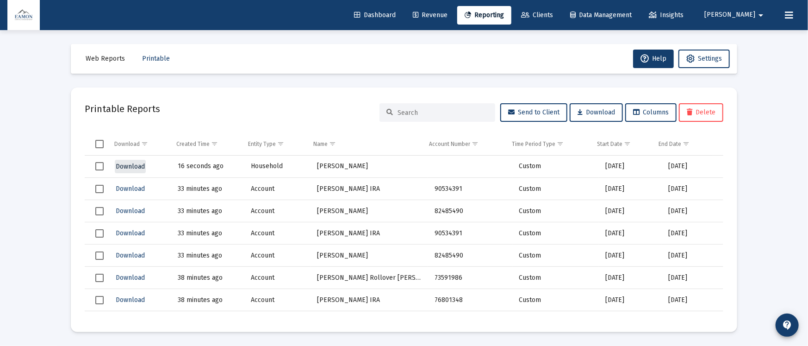
click at [138, 165] on span "Download" at bounding box center [130, 166] width 29 height 8
click at [785, 318] on span "contact_support" at bounding box center [787, 325] width 11 height 26
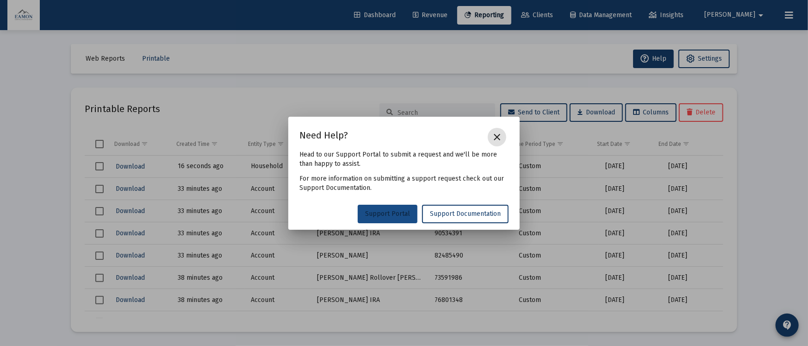
click at [373, 216] on span "Support Portal" at bounding box center [387, 214] width 45 height 8
click at [495, 135] on mat-icon "close" at bounding box center [496, 136] width 11 height 11
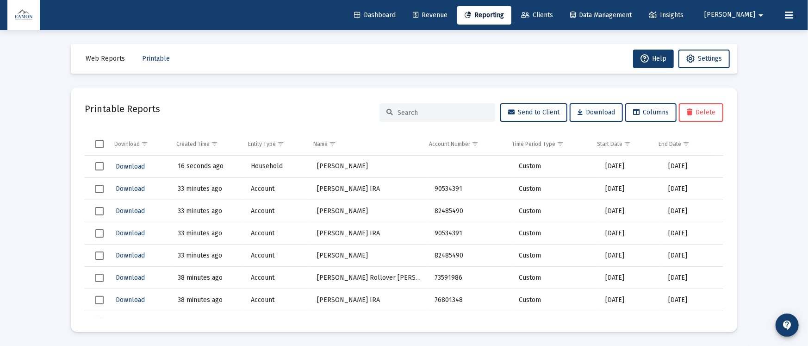
click at [396, 13] on span "Dashboard" at bounding box center [375, 15] width 42 height 8
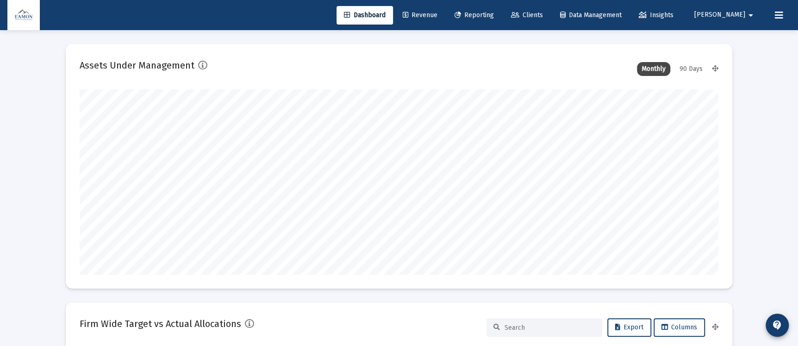
scroll to position [185, 344]
